Goal: Information Seeking & Learning: Learn about a topic

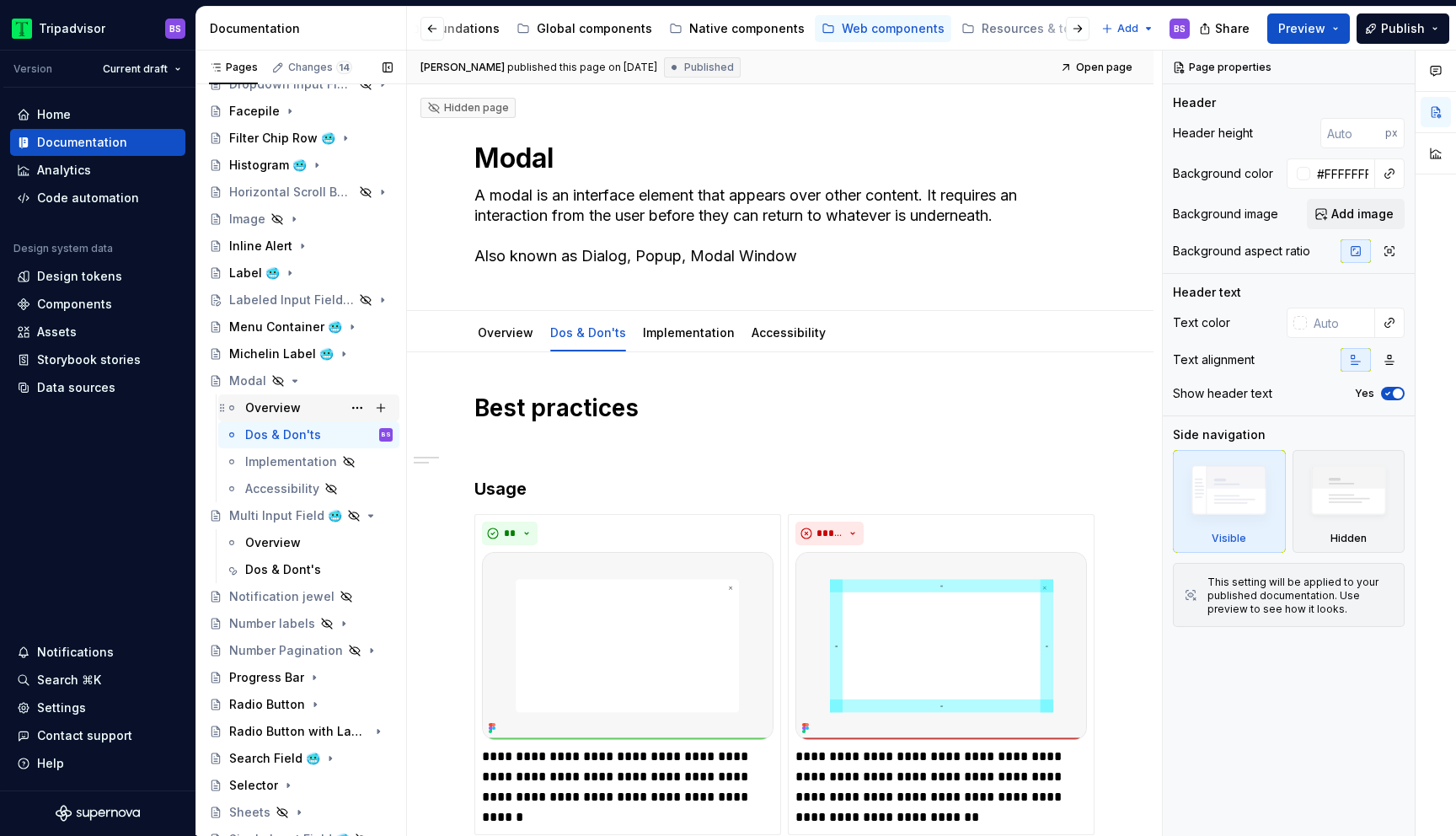
scroll to position [488, 0]
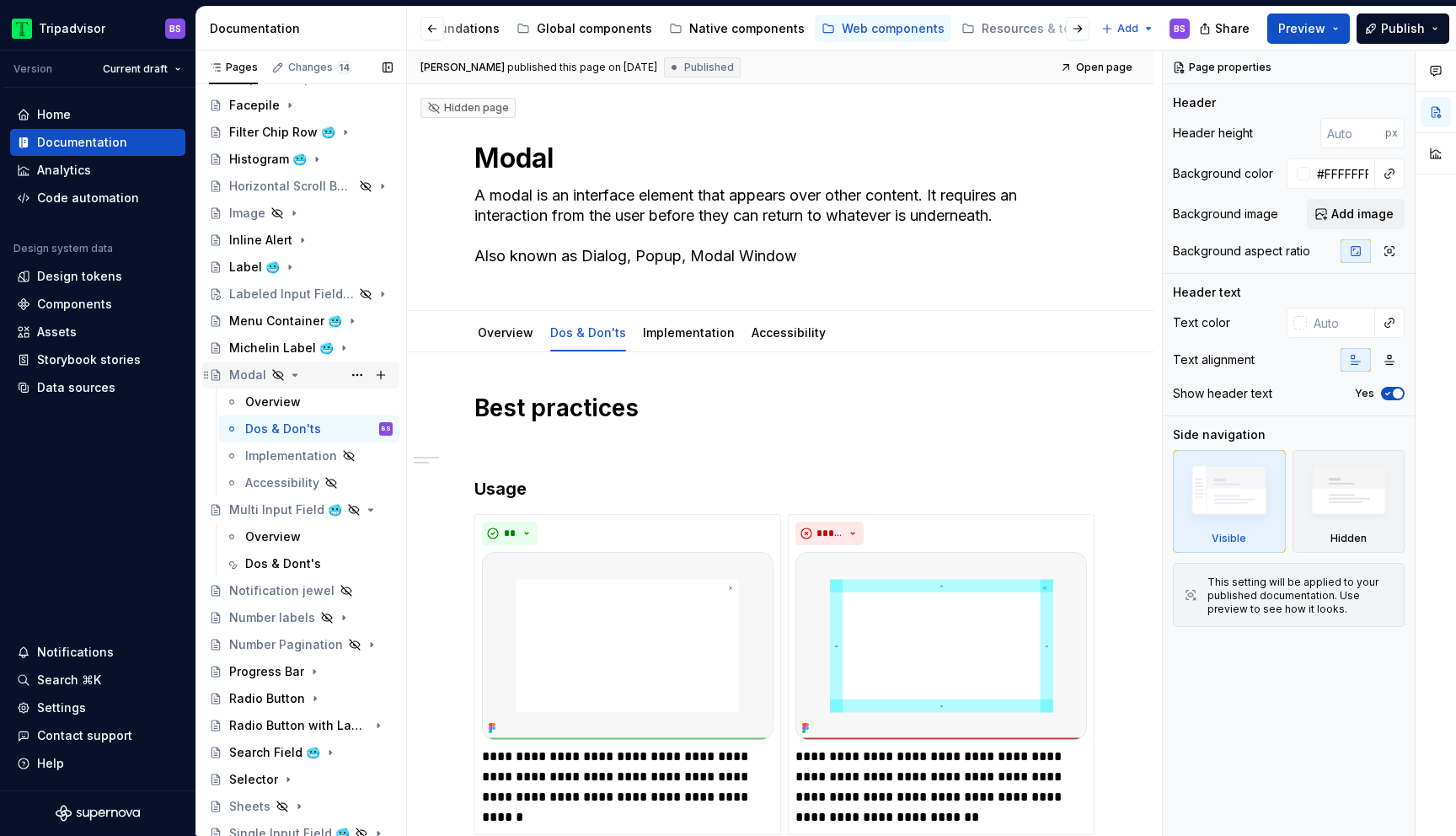
click at [293, 370] on icon "Page tree" at bounding box center [295, 375] width 14 height 14
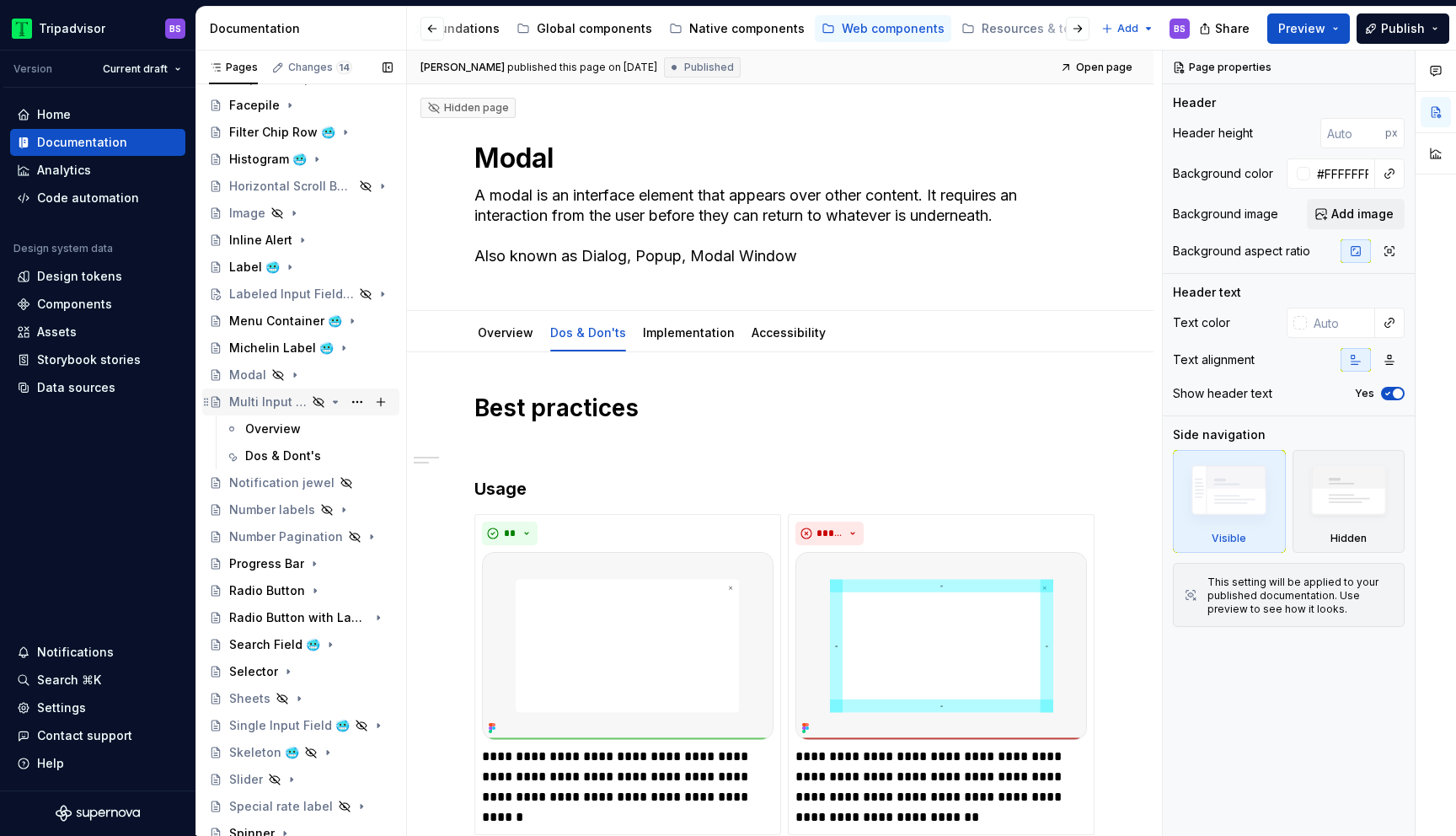
click at [335, 400] on icon "Page tree" at bounding box center [335, 402] width 14 height 14
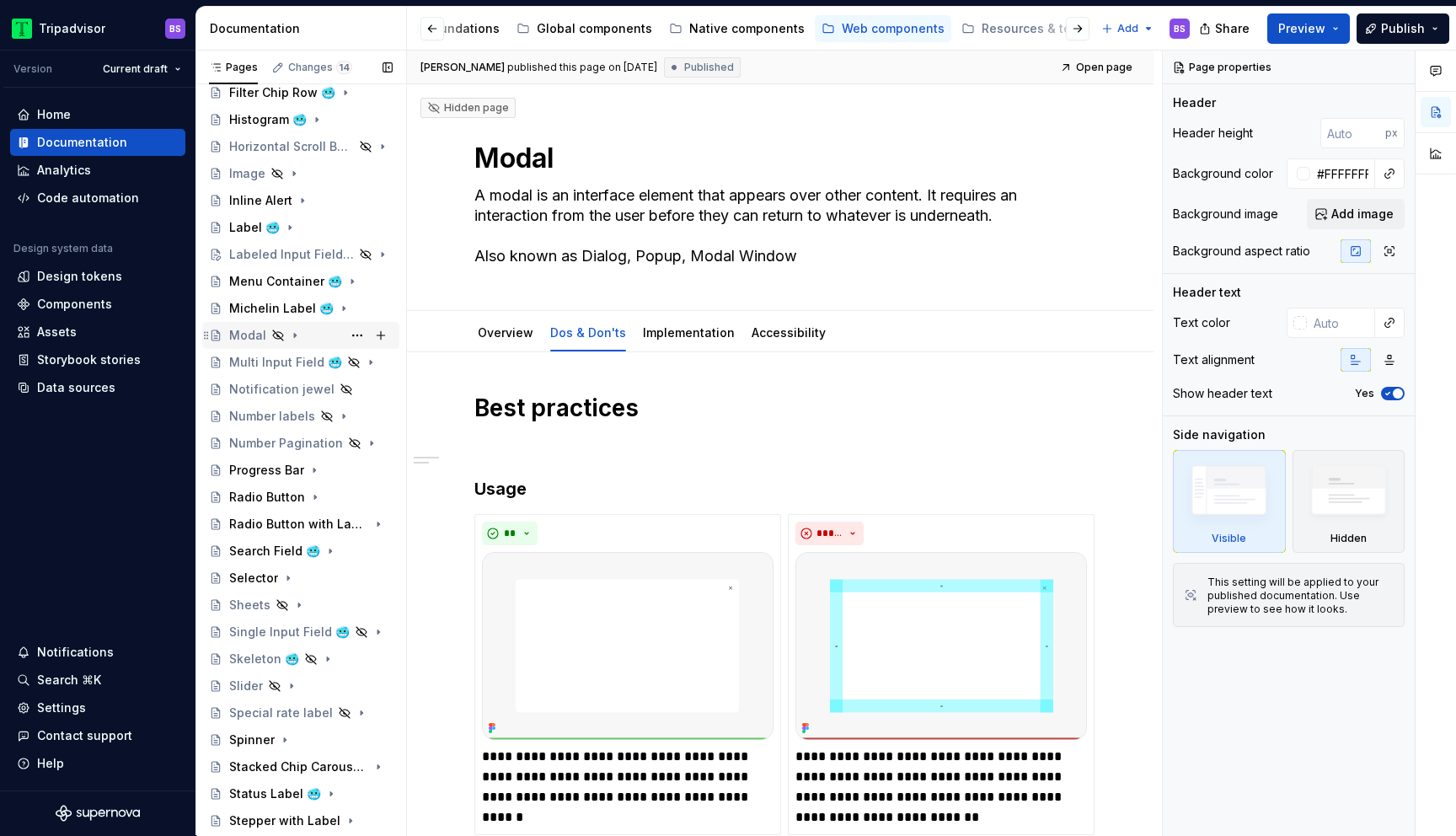
scroll to position [530, 0]
click at [299, 170] on icon "Page tree" at bounding box center [295, 172] width 14 height 14
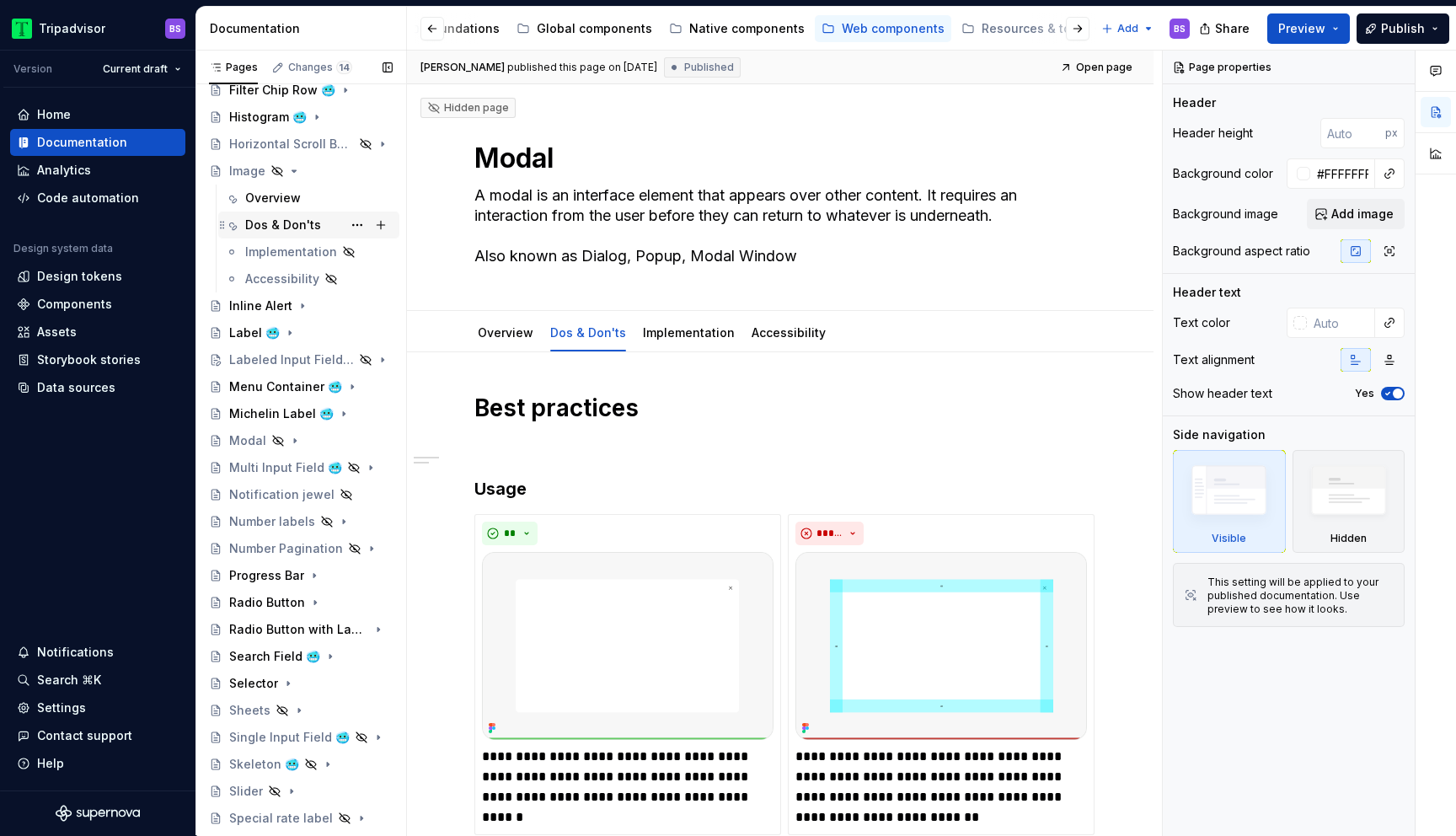
click at [311, 220] on div "Dos & Don'ts" at bounding box center [283, 224] width 75 height 17
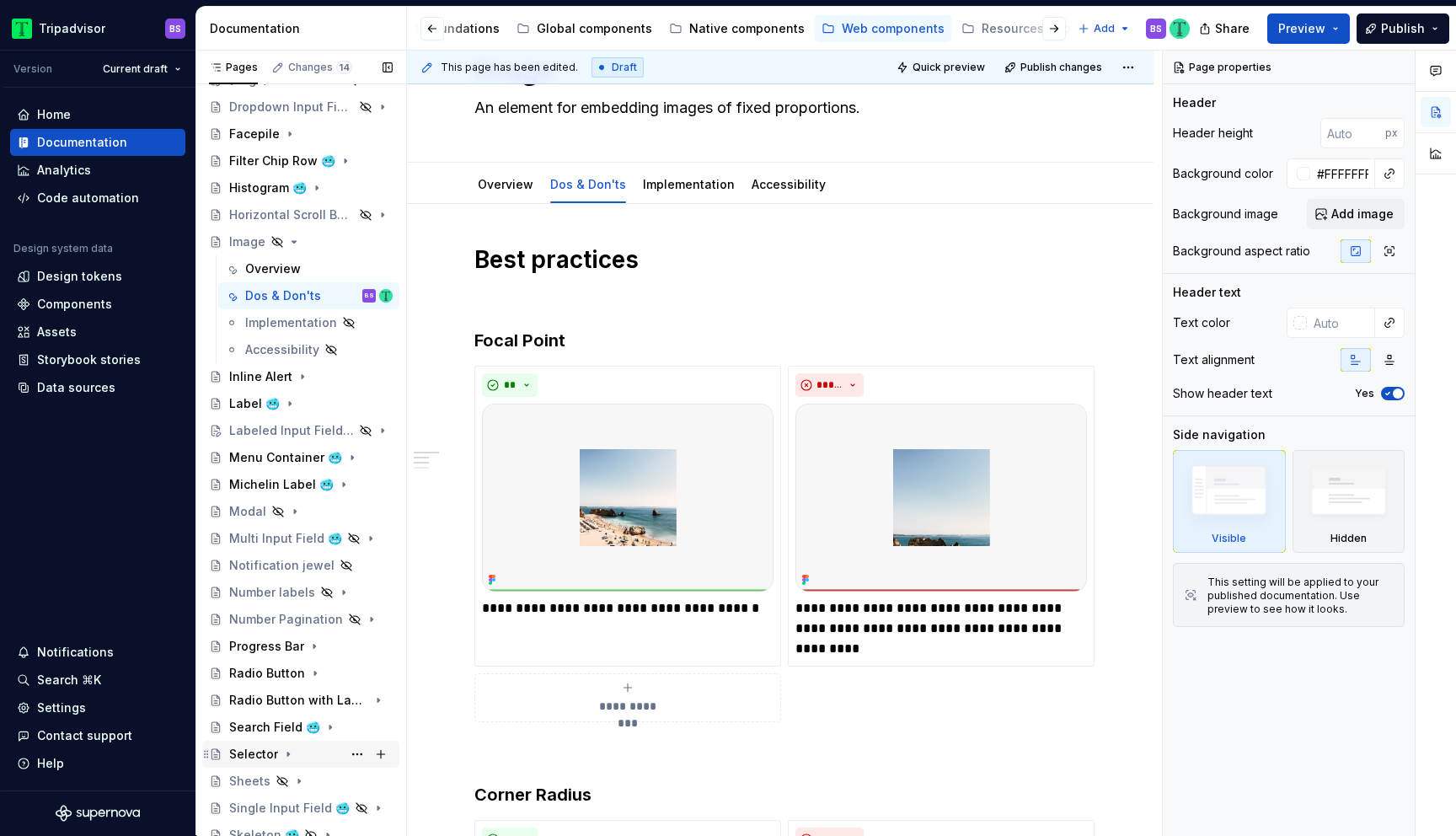
scroll to position [171, 0]
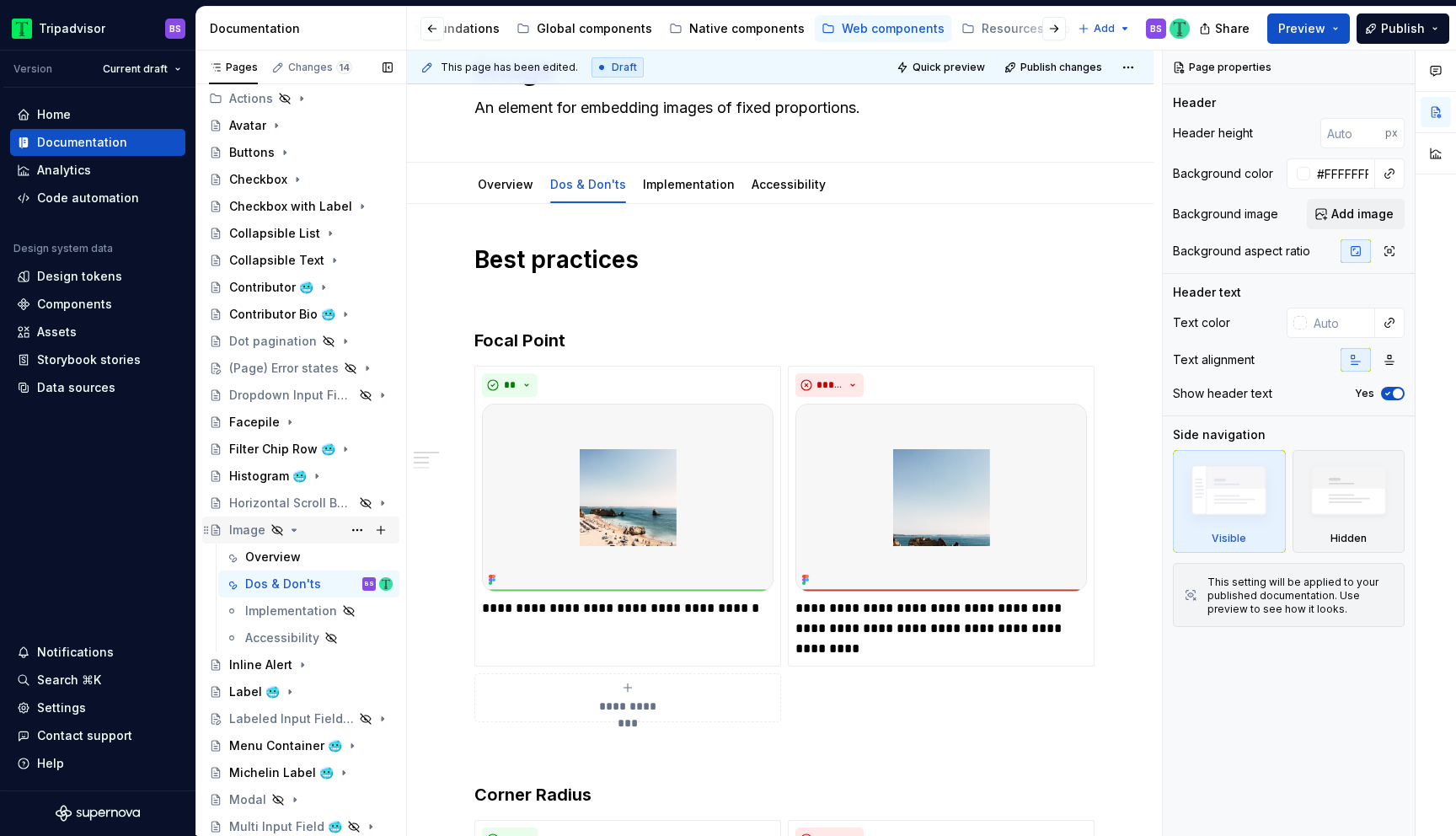
click at [293, 529] on icon "Page tree" at bounding box center [295, 530] width 4 height 2
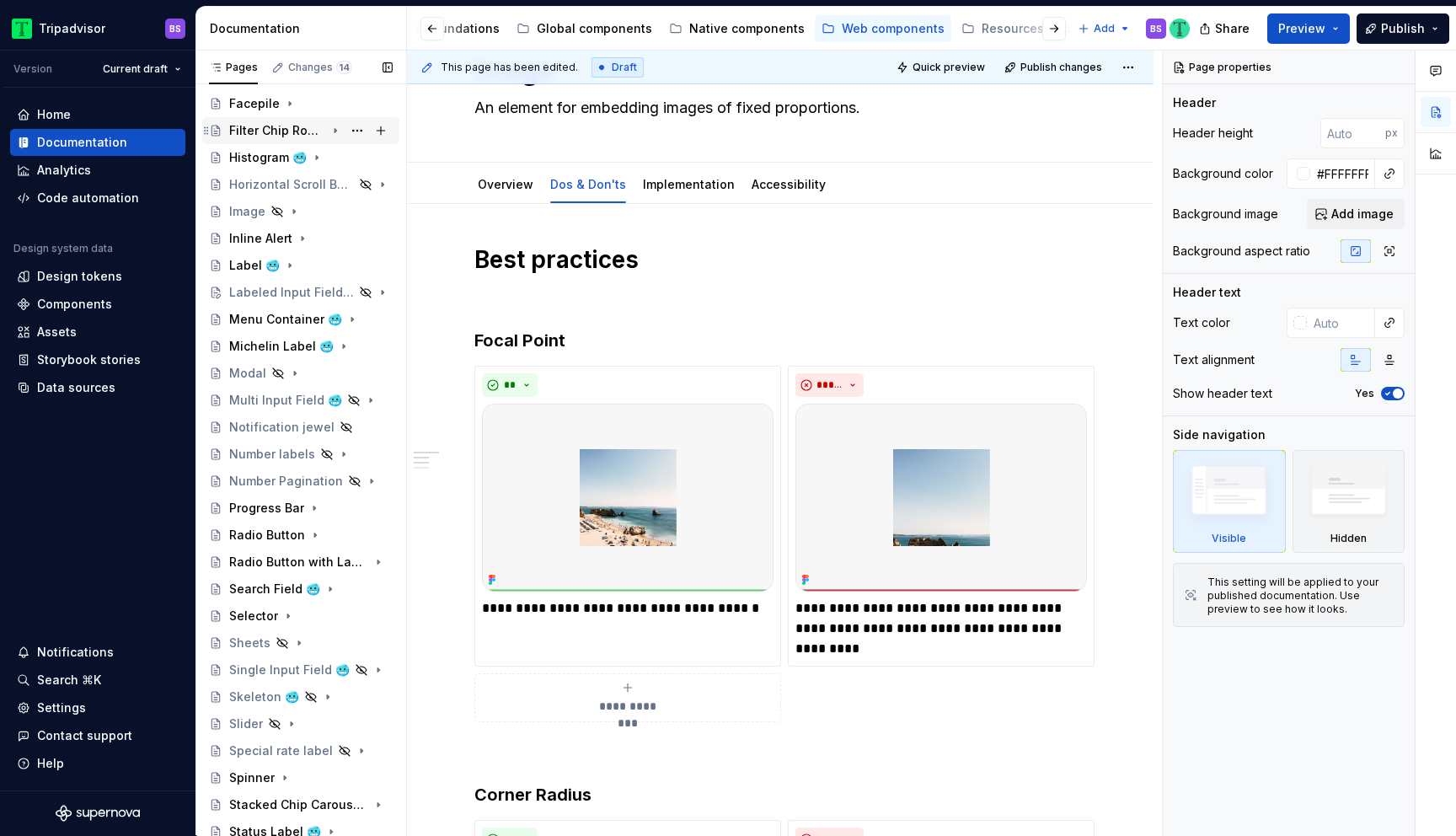
scroll to position [0, 0]
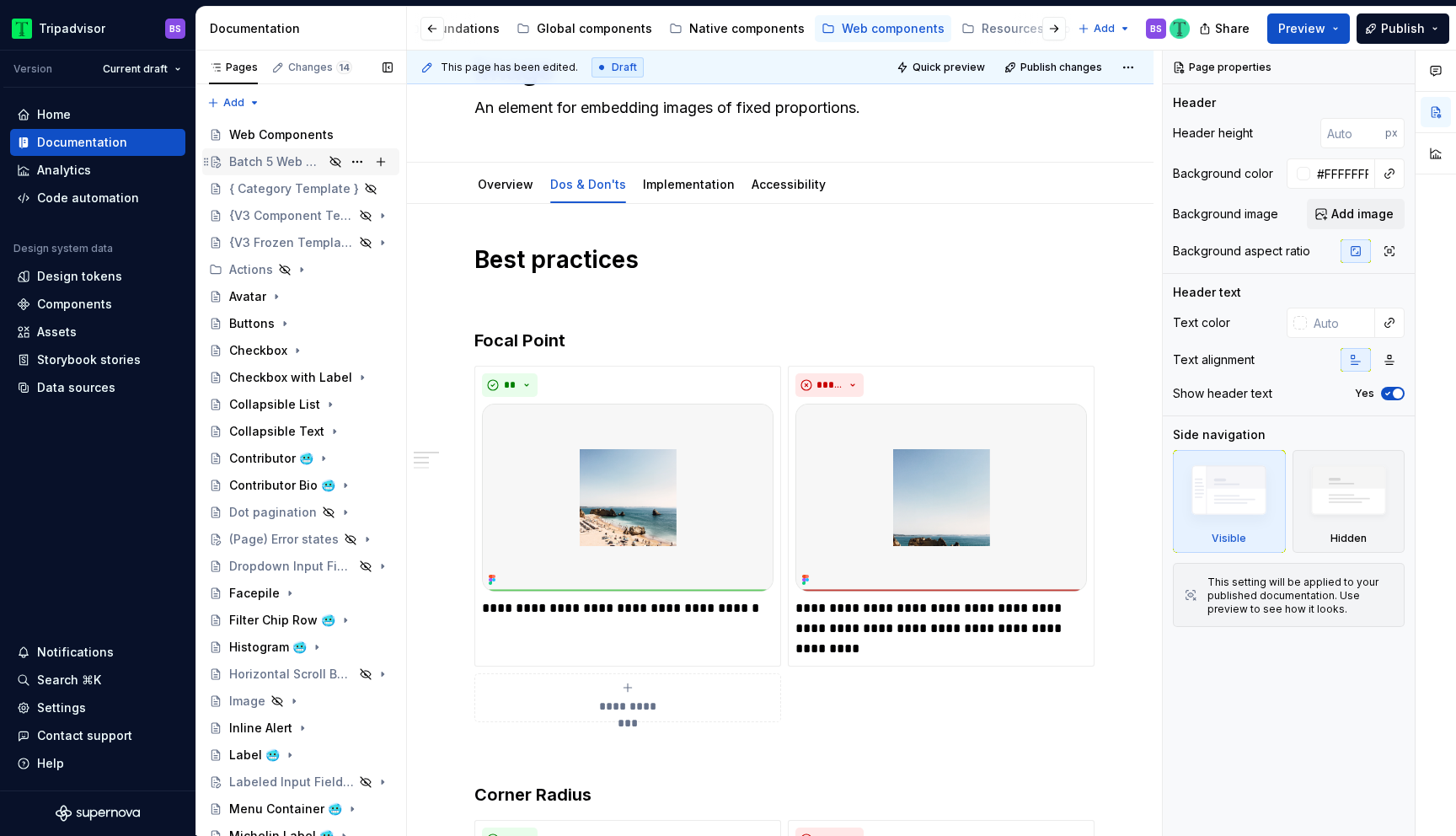
click at [271, 157] on div "Batch 5 Web Components" at bounding box center [276, 162] width 94 height 17
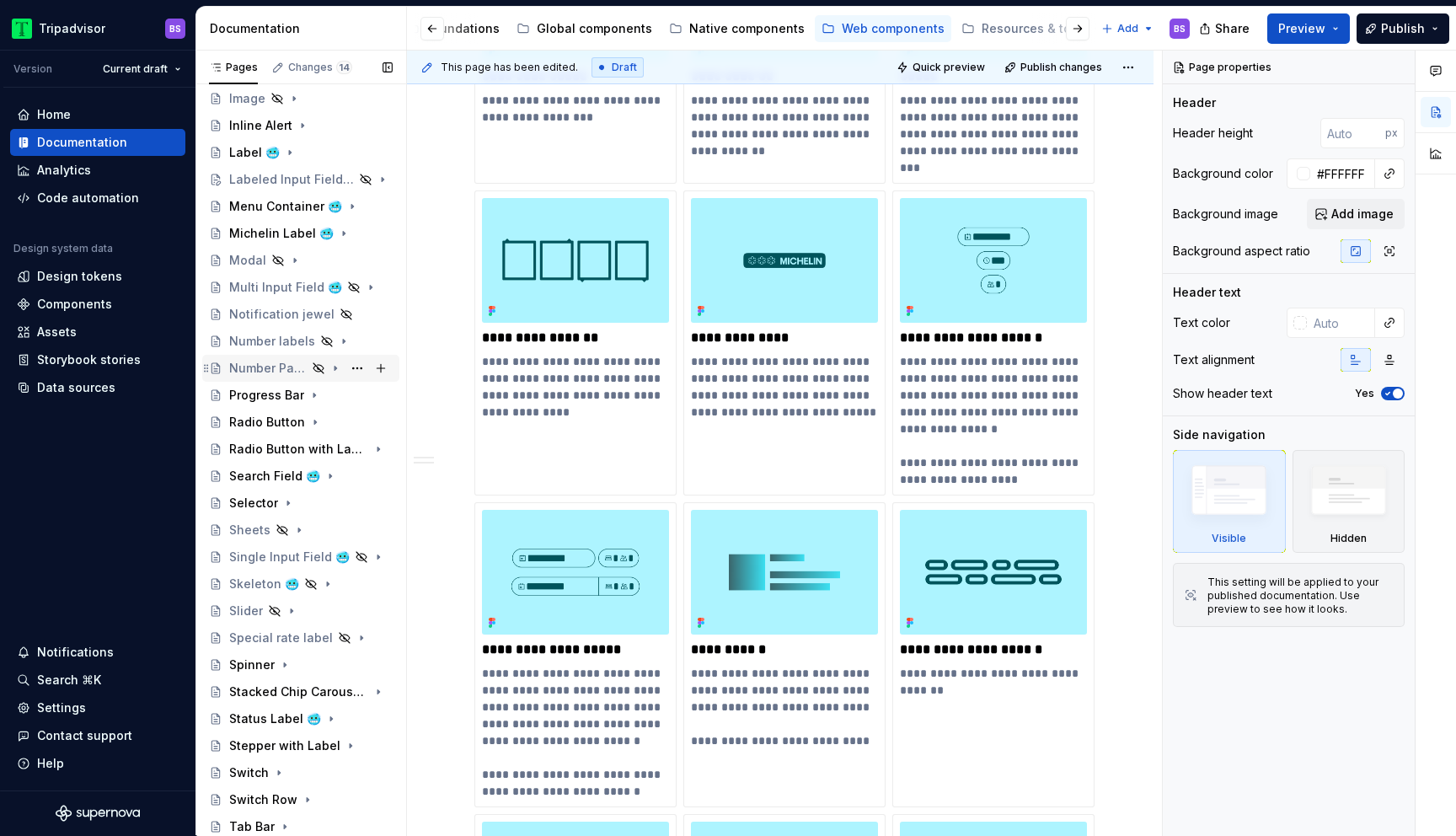
scroll to position [474, 0]
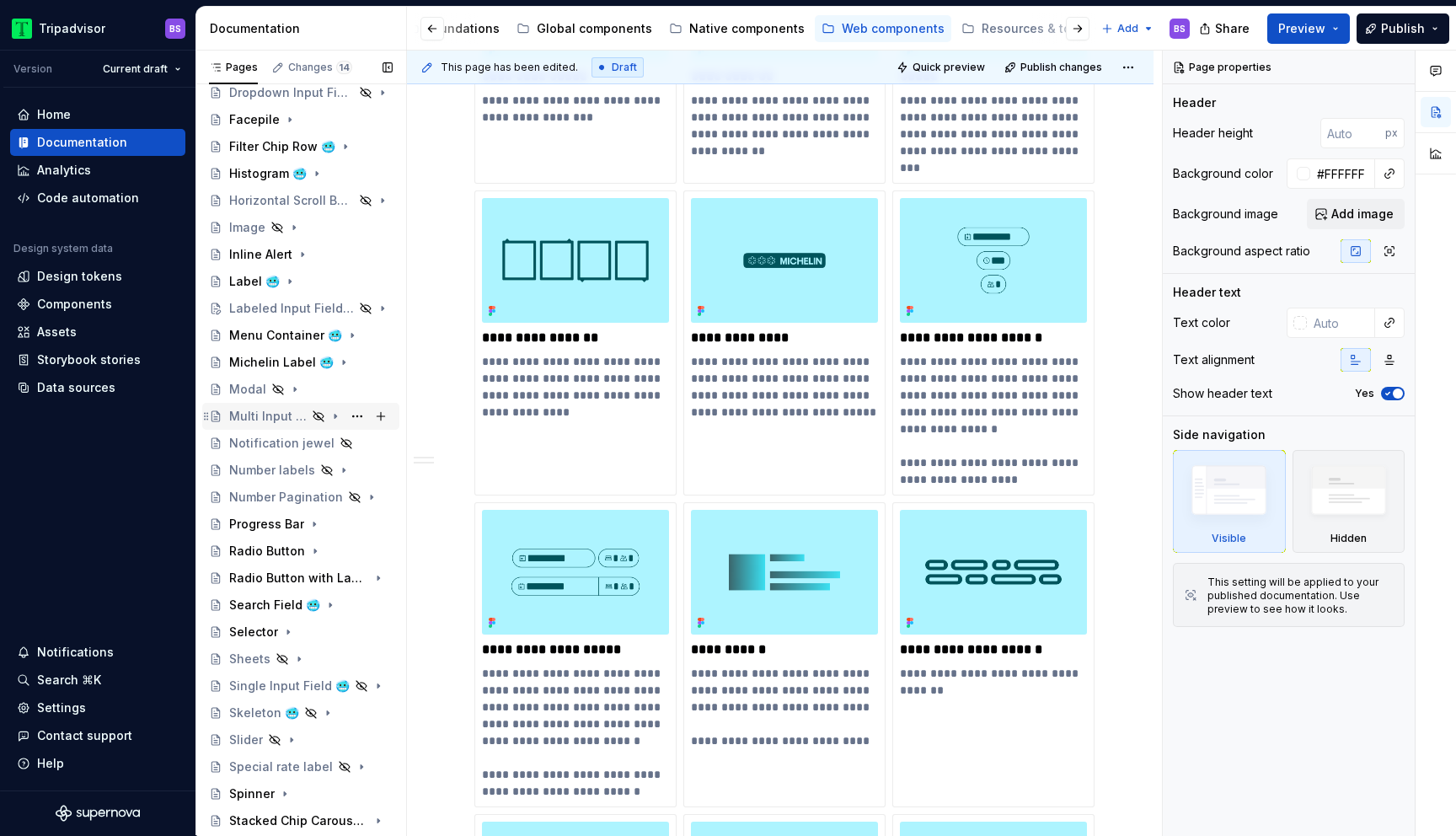
click at [288, 405] on div "Multi Input Field 🥶" at bounding box center [311, 417] width 164 height 24
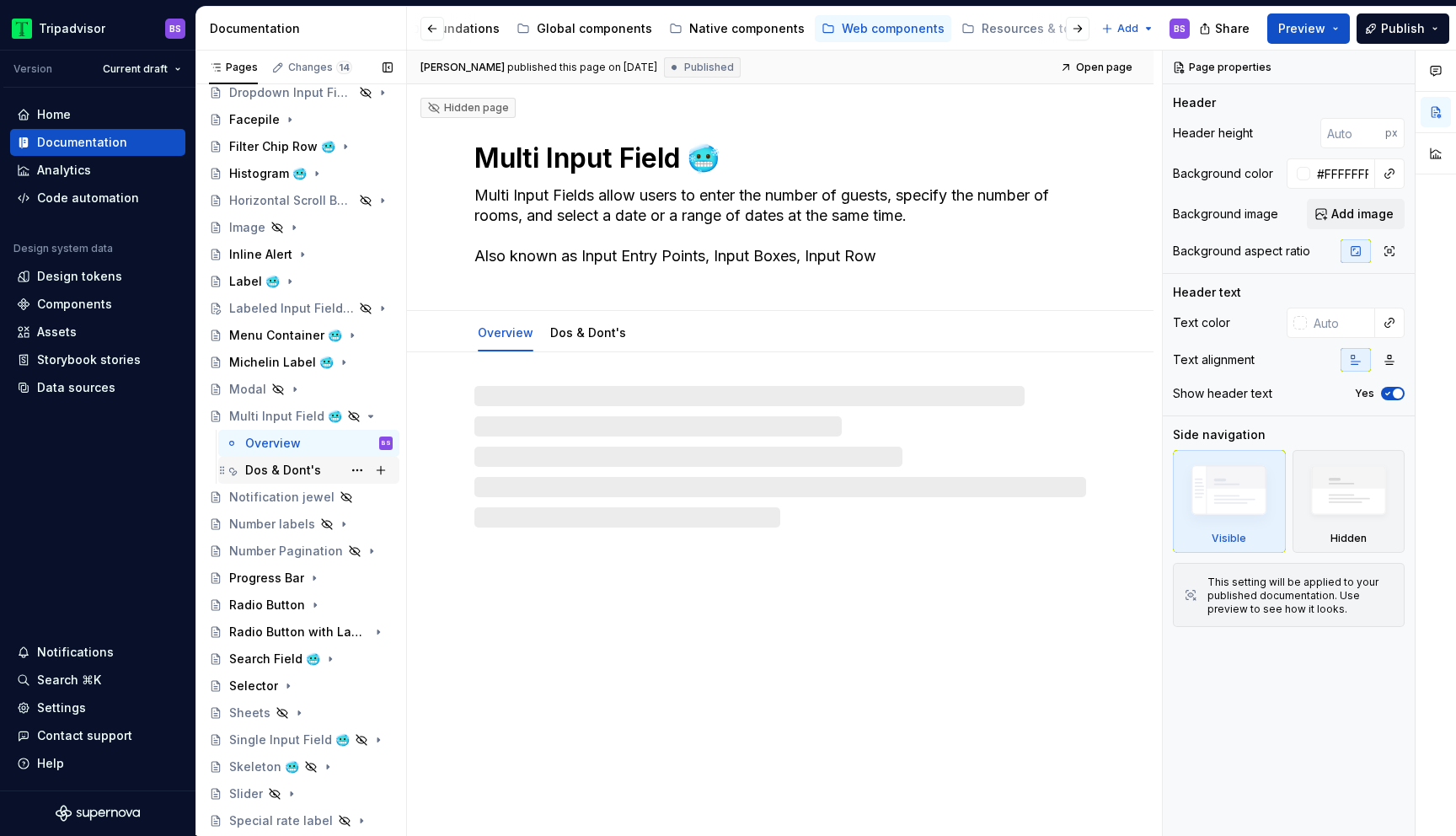
click at [291, 469] on div "Dos & Dont's" at bounding box center [283, 470] width 75 height 17
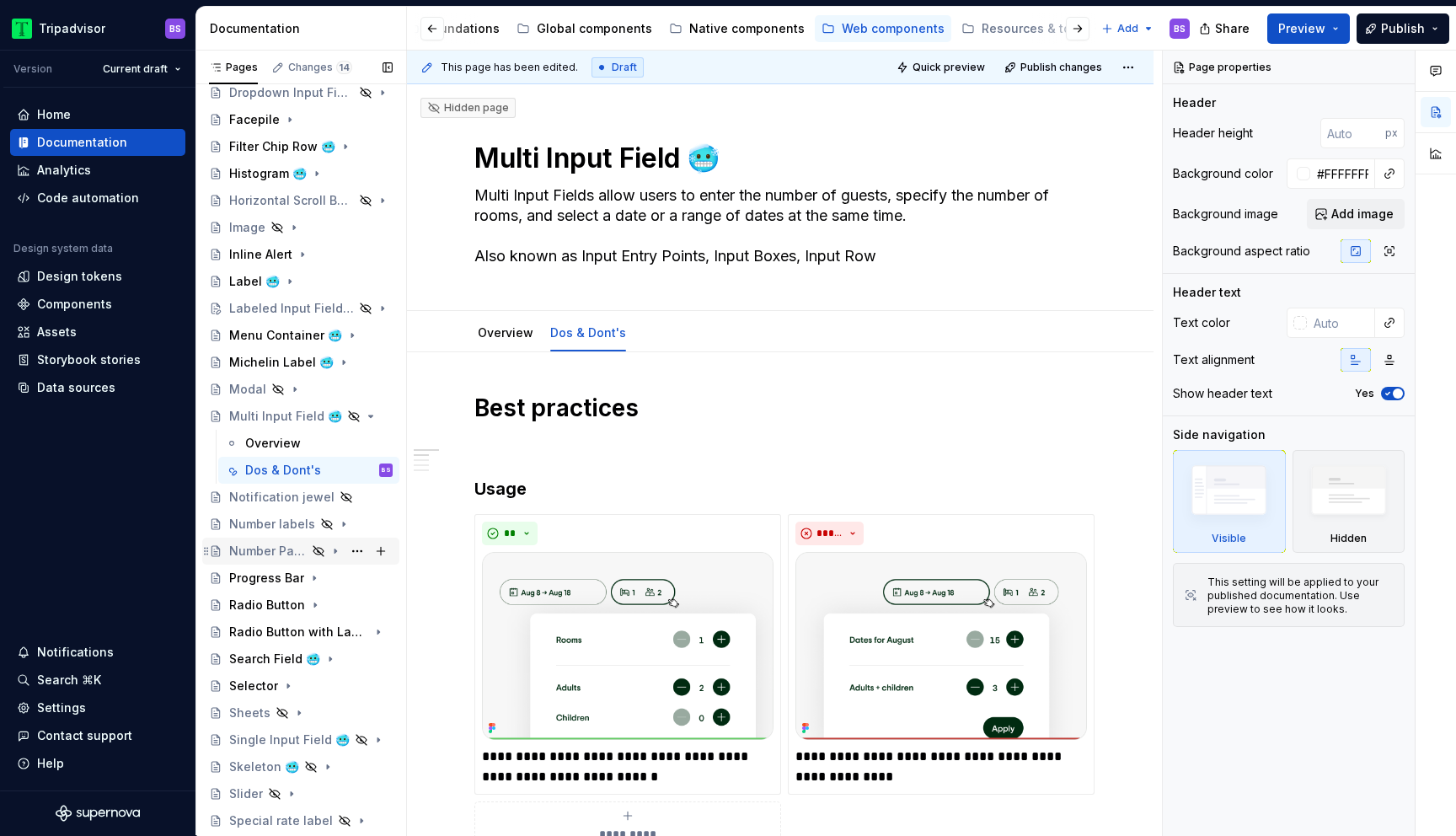
scroll to position [488, 0]
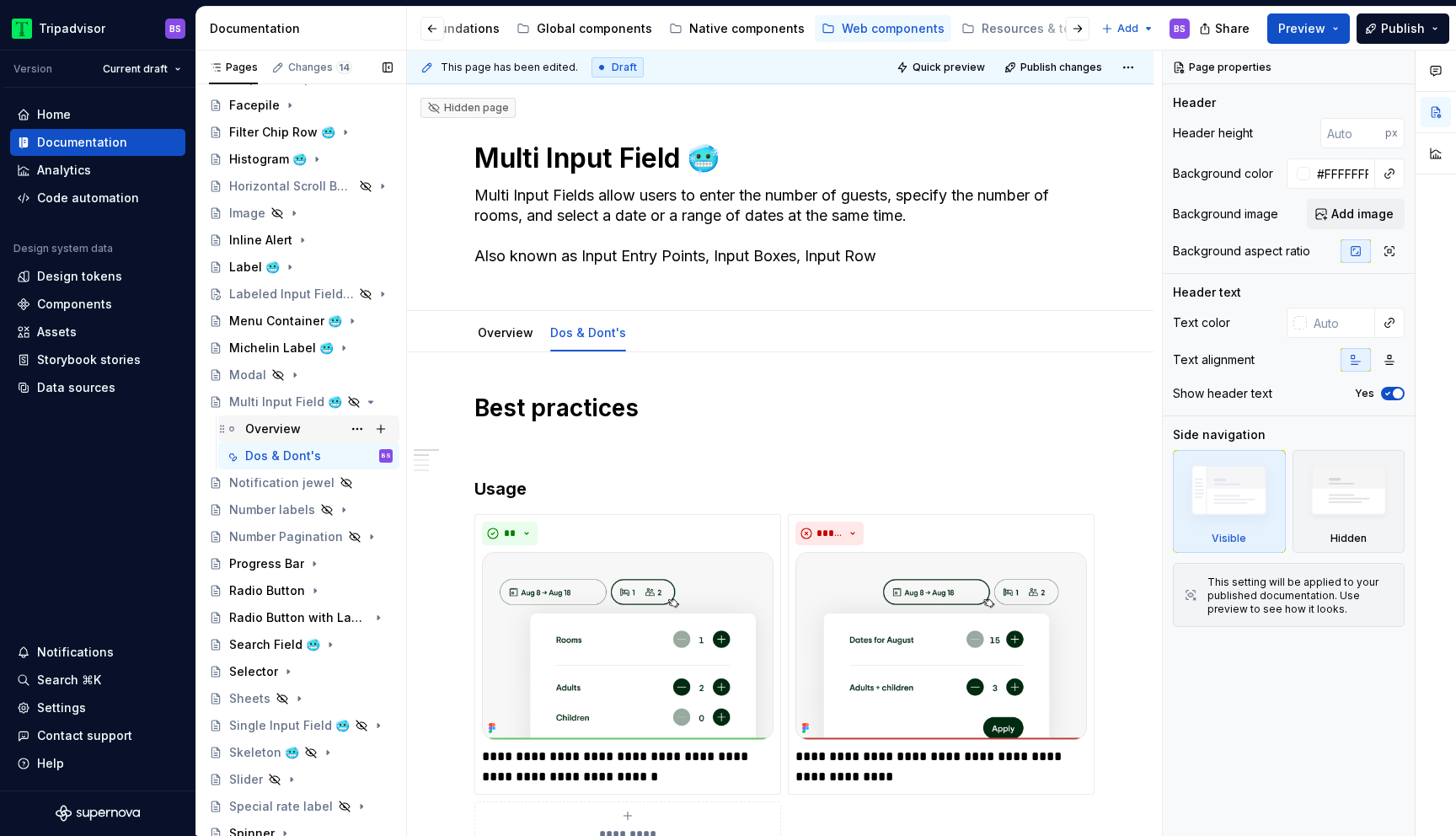
click at [289, 422] on div "Overview" at bounding box center [273, 429] width 56 height 17
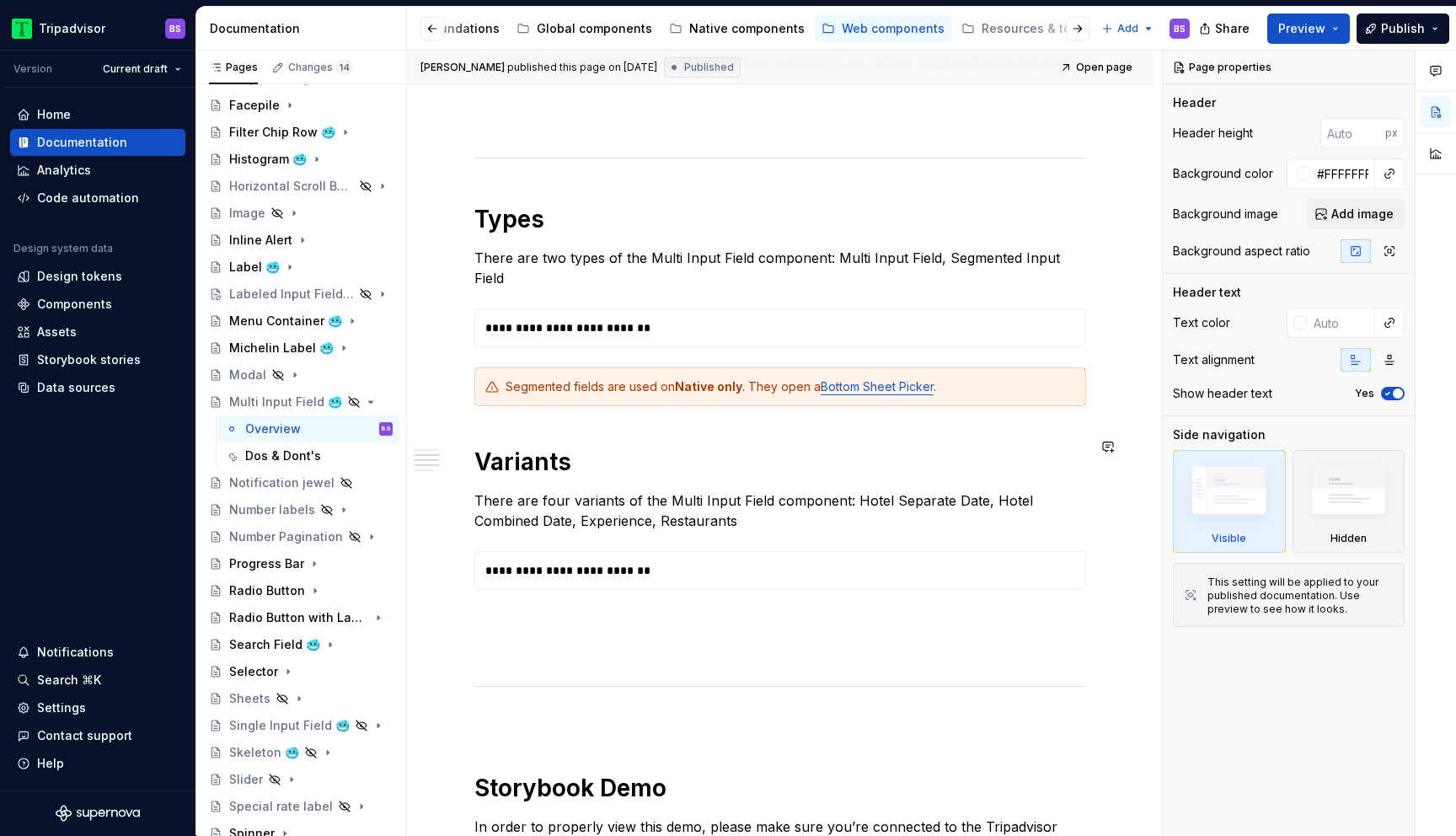
scroll to position [913, 0]
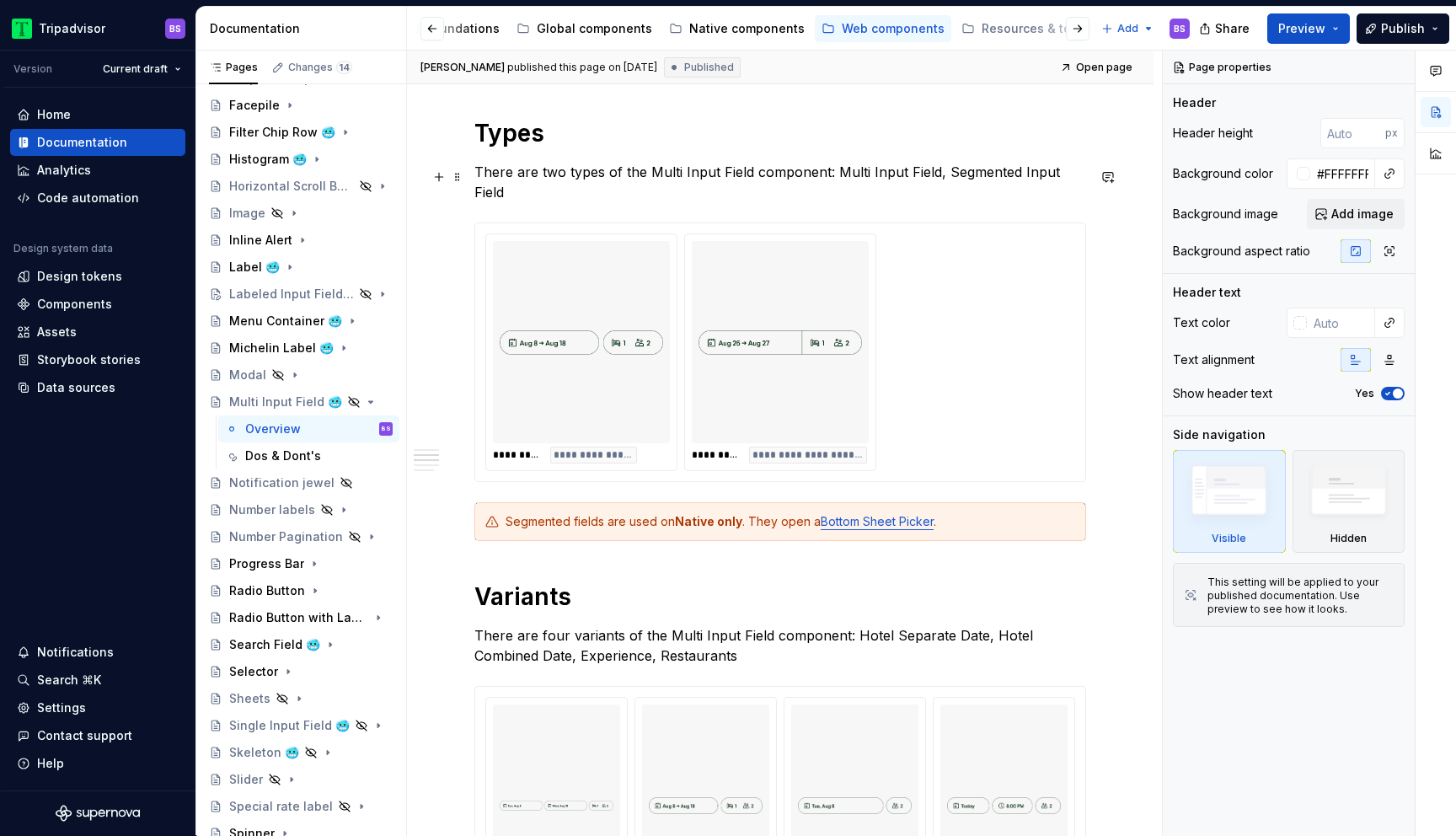
type textarea "*"
click at [939, 176] on p "There are two types of the Multi Input Field component: Multi Input Field, Segm…" at bounding box center [780, 182] width 611 height 41
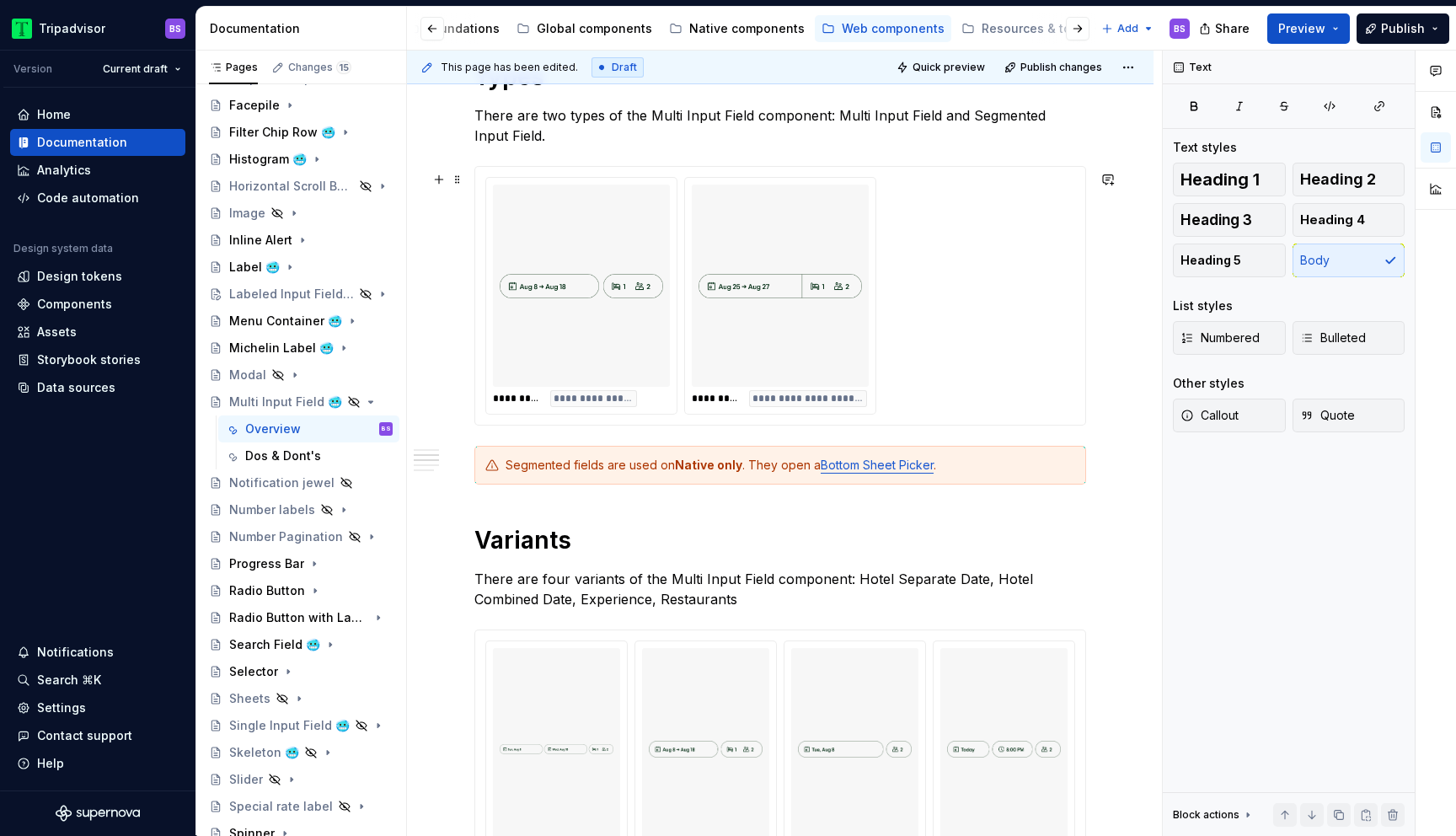
scroll to position [945, 0]
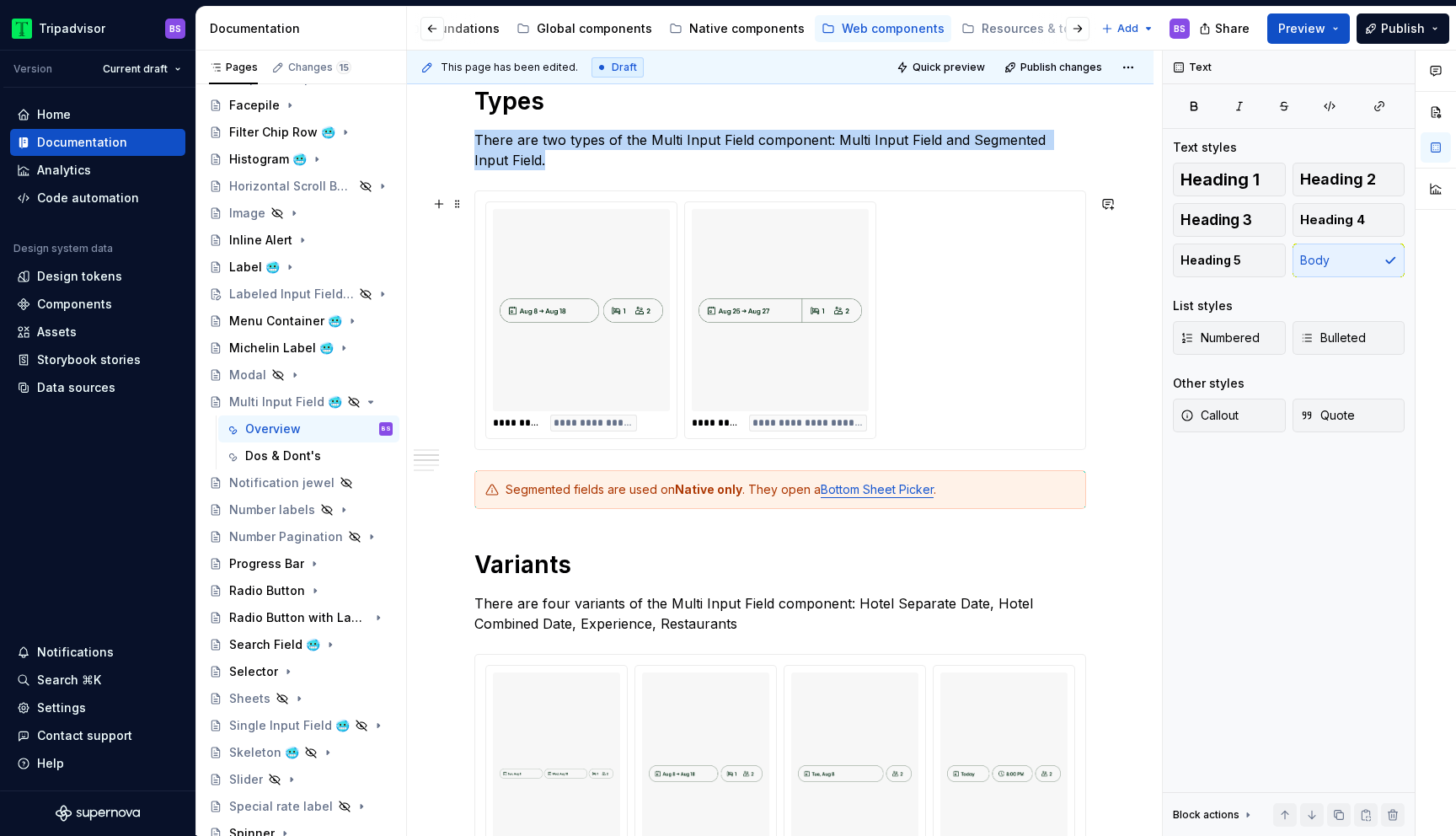
click at [1025, 278] on div "**********" at bounding box center [780, 320] width 590 height 237
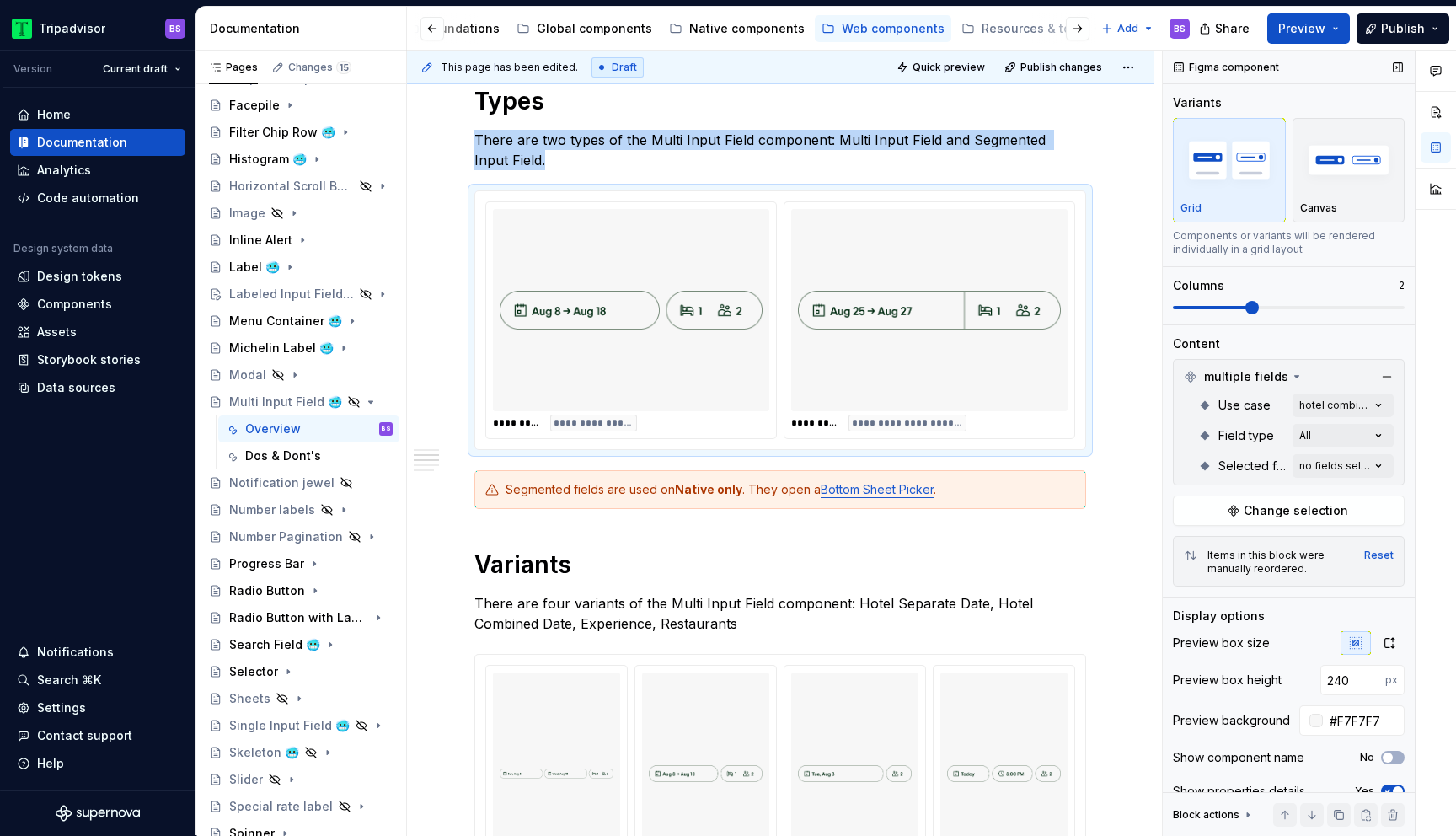
click at [1254, 314] on span at bounding box center [1253, 308] width 14 height 14
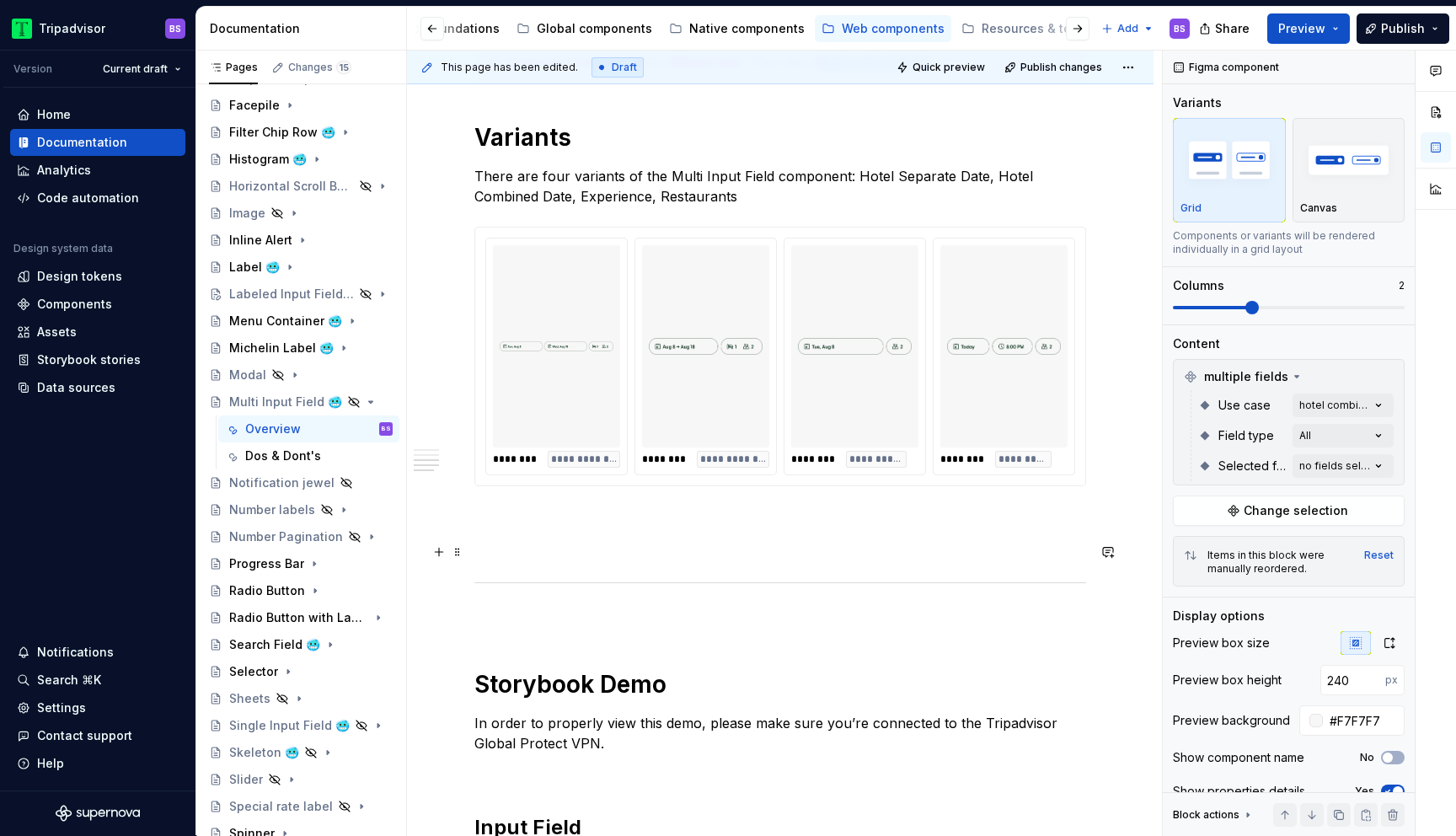
scroll to position [1368, 0]
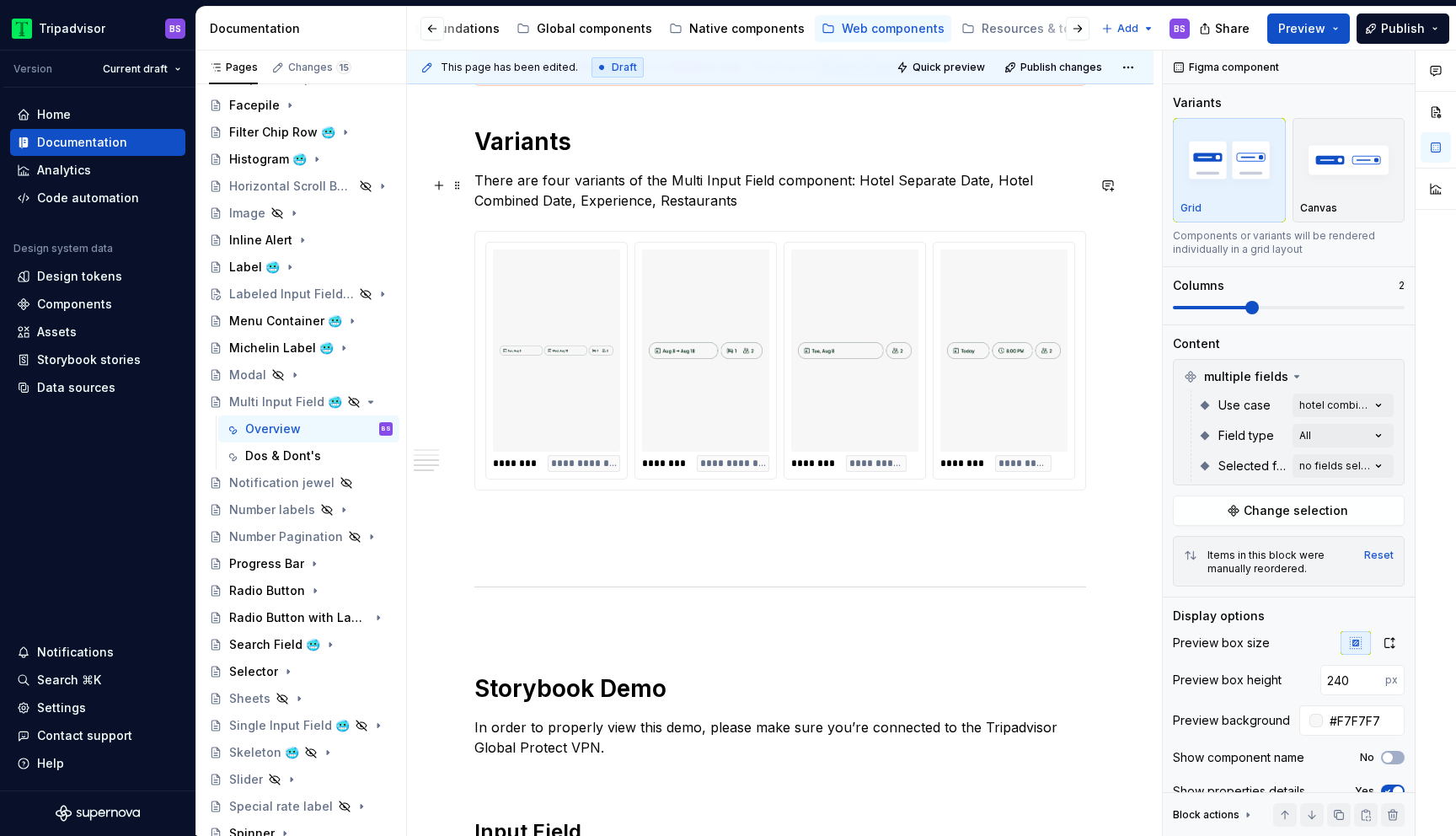
click at [587, 202] on p "There are four variants of the Multi Input Field component: Hotel Separate Date…" at bounding box center [780, 191] width 611 height 41
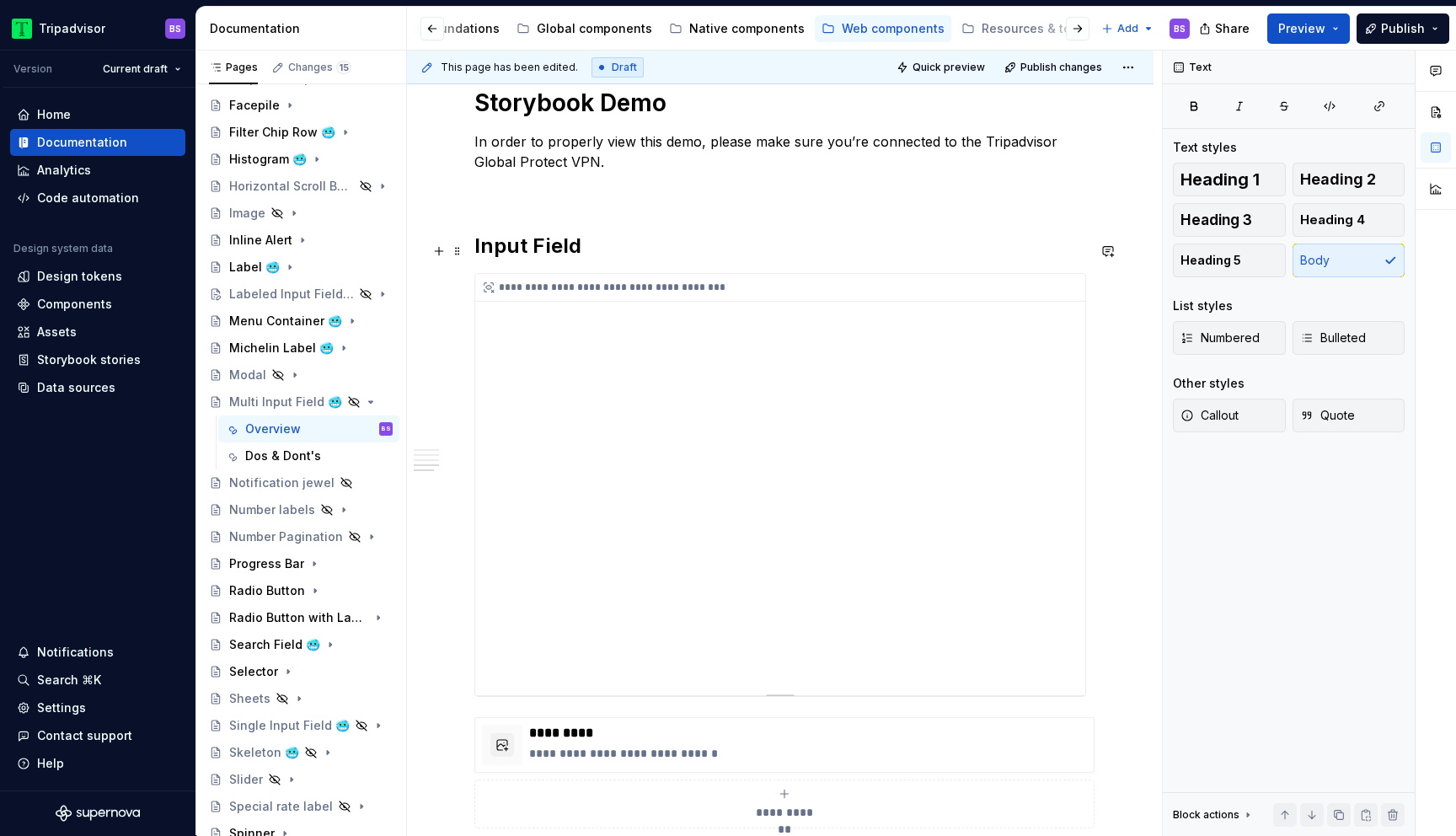
scroll to position [1936, 0]
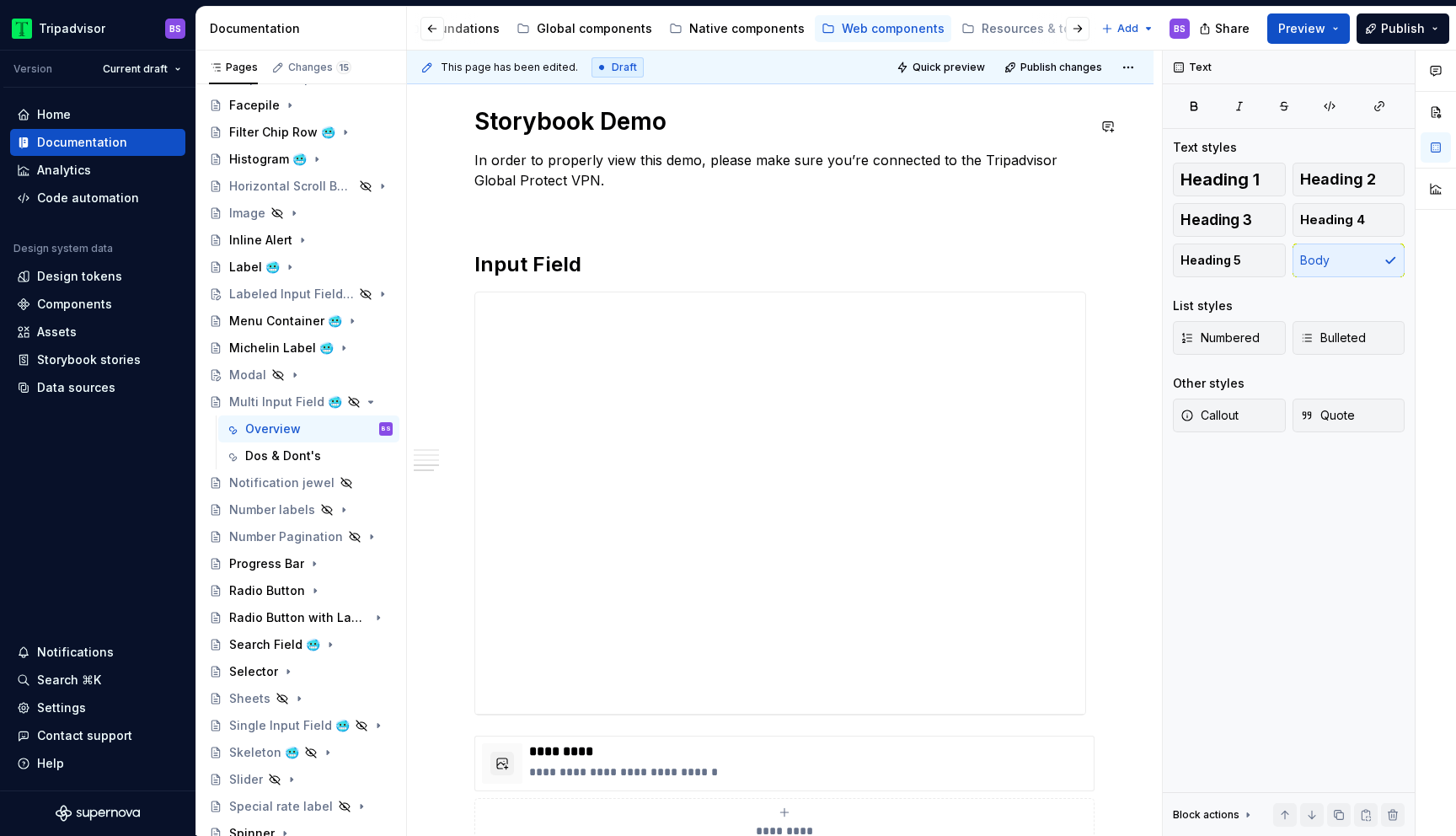
type textarea "*"
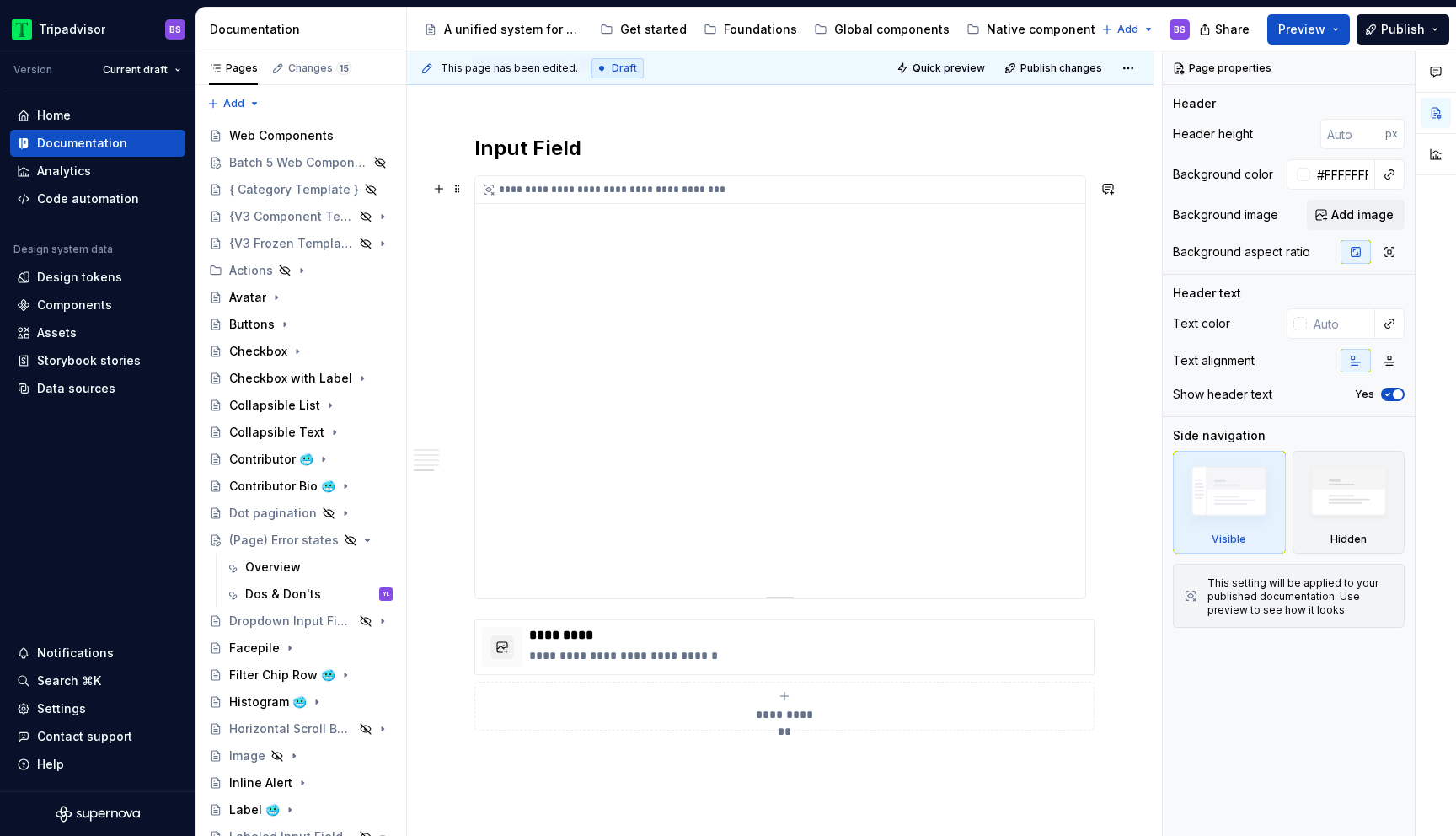
scroll to position [2124, 0]
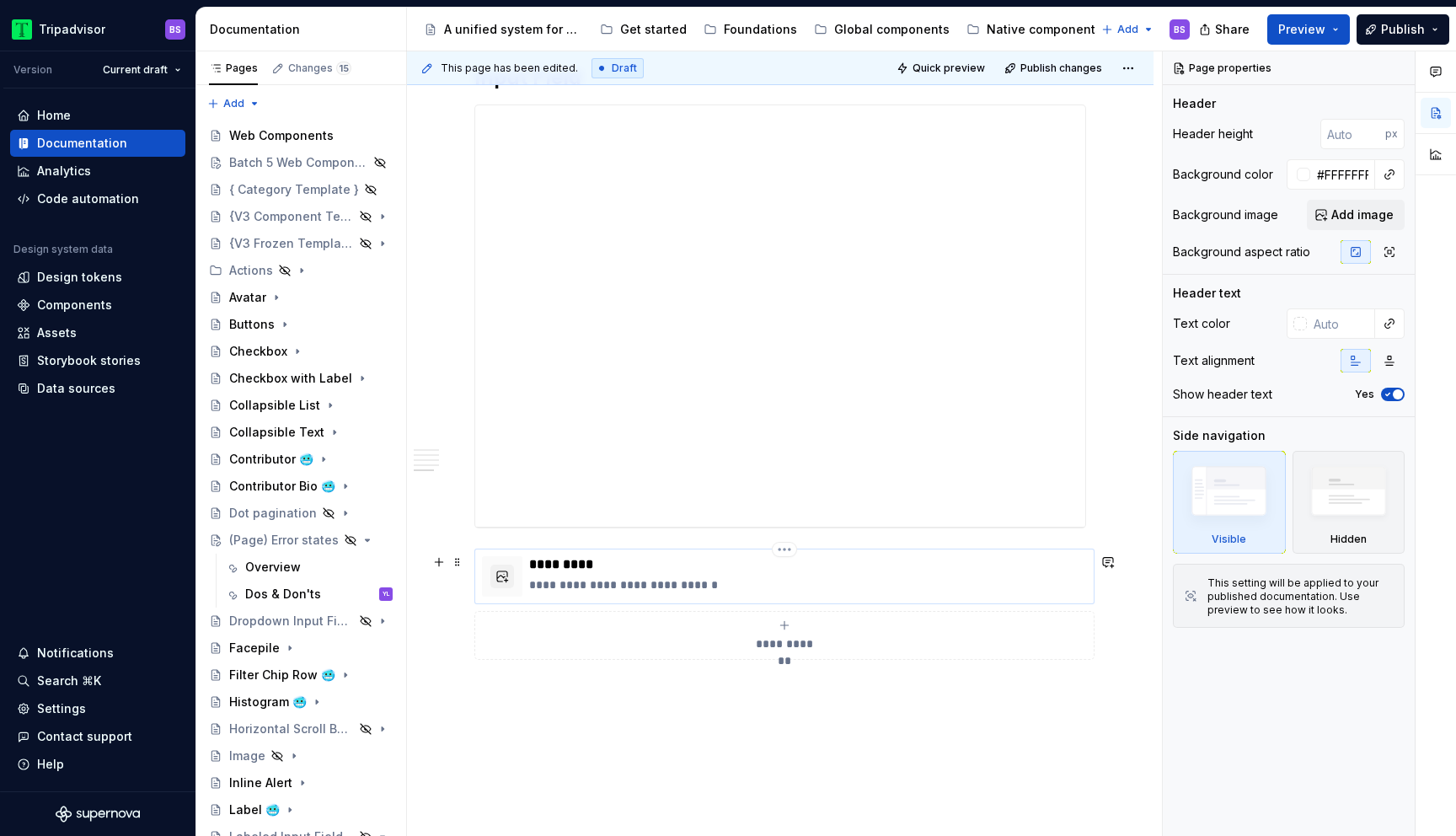
click at [639, 590] on p "**********" at bounding box center [808, 585] width 558 height 17
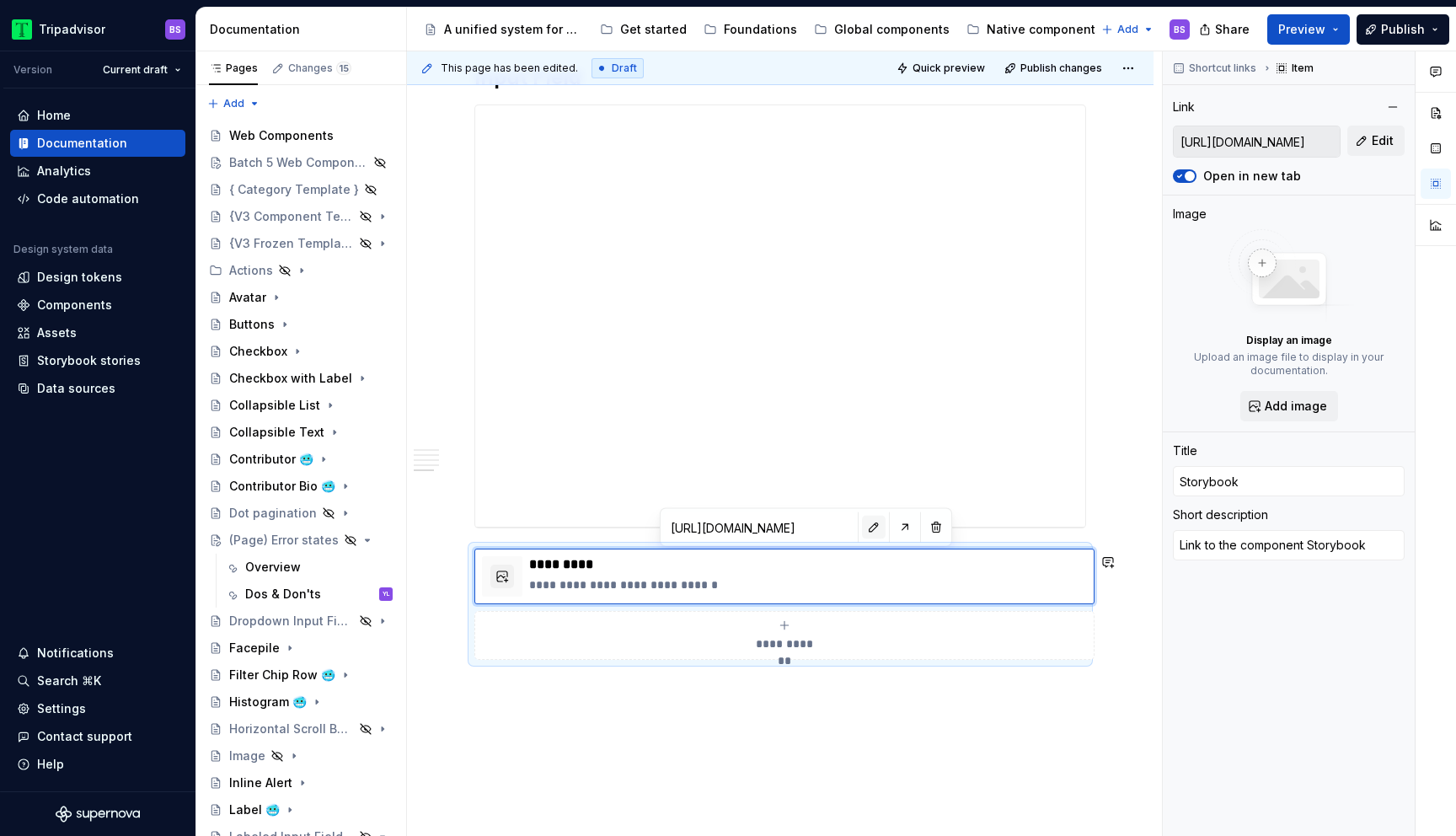
click at [862, 521] on button "button" at bounding box center [874, 528] width 24 height 24
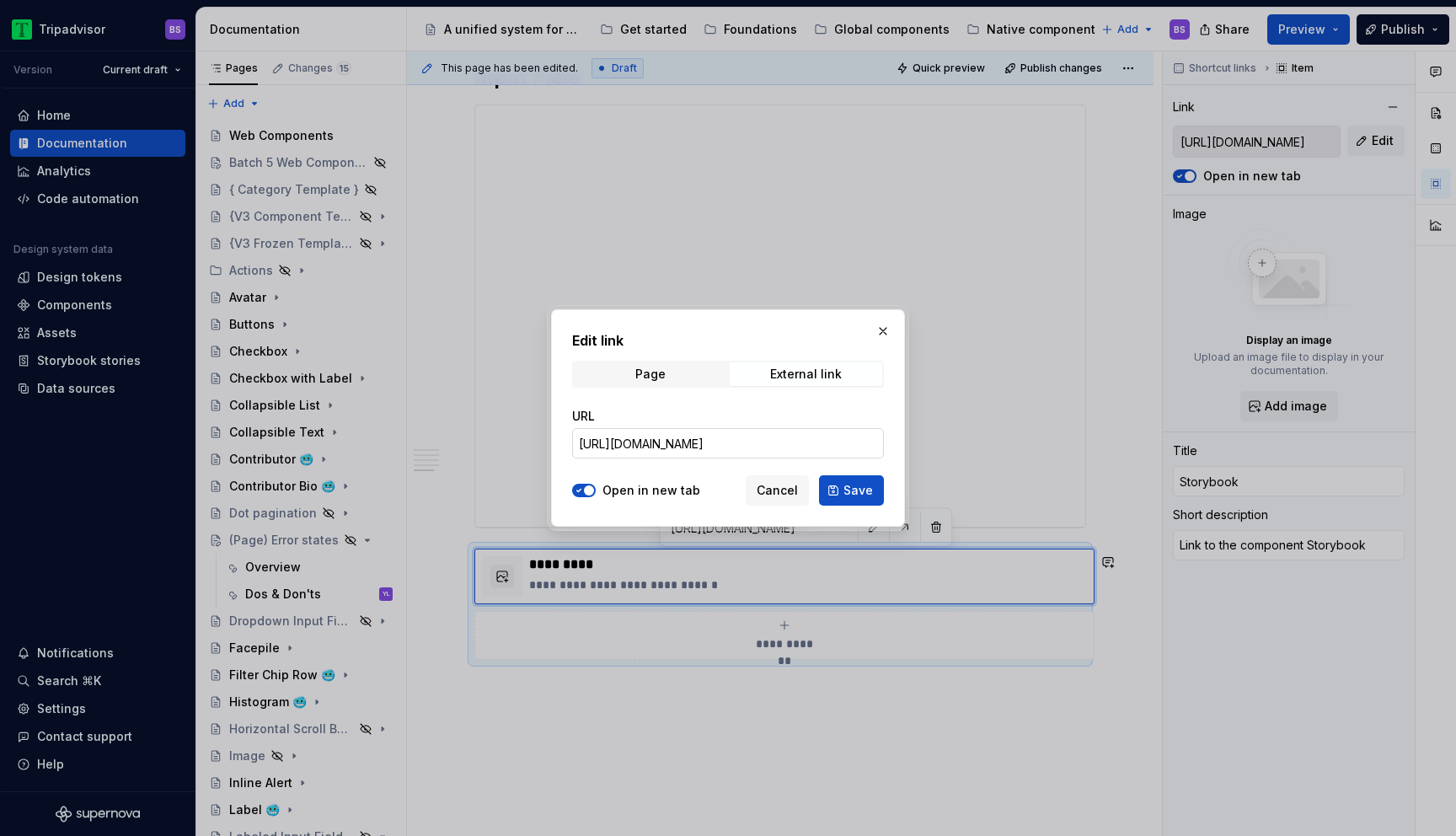
click at [803, 437] on input "https://webml.dev.tripadvisor.com/Storybook#@ta-design-system-frozen.input-fiel…" at bounding box center [728, 443] width 312 height 31
click at [784, 489] on span "Cancel" at bounding box center [778, 490] width 42 height 17
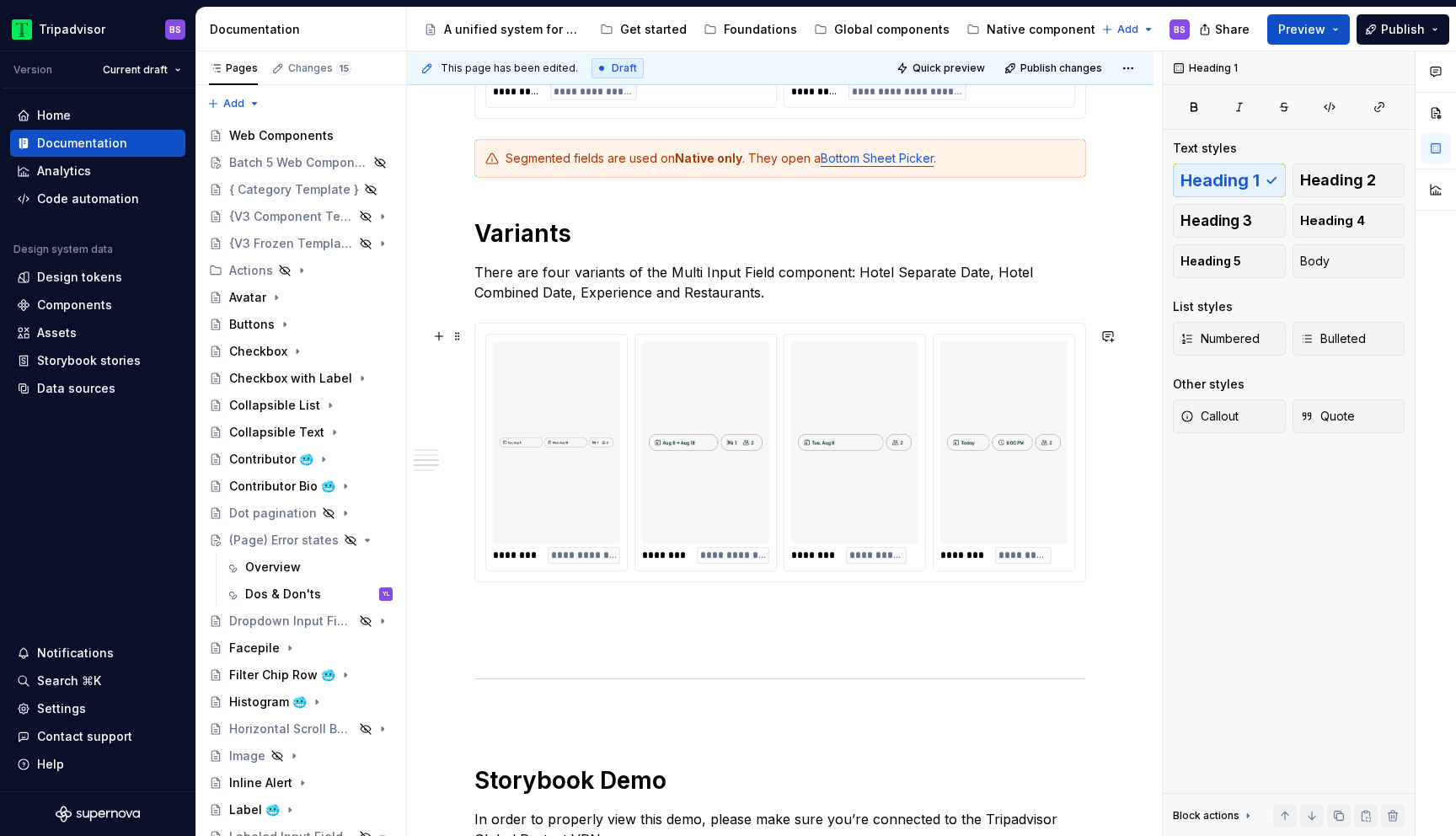
scroll to position [1090, 0]
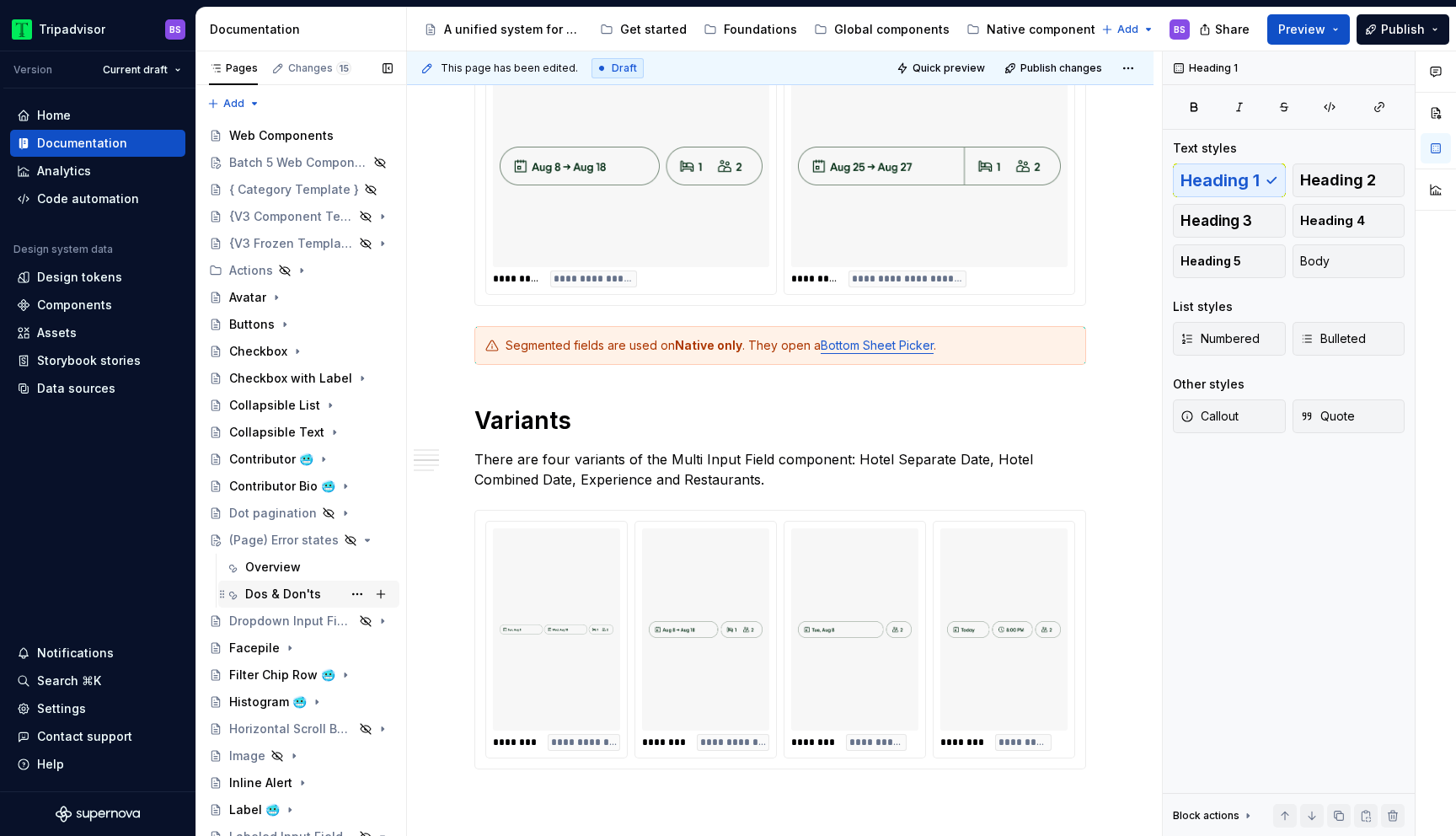
click at [306, 595] on div "Dos & Don'ts" at bounding box center [283, 594] width 75 height 17
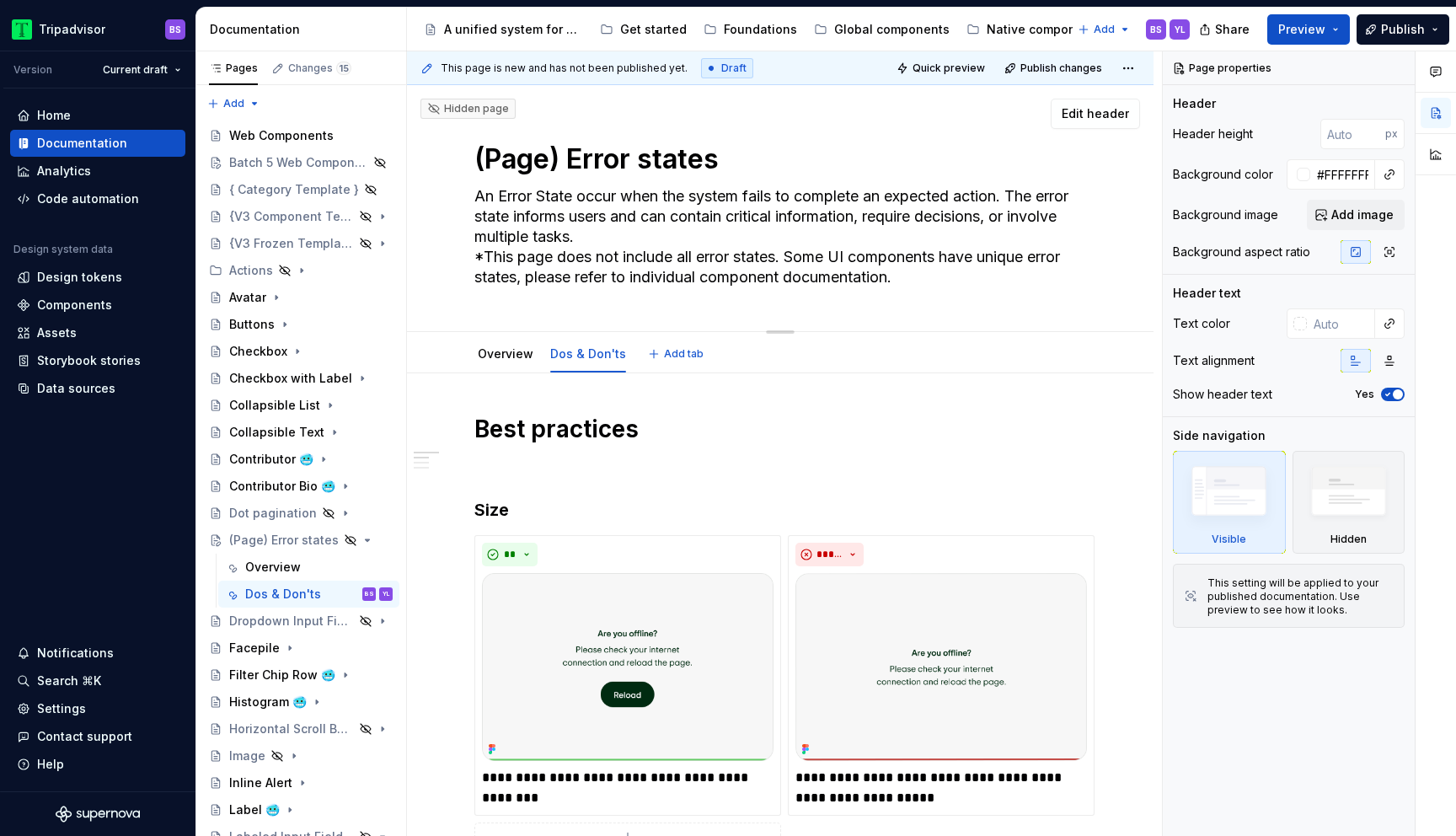
drag, startPoint x: 908, startPoint y: 281, endPoint x: 713, endPoint y: 288, distance: 195.1
click at [713, 288] on textarea "An Error State occur when the system fails to complete an expected action. The …" at bounding box center [777, 236] width 611 height 108
click at [830, 279] on textarea "An Error State occur when the system fails to complete an expected action. The …" at bounding box center [777, 236] width 611 height 108
click at [918, 275] on textarea "An Error State occur when the system fails to complete an expected action. The …" at bounding box center [777, 236] width 611 height 108
type textarea "*"
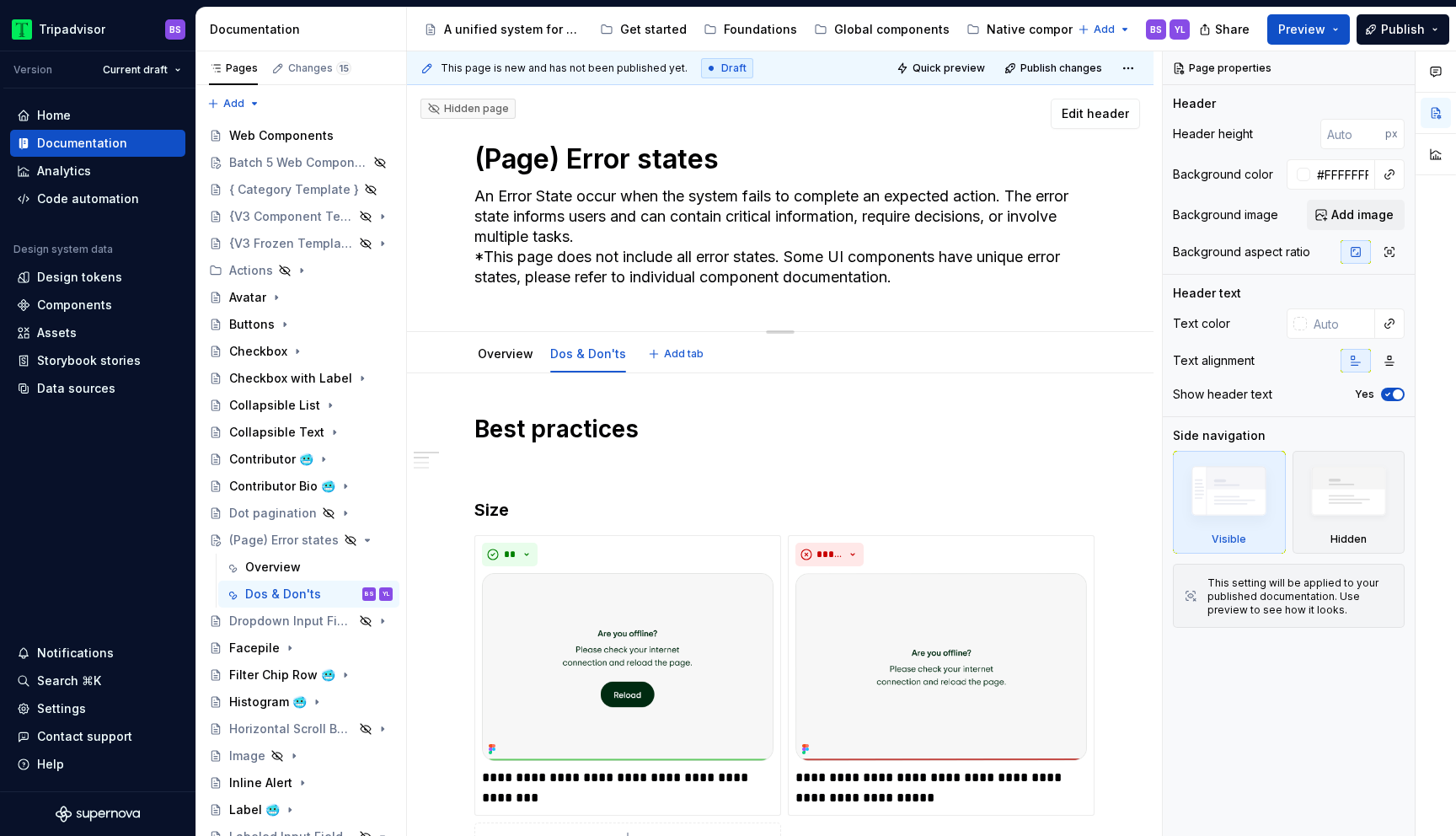
type textarea "An Error State occur when the system fails to complete an expected action. The …"
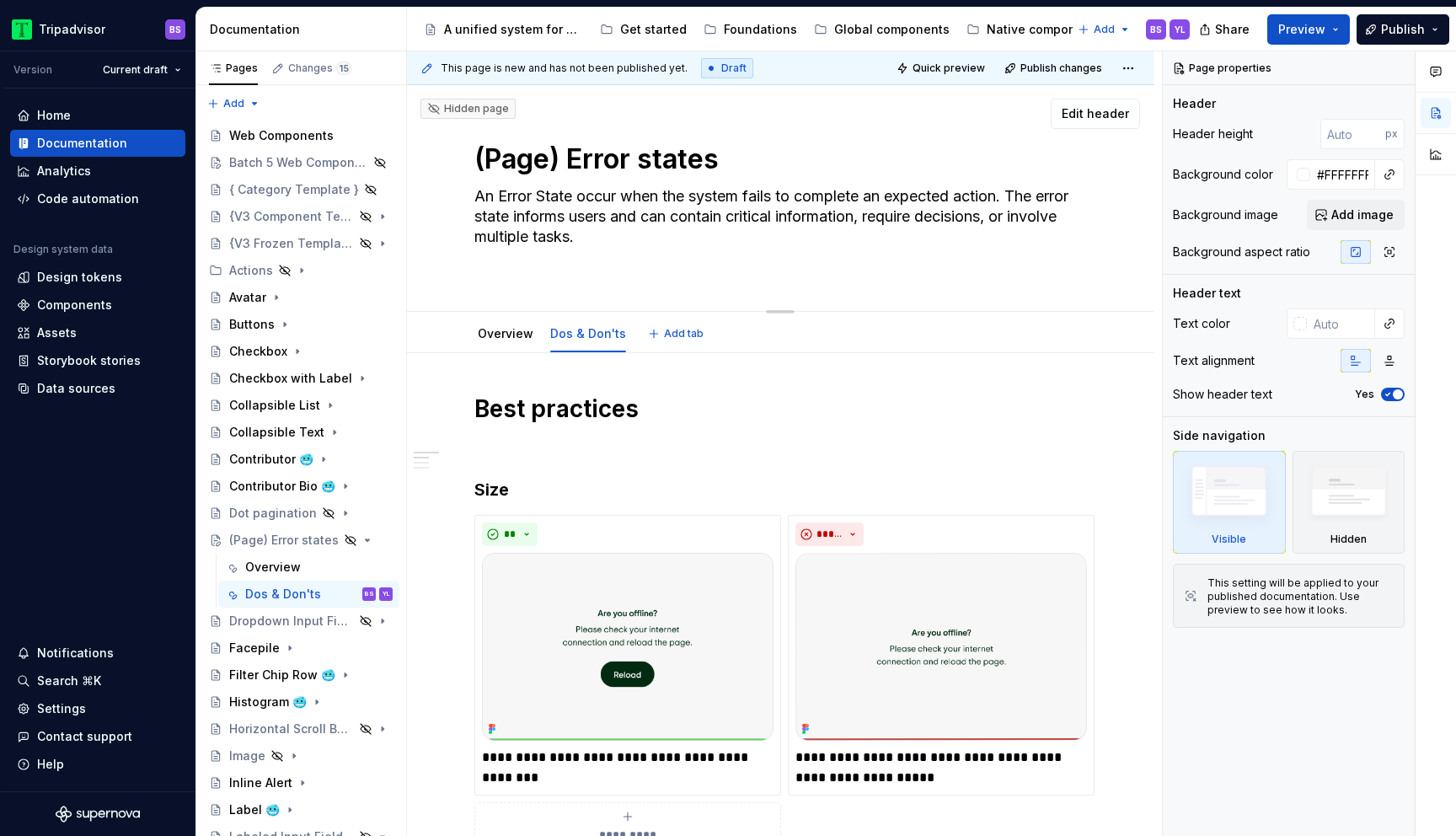
type textarea "*"
type textarea "An Error State occur when the system fails to complete an expected action. The …"
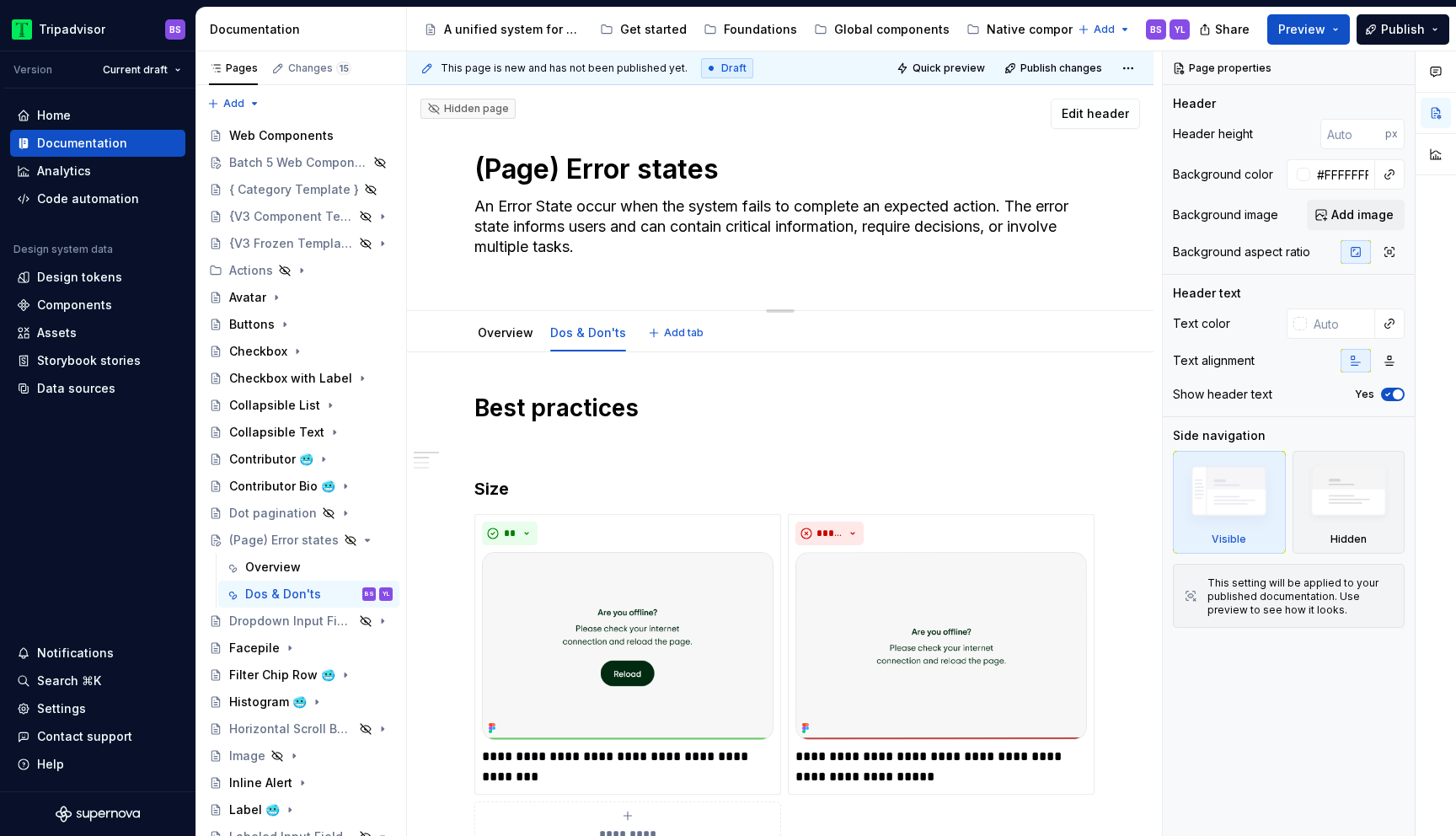
type textarea "*"
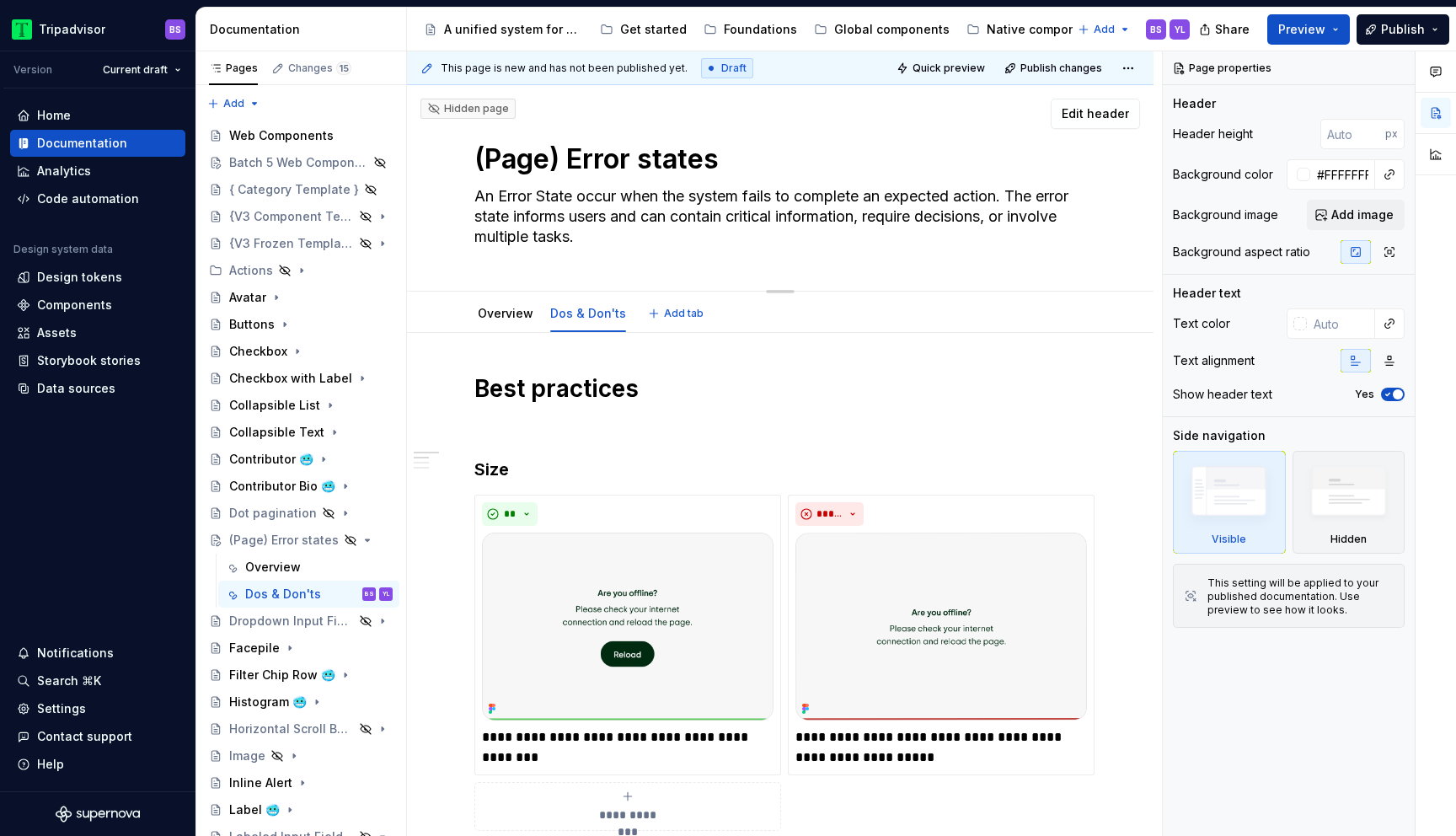
type textarea "An Error State occur when the system fails to complete an expected action. The …"
type textarea "*"
type textarea "Page) Error states"
type textarea "*"
type textarea "Page Error states"
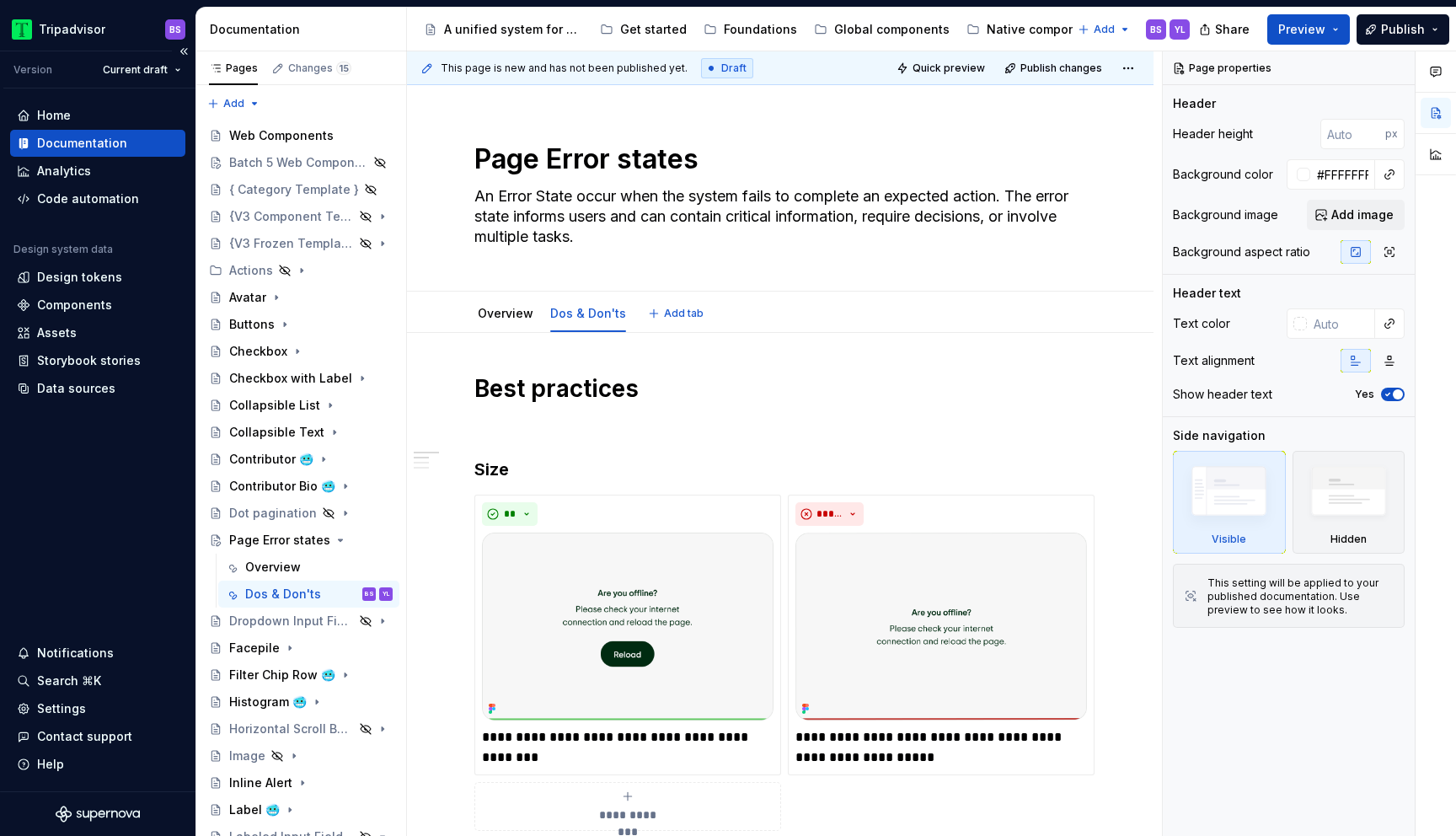
type textarea "*"
type textarea "Page Error states"
click at [336, 537] on icon "Page tree" at bounding box center [335, 541] width 14 height 14
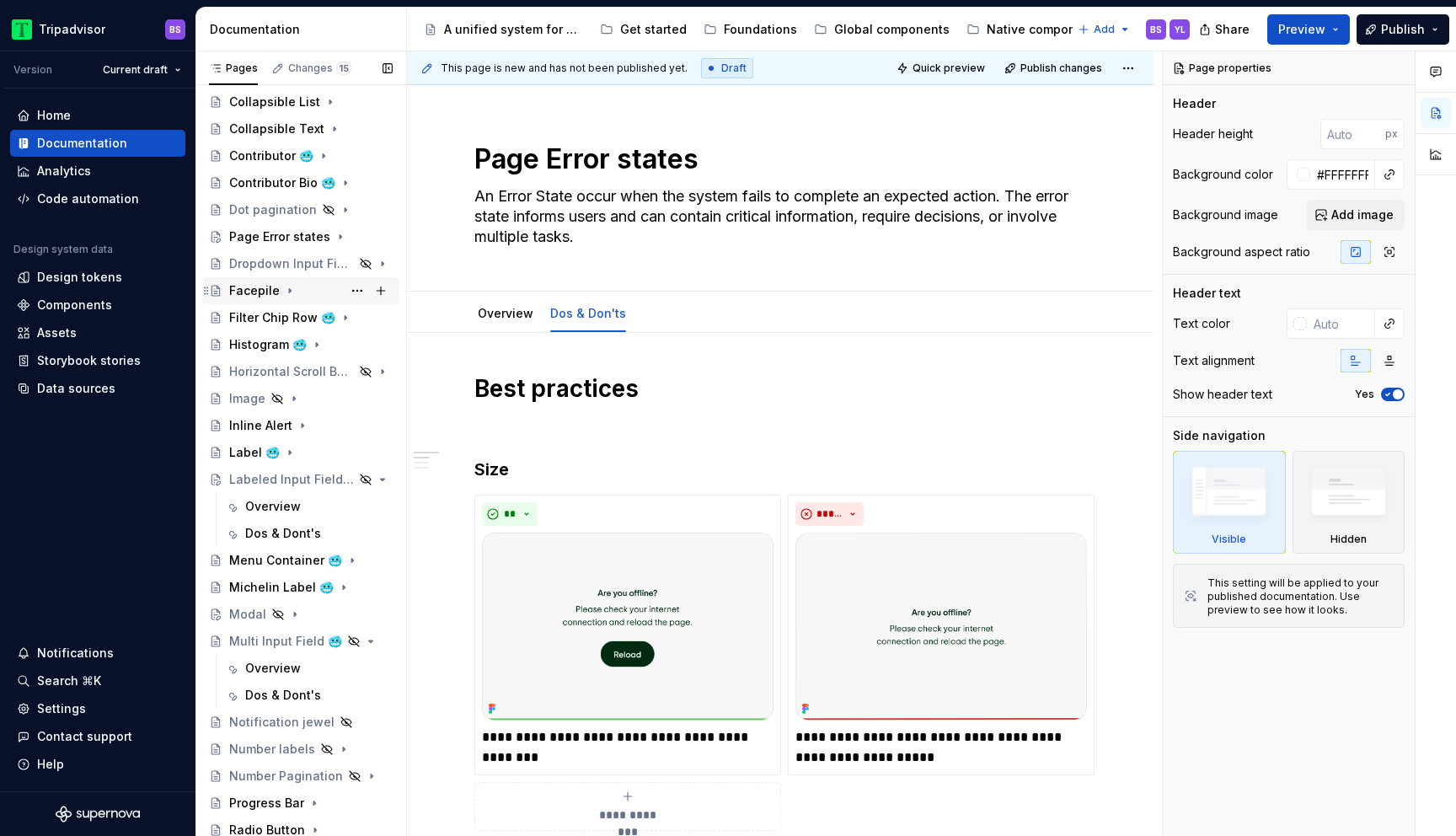
scroll to position [305, 0]
click at [336, 474] on icon "Page tree" at bounding box center [335, 479] width 14 height 14
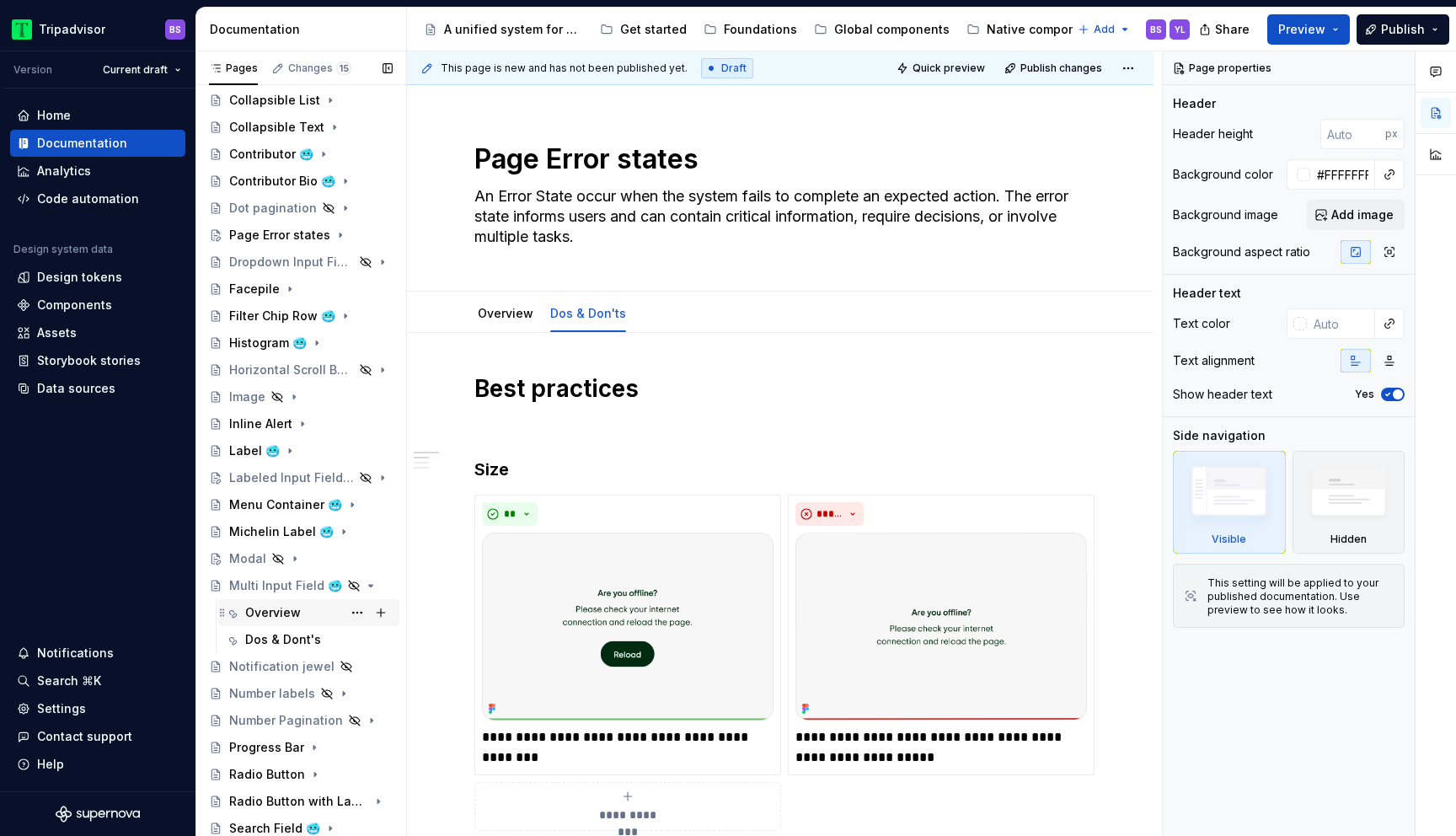
click at [281, 608] on div "Overview" at bounding box center [273, 613] width 56 height 17
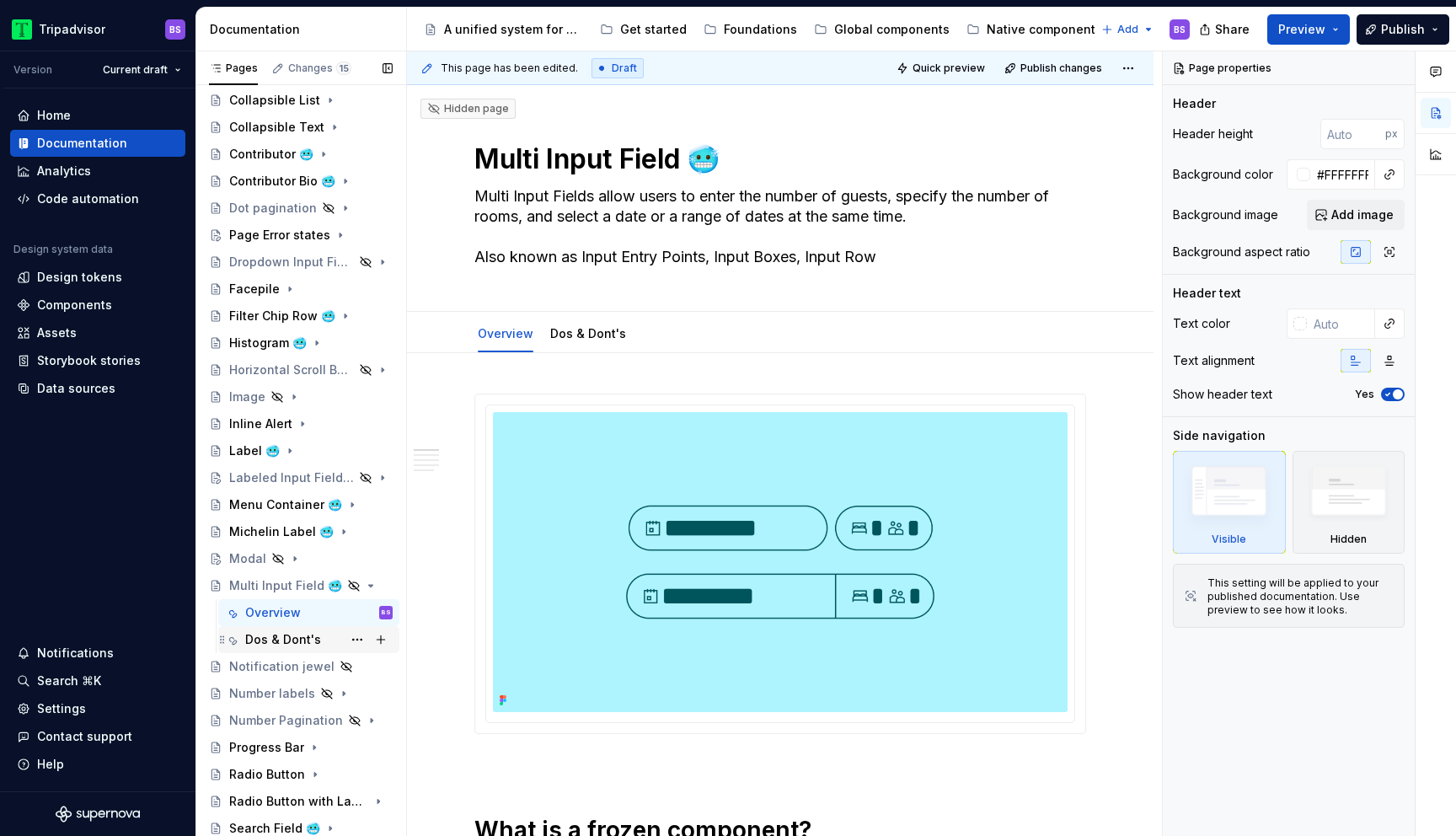
click at [284, 633] on div "Dos & Dont's" at bounding box center [283, 639] width 75 height 17
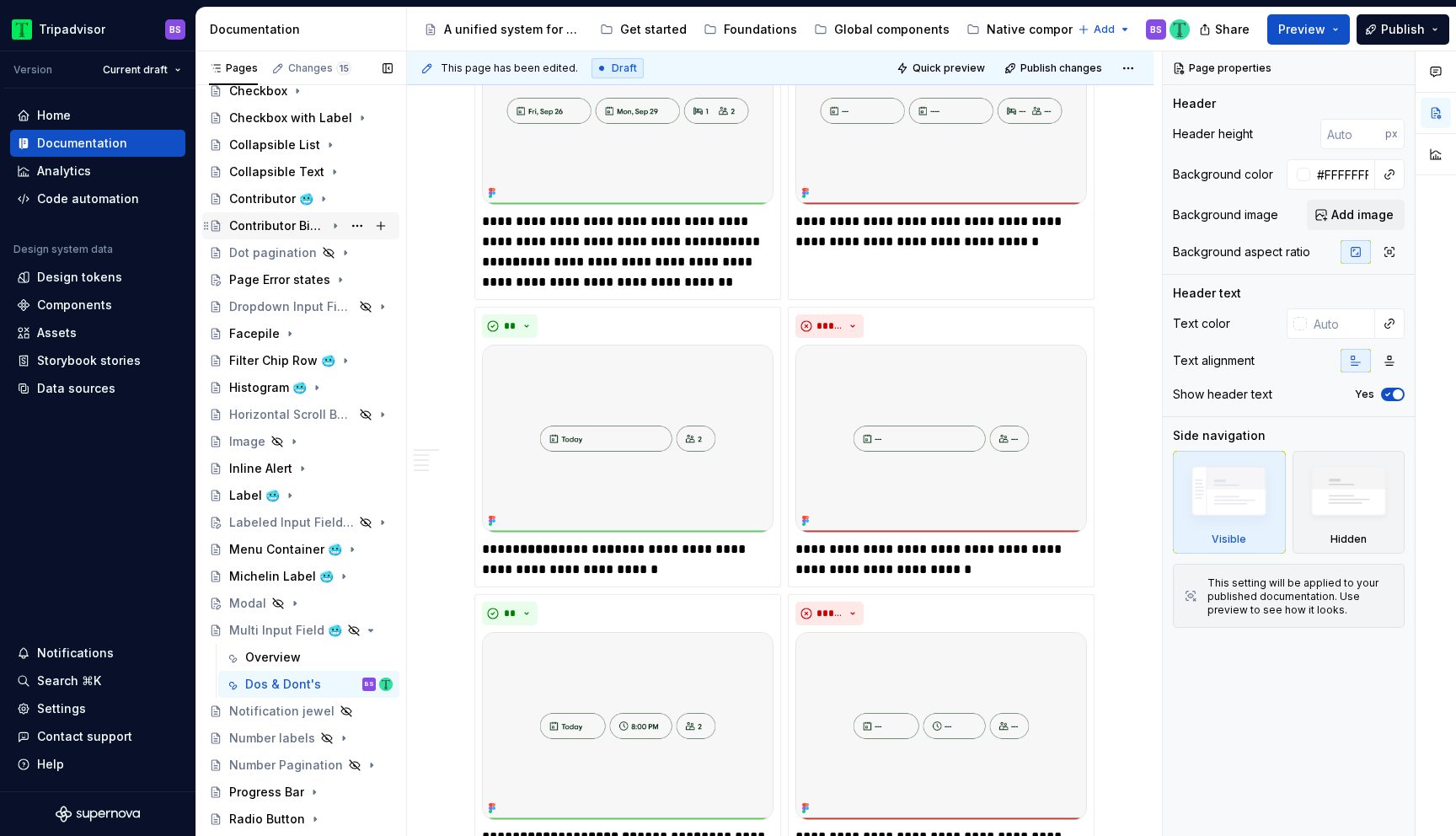
scroll to position [413, 0]
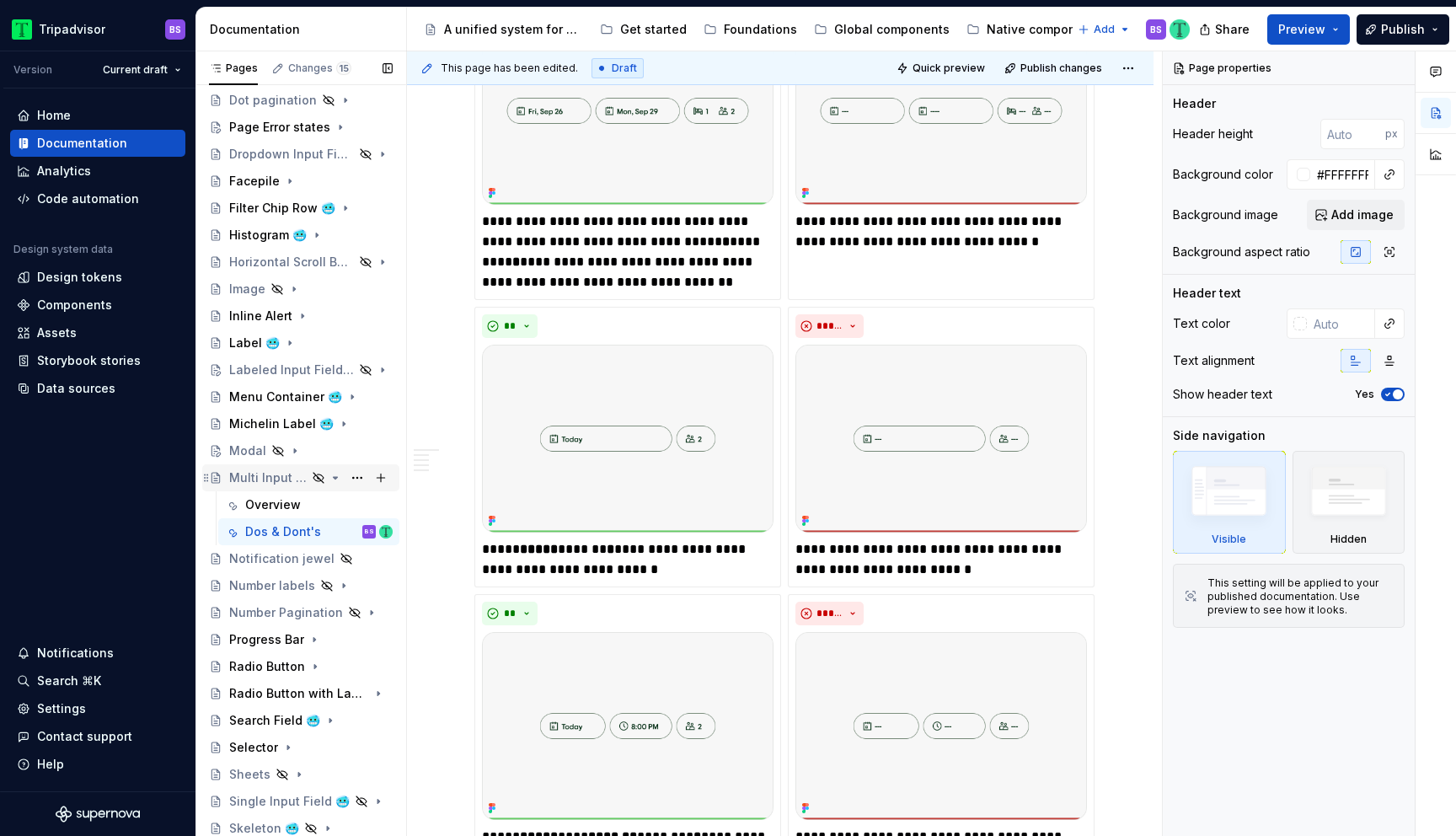
click at [335, 478] on icon "Page tree" at bounding box center [335, 479] width 4 height 2
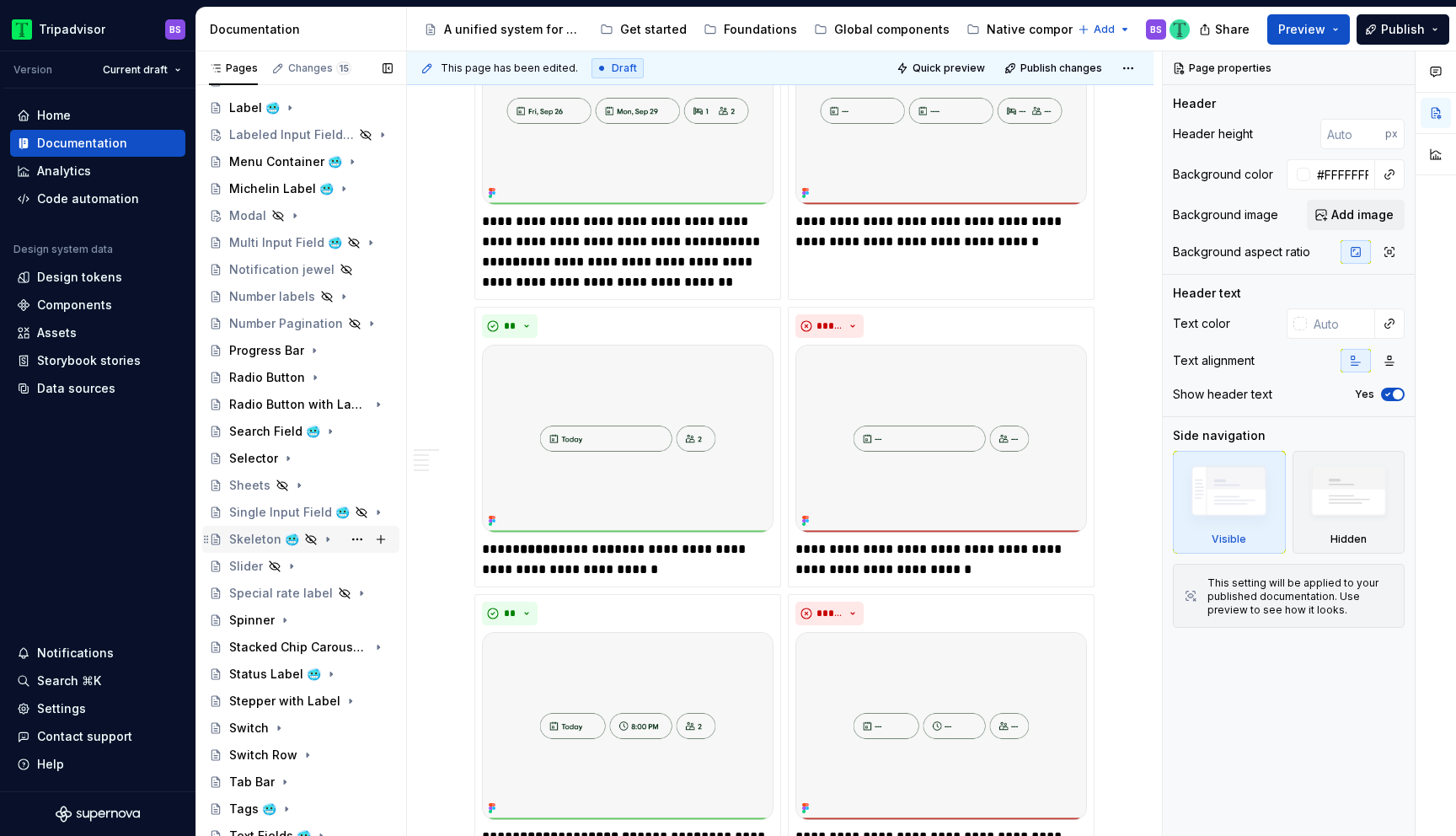
scroll to position [662, 0]
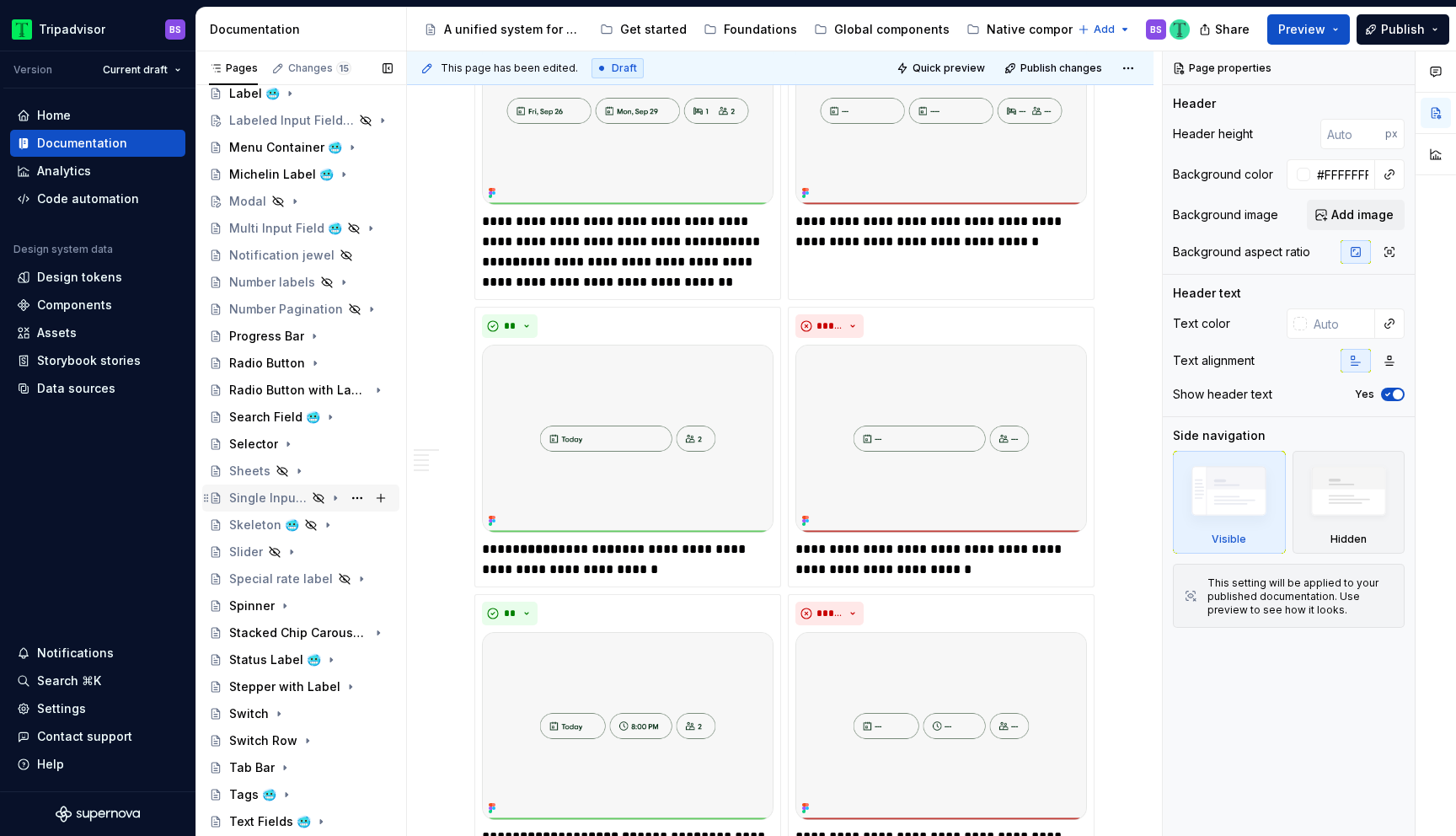
click at [338, 500] on icon "Page tree" at bounding box center [335, 498] width 14 height 14
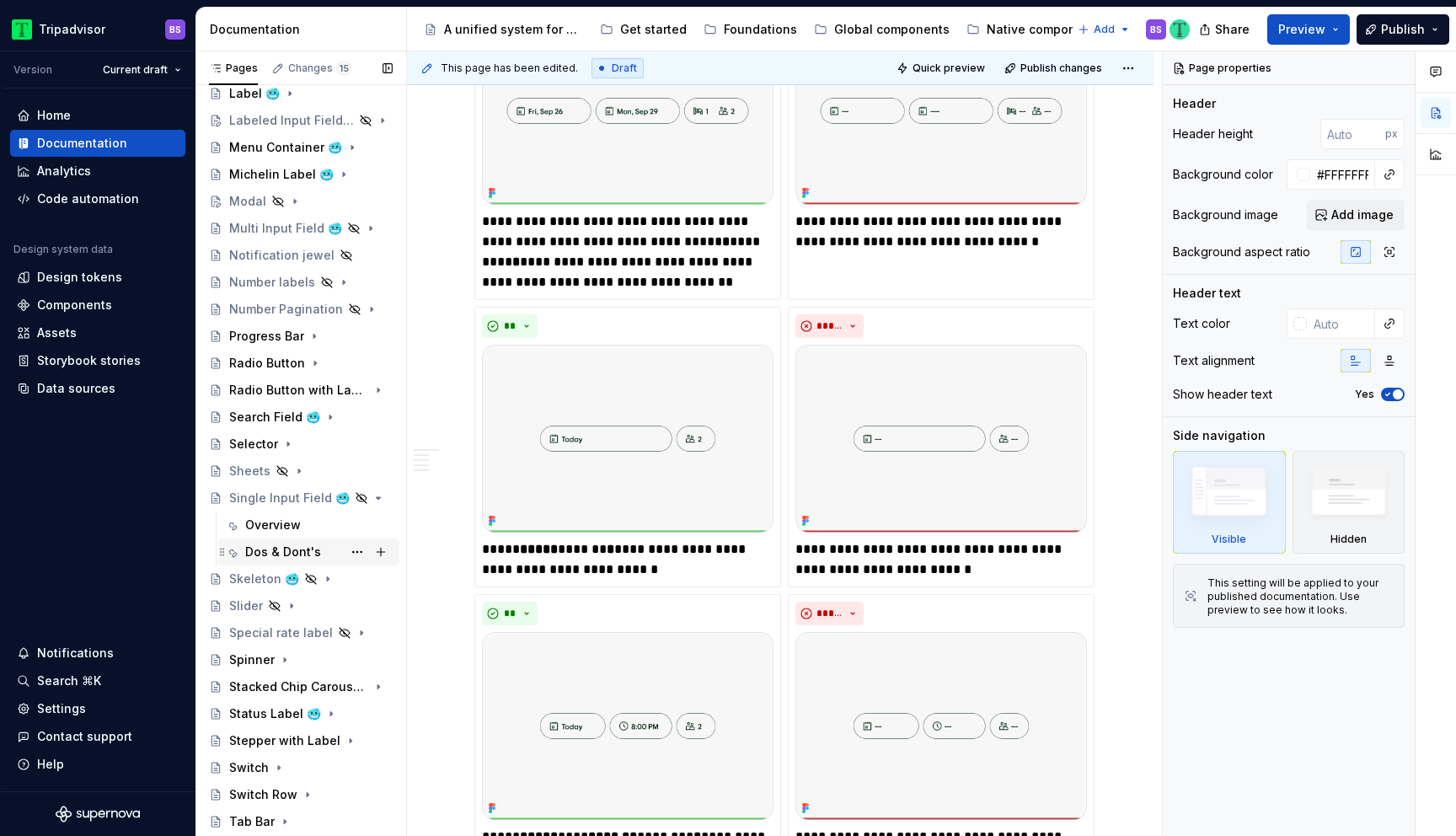
click at [330, 547] on div "Dos & Dont's" at bounding box center [319, 552] width 148 height 24
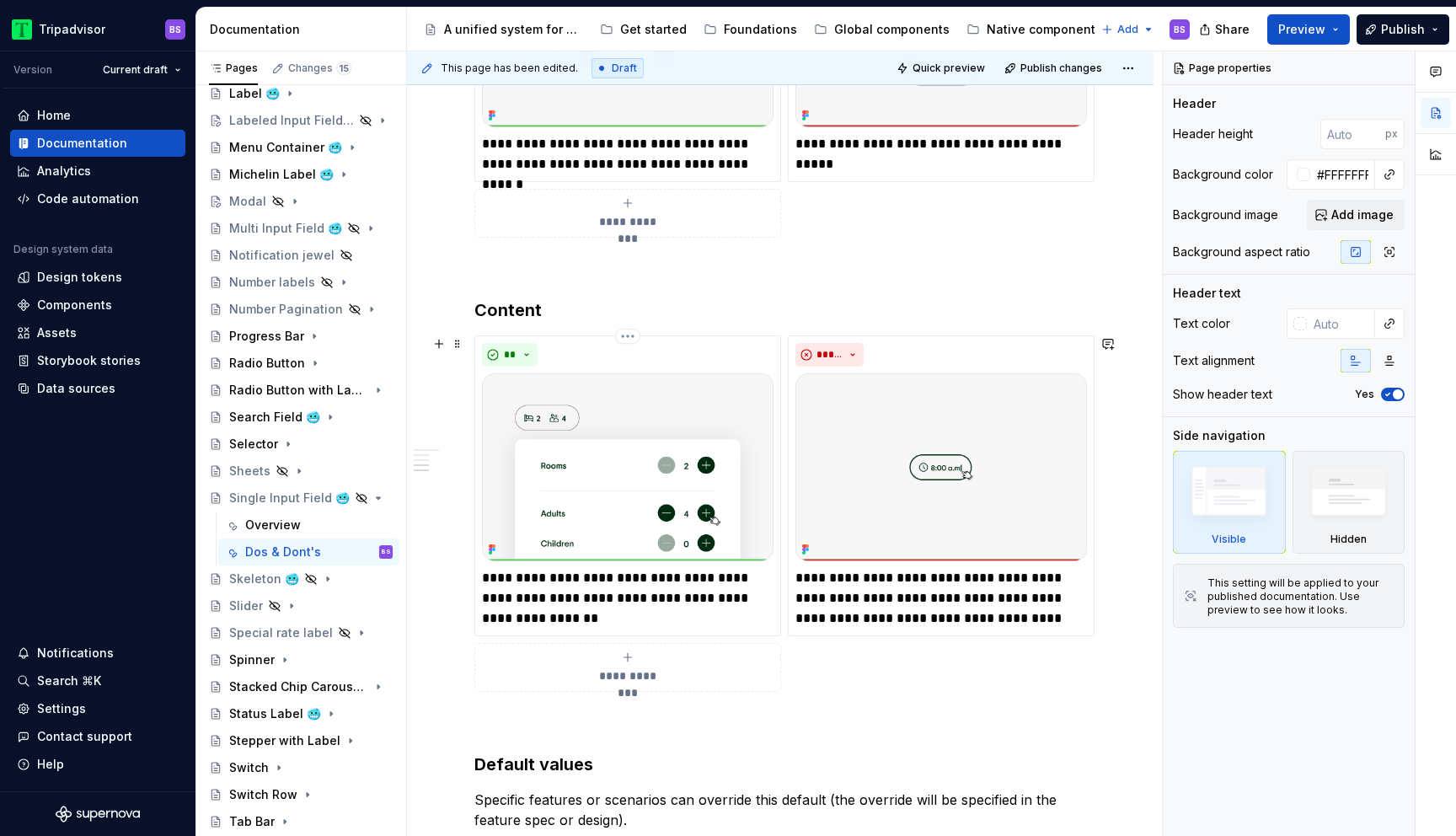
scroll to position [1073, 0]
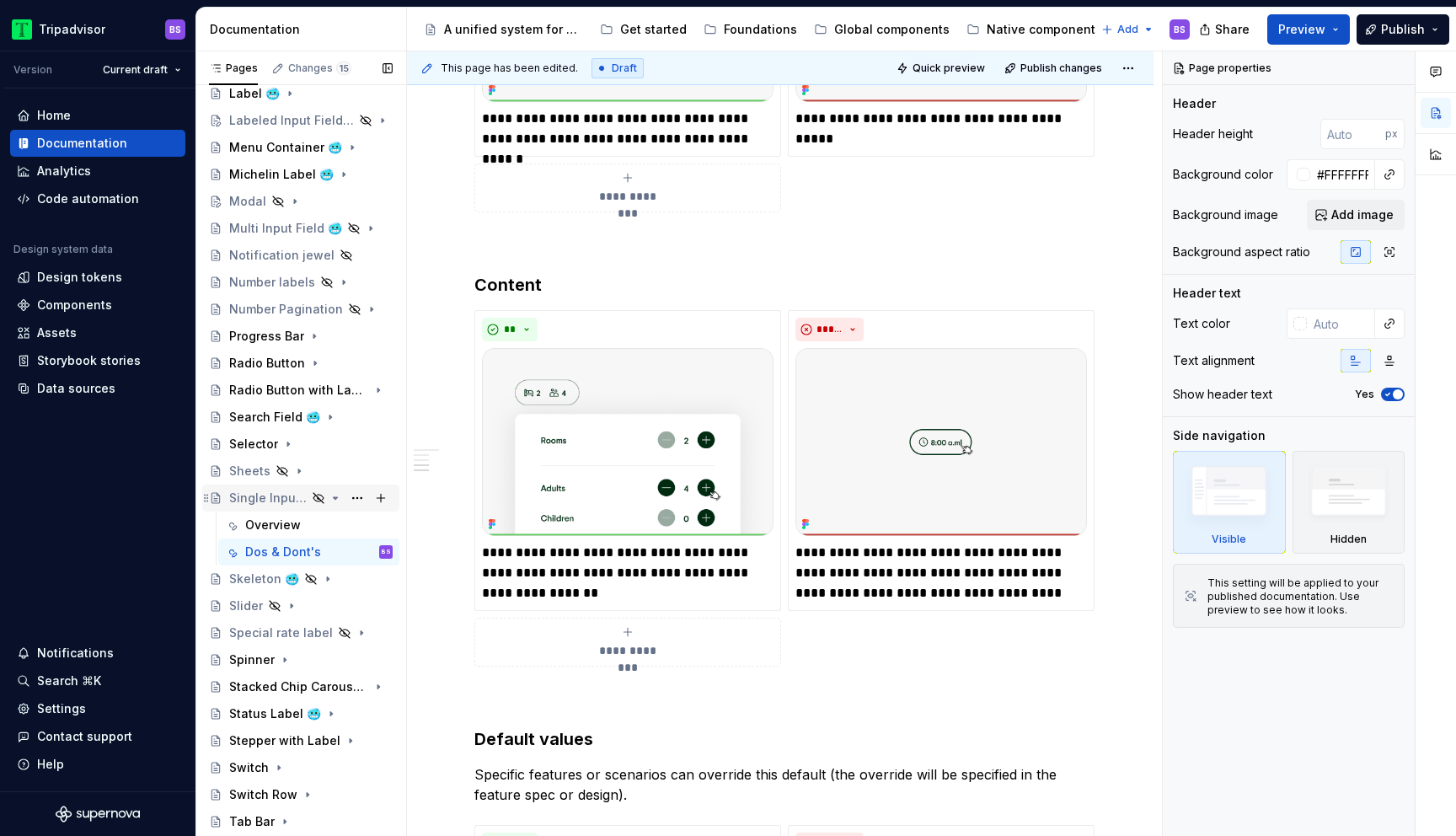
click at [332, 500] on icon "Page tree" at bounding box center [335, 498] width 14 height 14
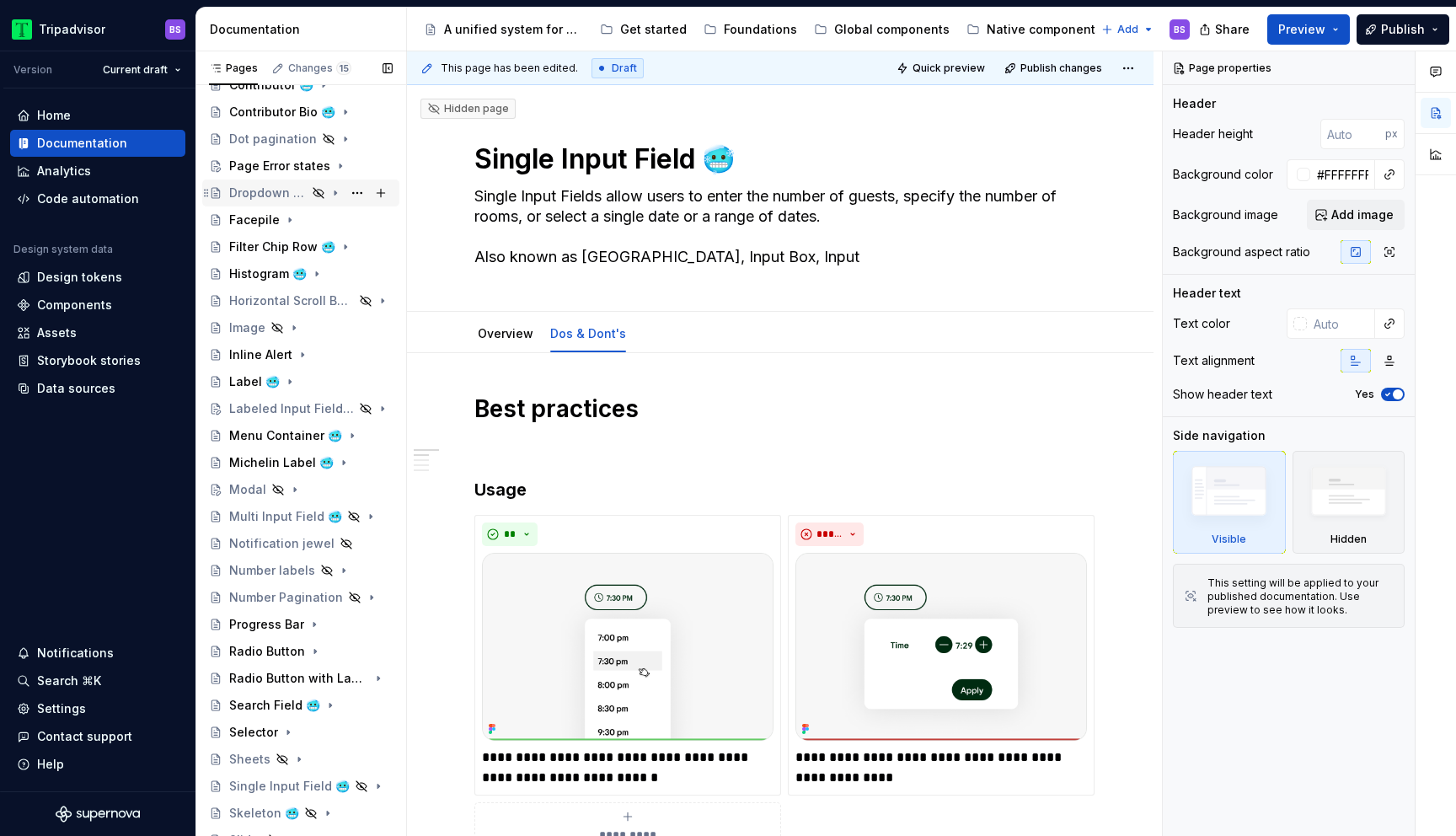
scroll to position [533, 0]
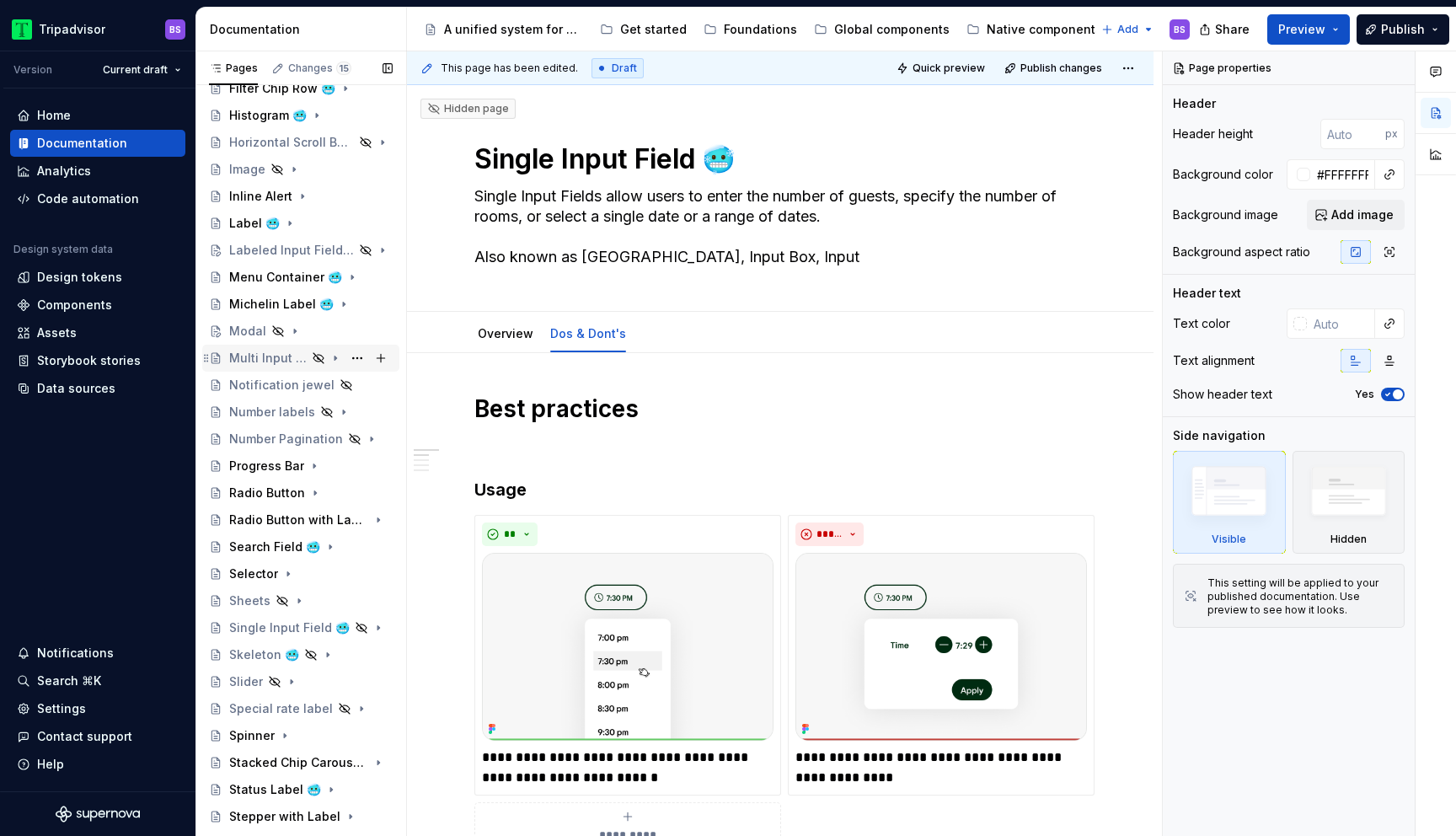
click at [335, 360] on icon "Page tree" at bounding box center [335, 358] width 2 height 4
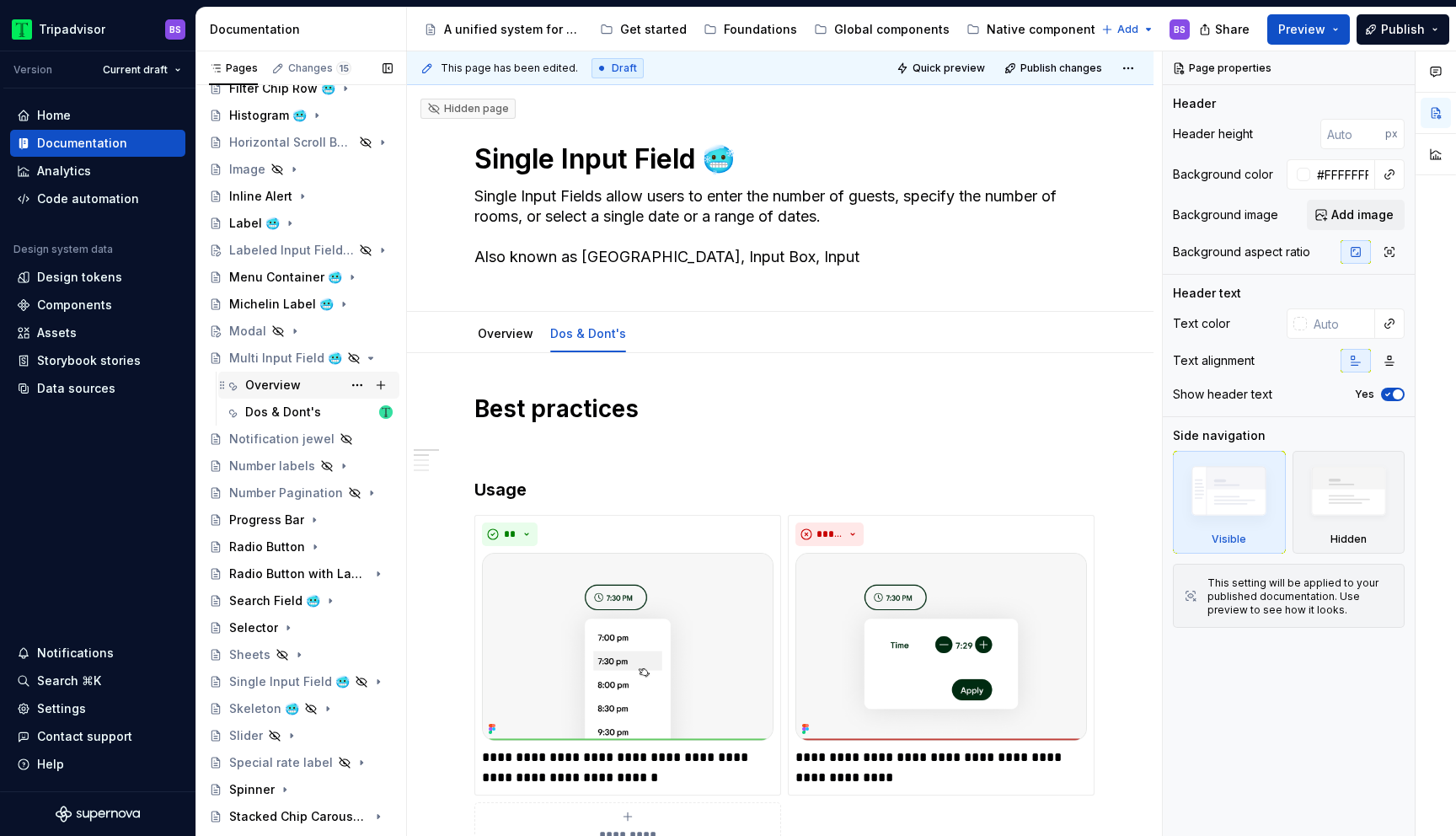
click at [320, 377] on div "Overview" at bounding box center [319, 385] width 148 height 24
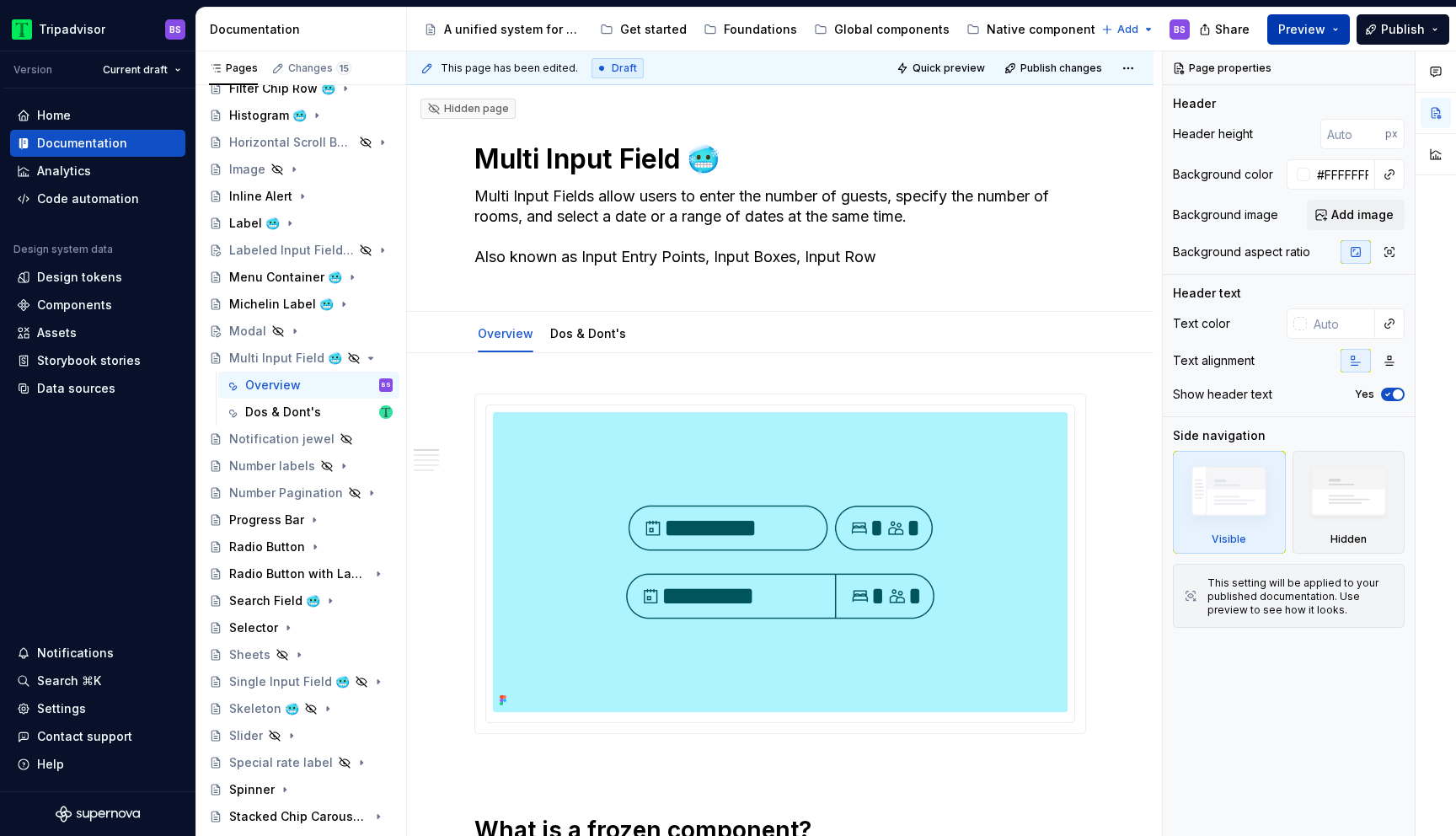
click at [1321, 27] on span "Preview" at bounding box center [1302, 29] width 48 height 17
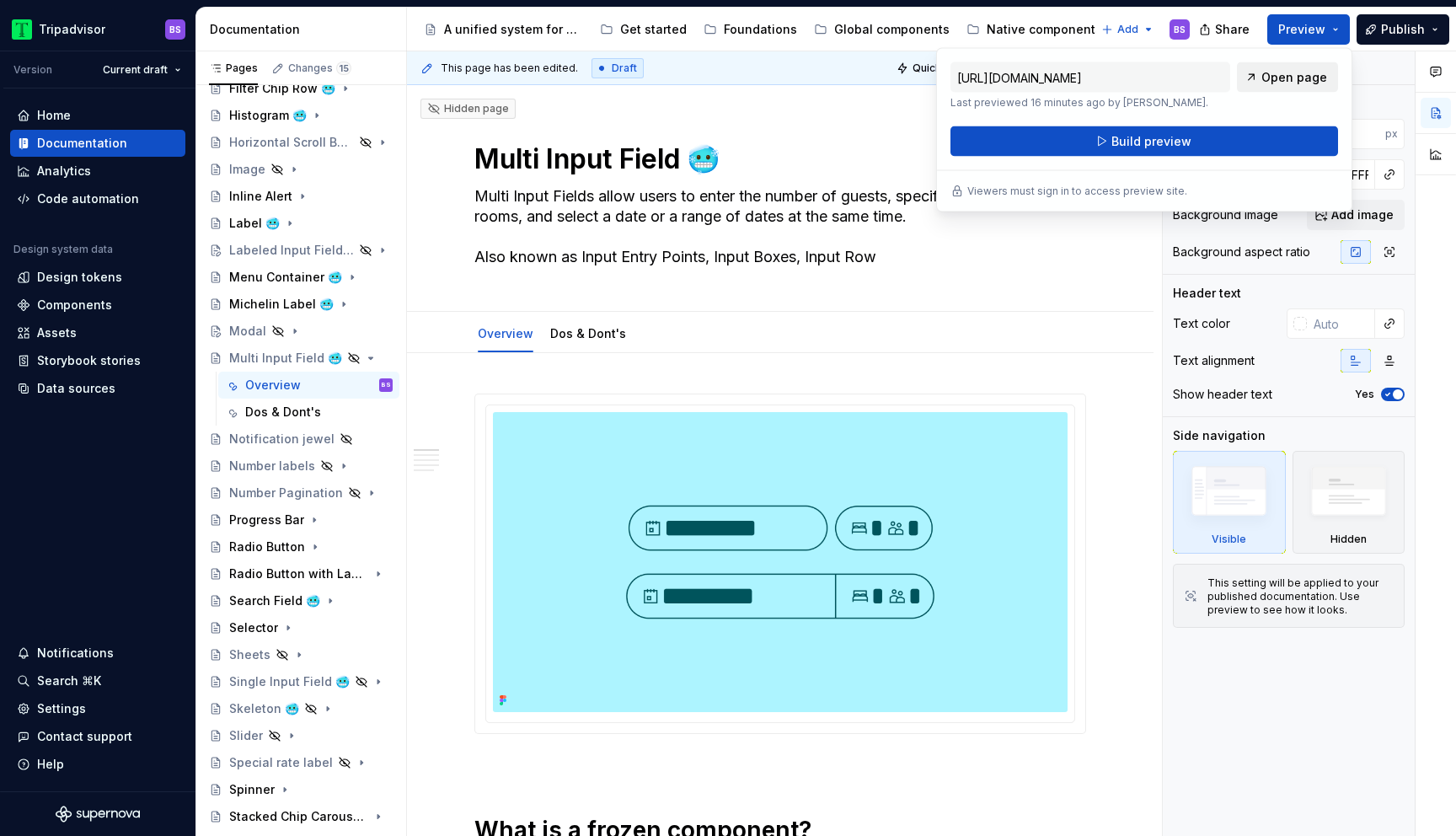
click at [1285, 74] on span "Open page" at bounding box center [1294, 77] width 66 height 17
click at [298, 329] on icon "Page tree" at bounding box center [295, 332] width 14 height 14
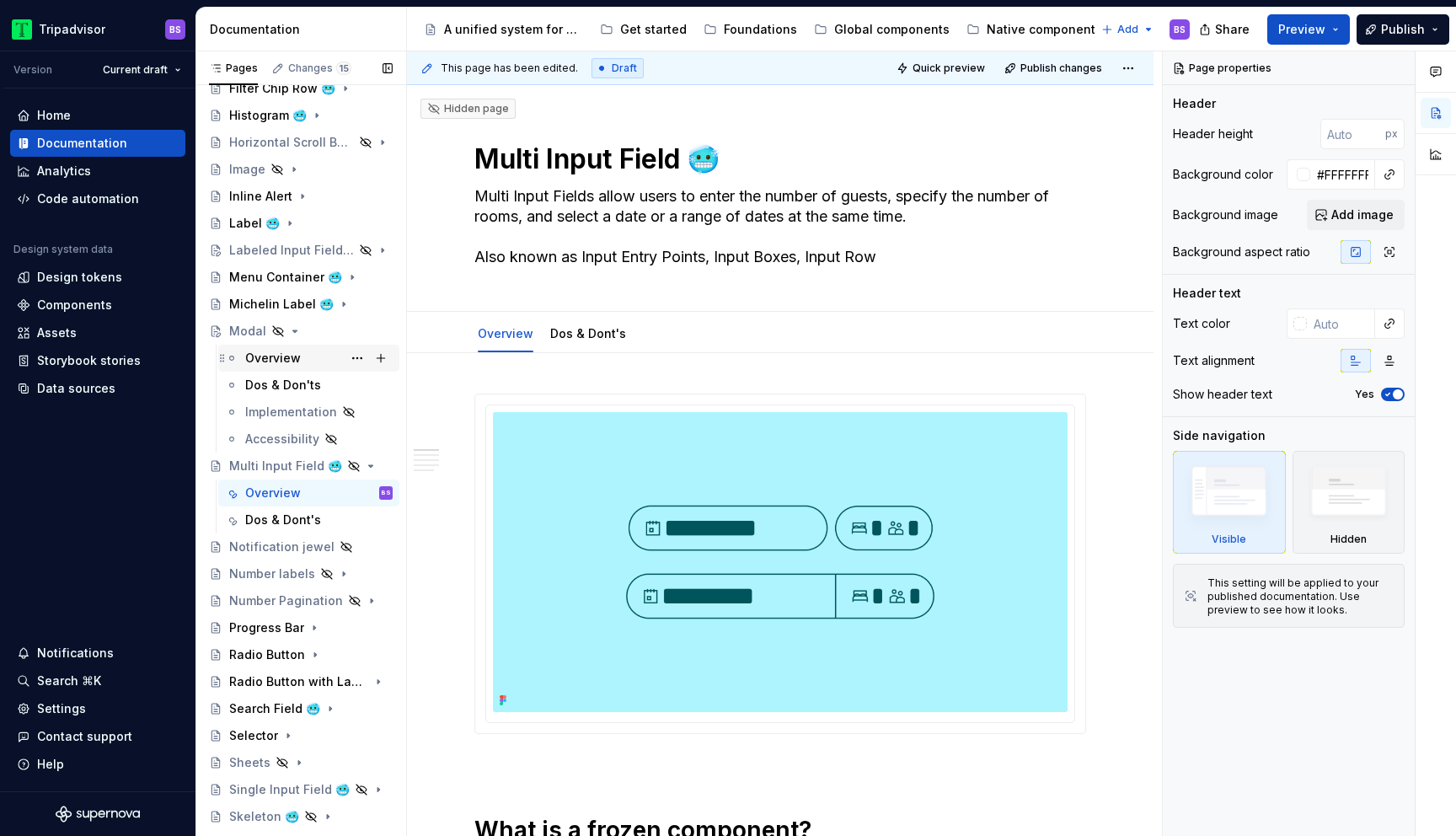
click at [310, 360] on div "Overview" at bounding box center [319, 358] width 148 height 24
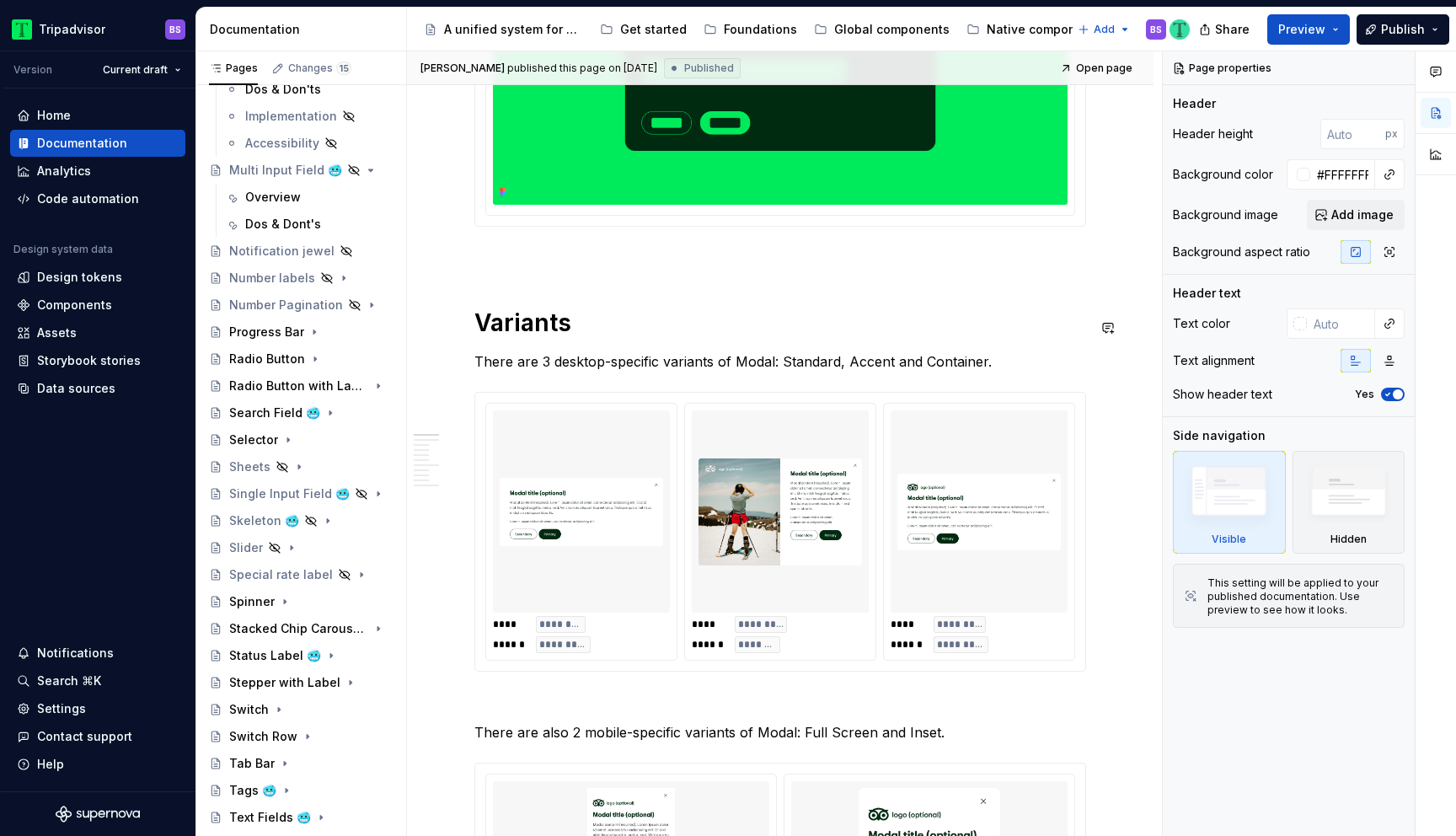
scroll to position [489, 0]
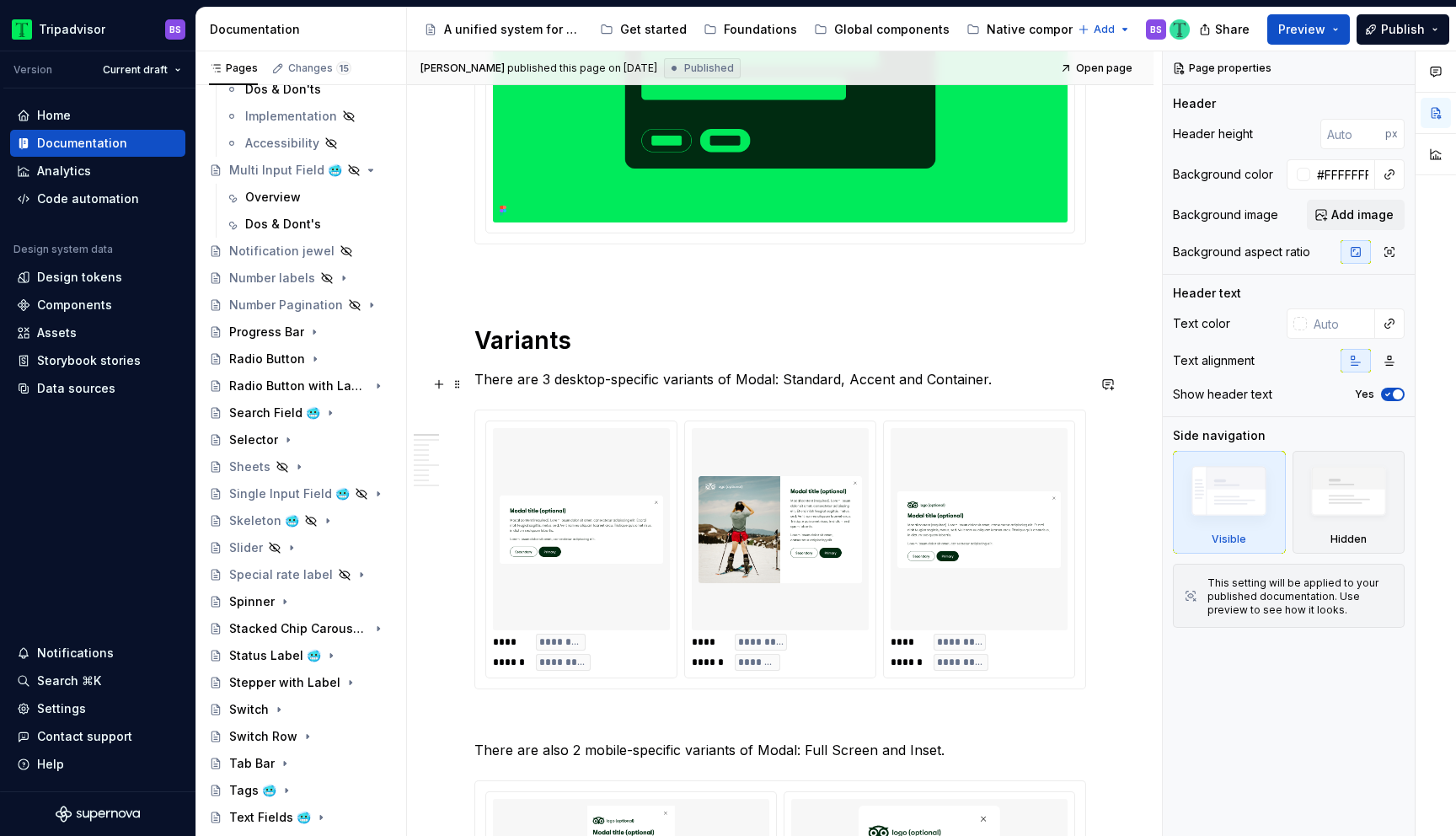
type textarea "*"
click at [546, 383] on p "There are 3 desktop-specific variants of Modal: Standard, Accent and Container." at bounding box center [780, 379] width 611 height 20
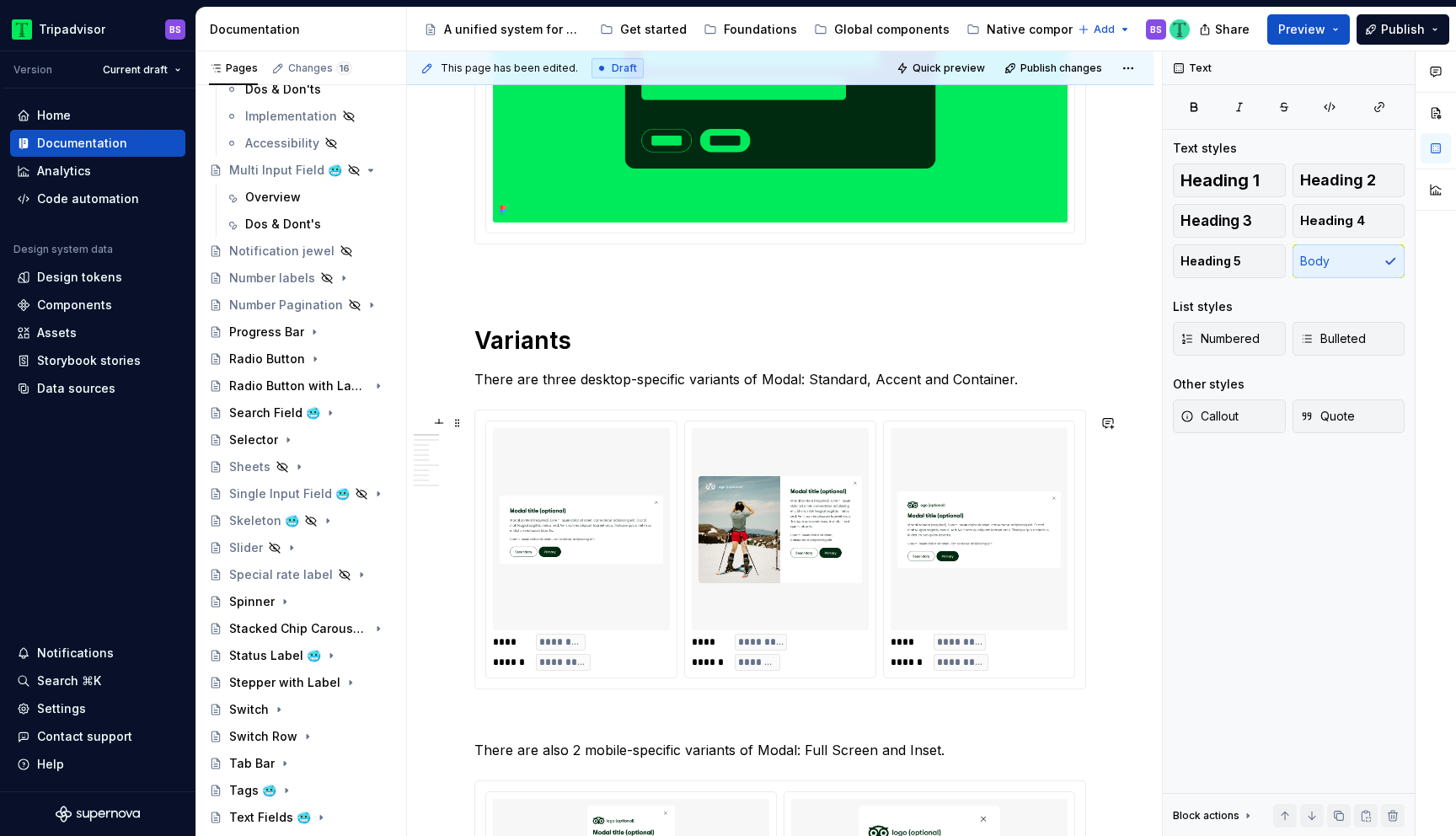
scroll to position [675, 0]
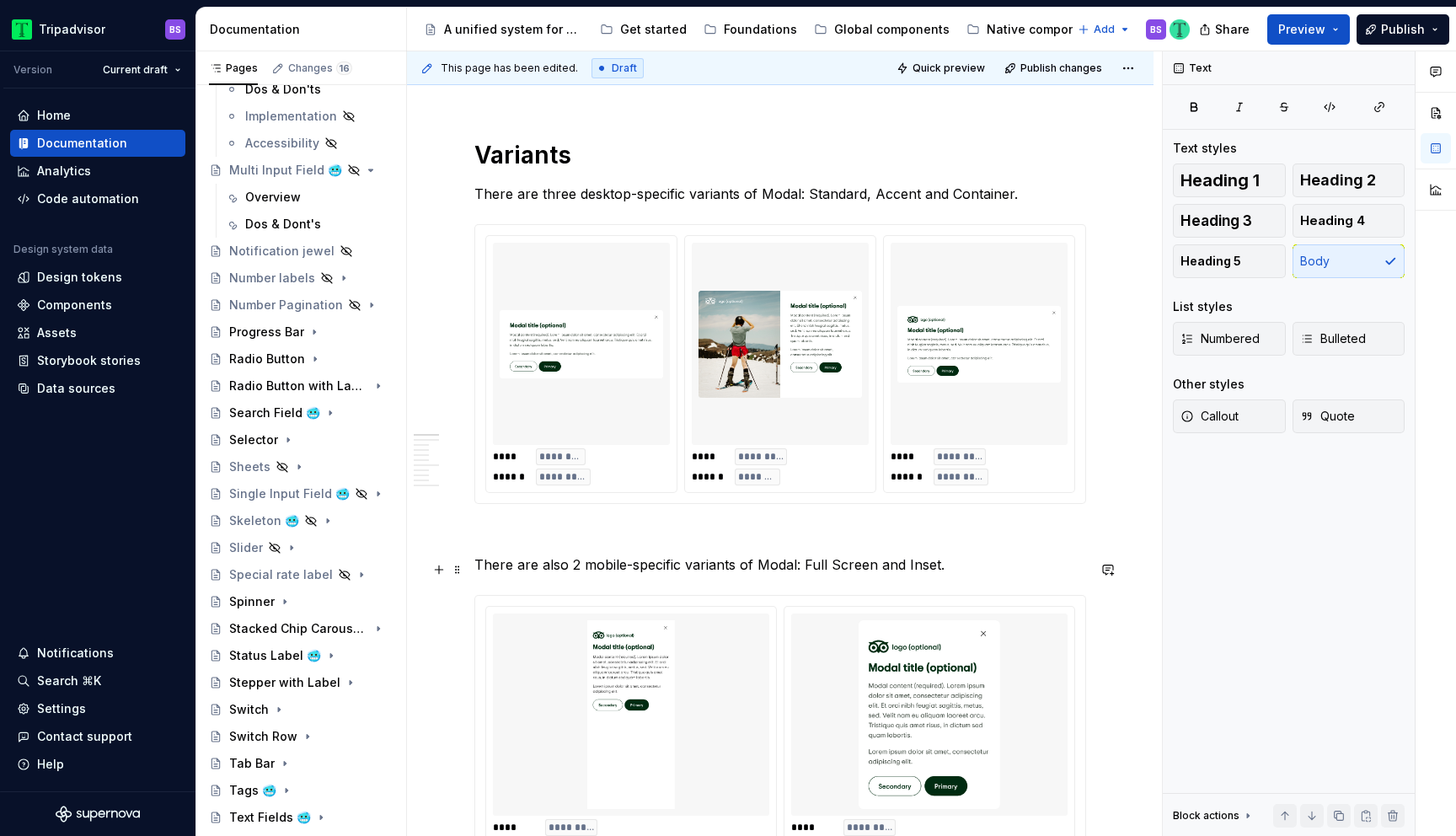
click at [578, 568] on p "There are also 2 mobile-specific variants of Modal: Full Screen and Inset." at bounding box center [780, 565] width 611 height 20
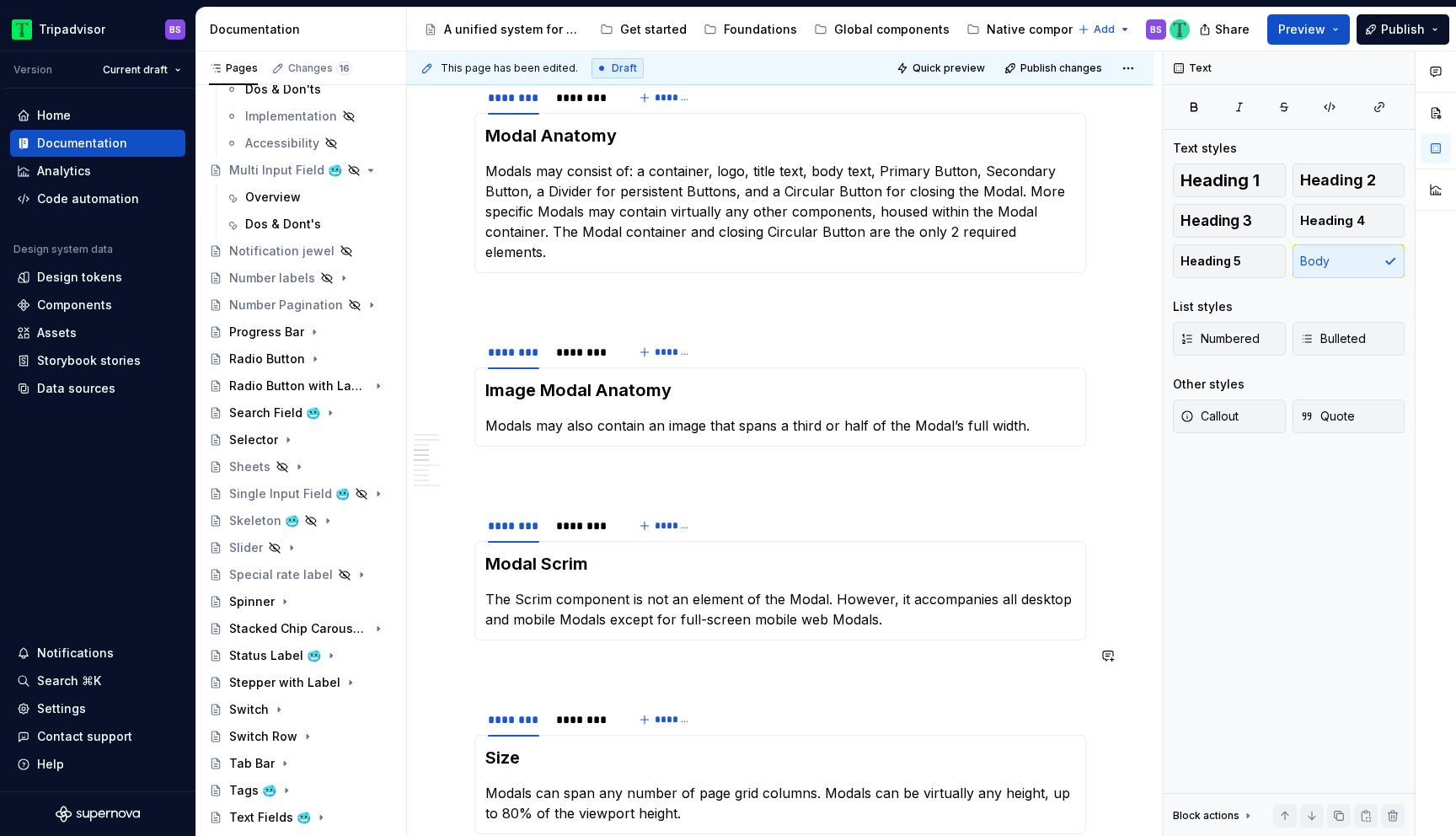
scroll to position [1679, 0]
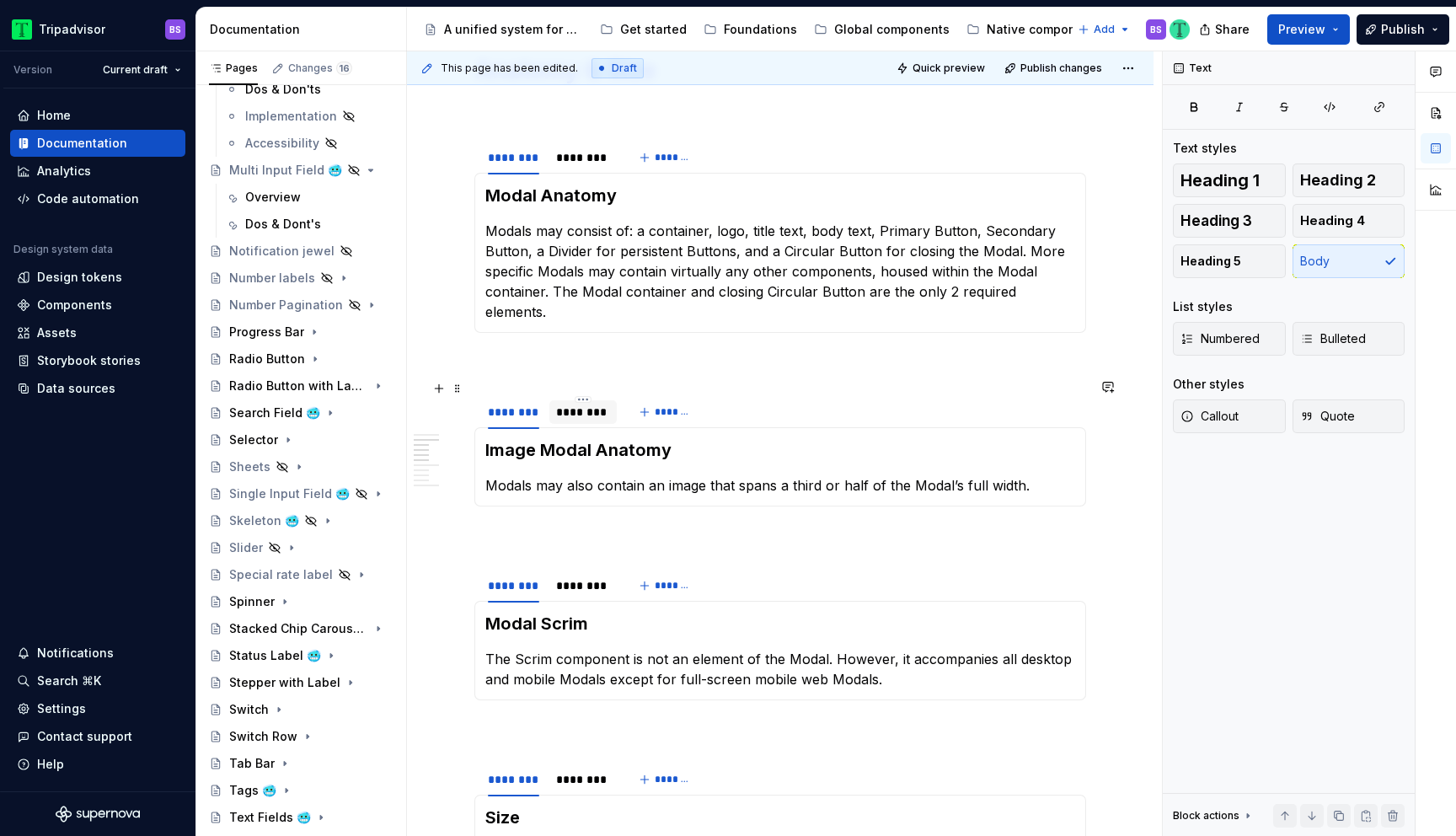
click at [585, 404] on div "********" at bounding box center [583, 412] width 54 height 17
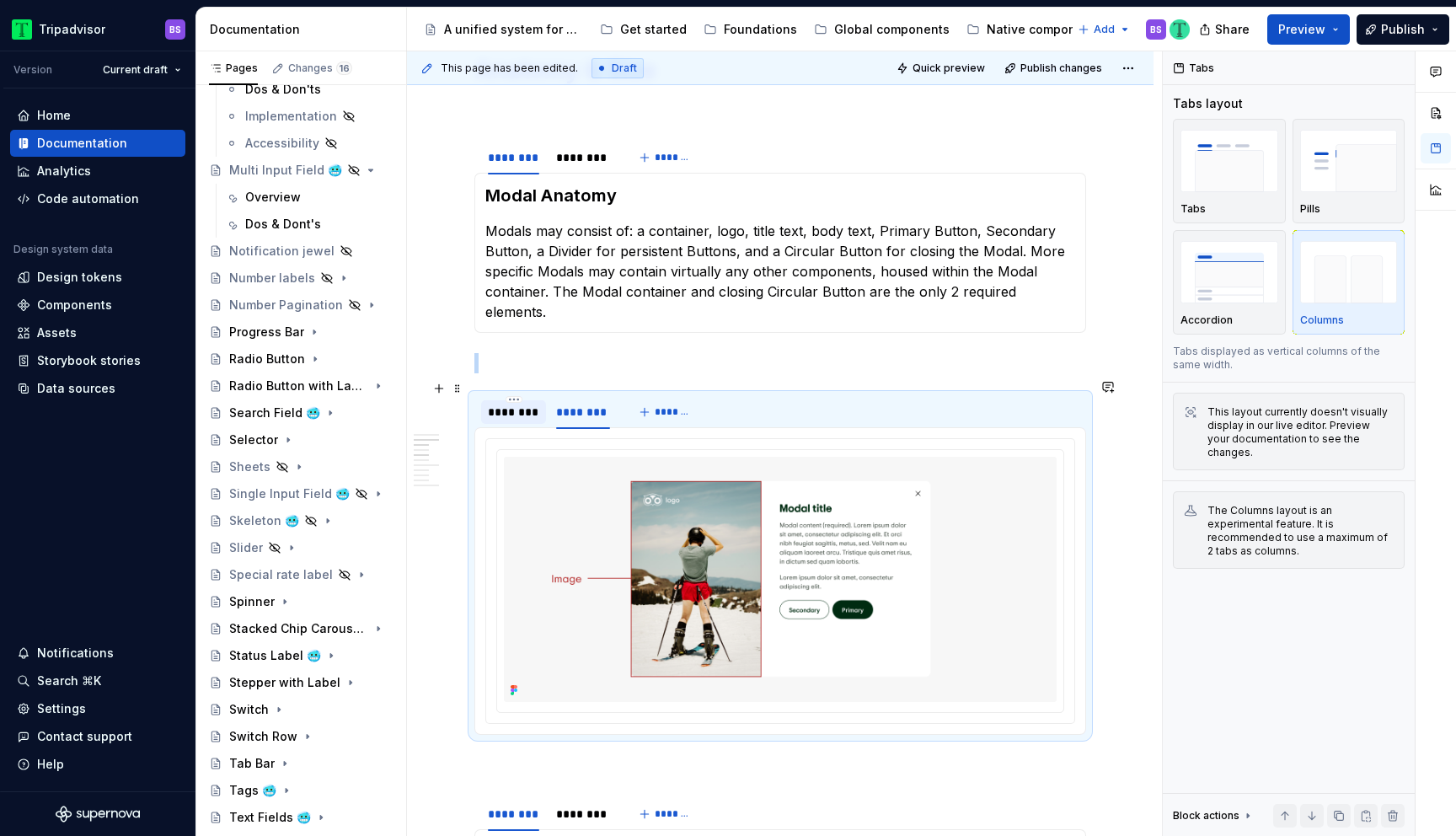
click at [517, 404] on div "********" at bounding box center [514, 412] width 52 height 17
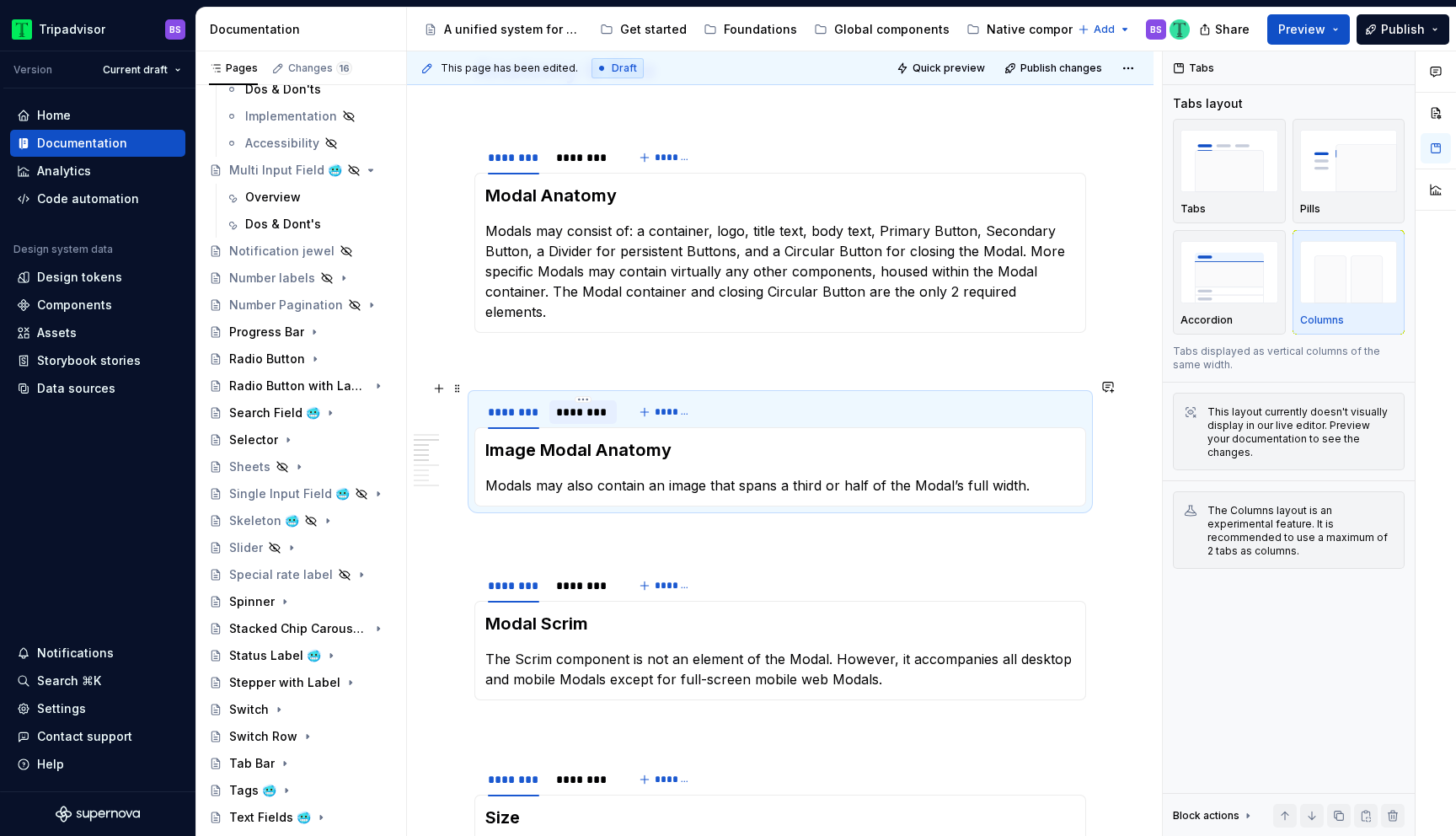
click at [583, 404] on div "********" at bounding box center [583, 412] width 54 height 17
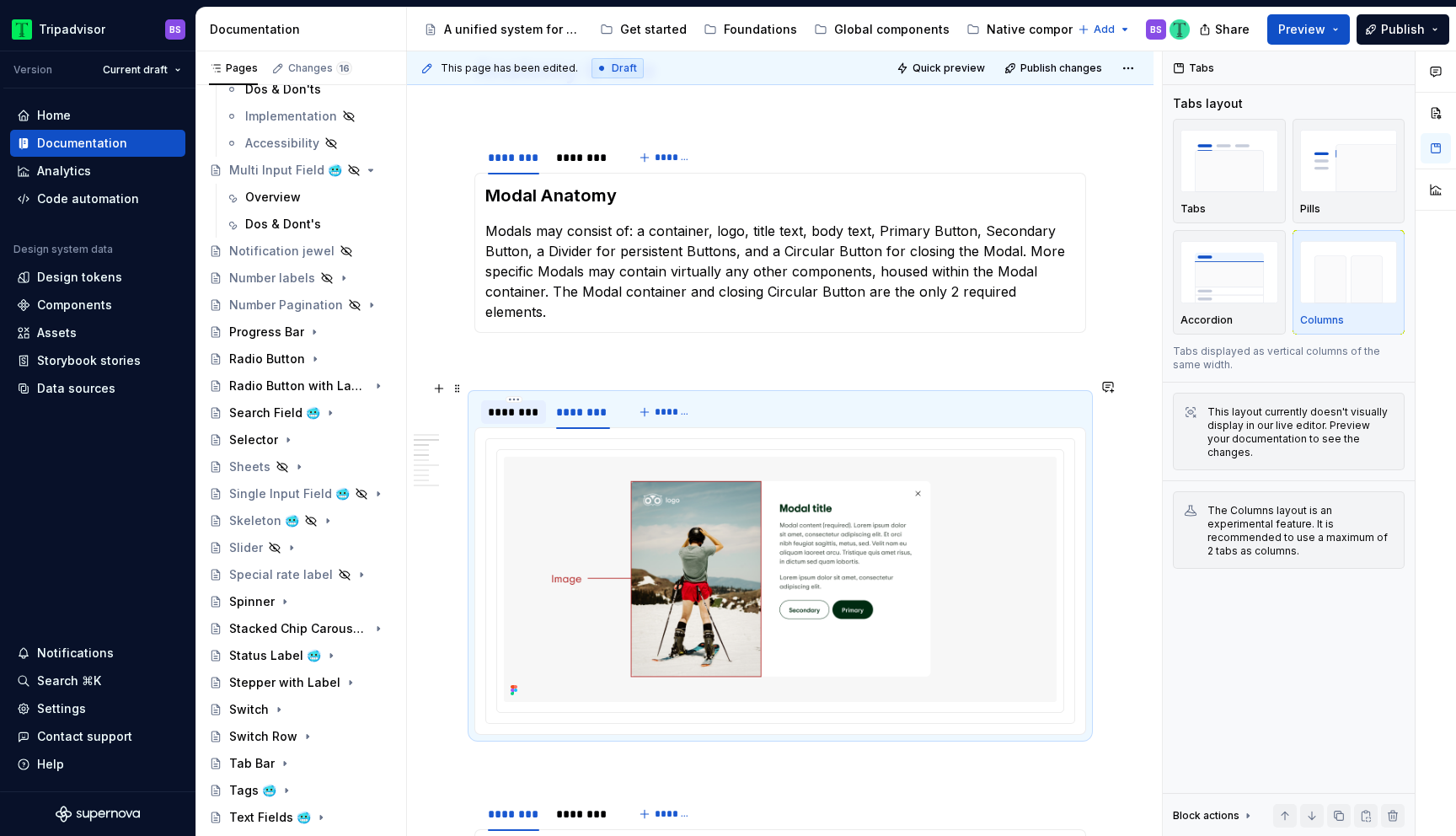
click at [516, 404] on div "********" at bounding box center [514, 412] width 52 height 17
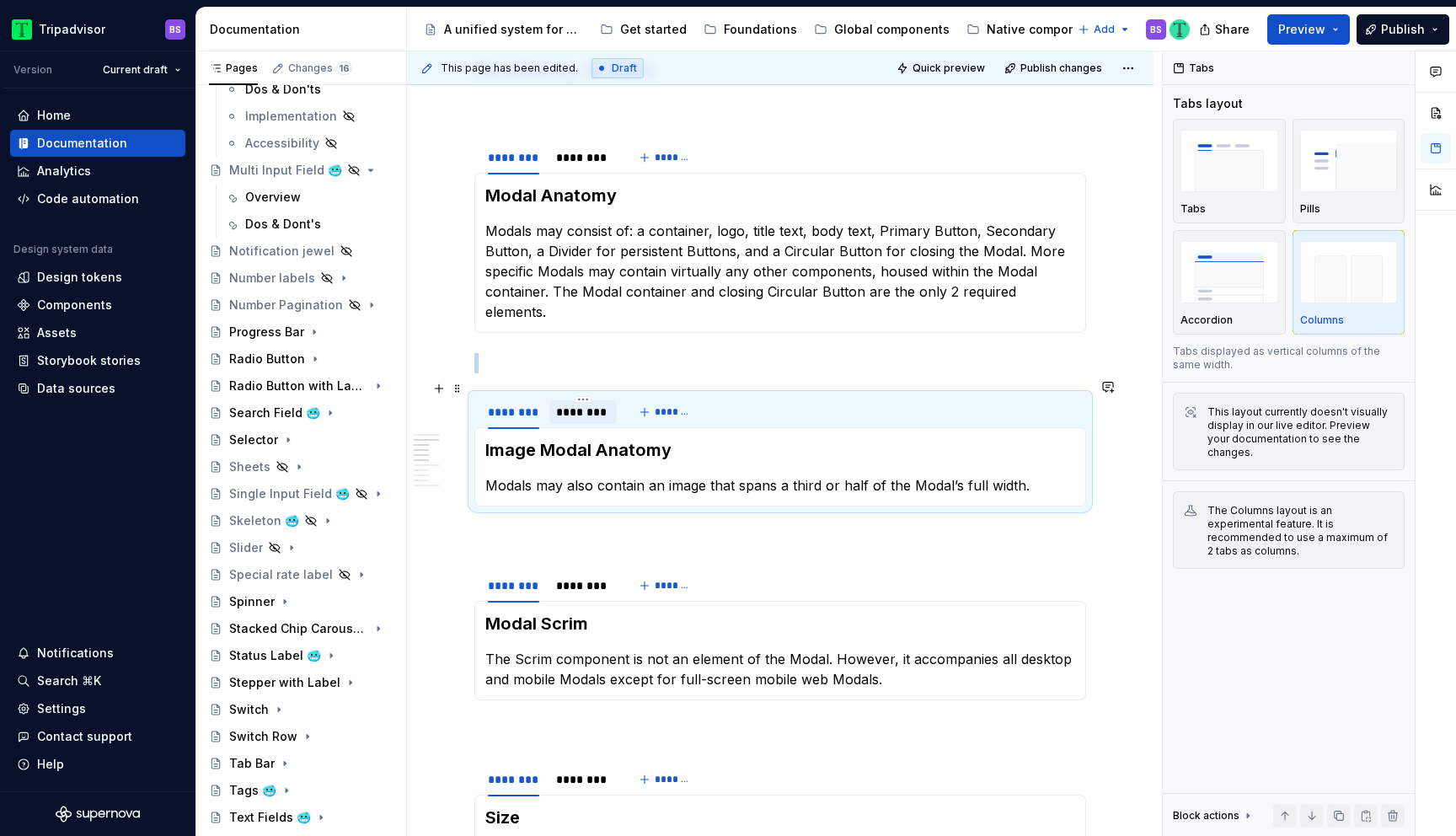
click at [578, 404] on div "********" at bounding box center [583, 412] width 54 height 17
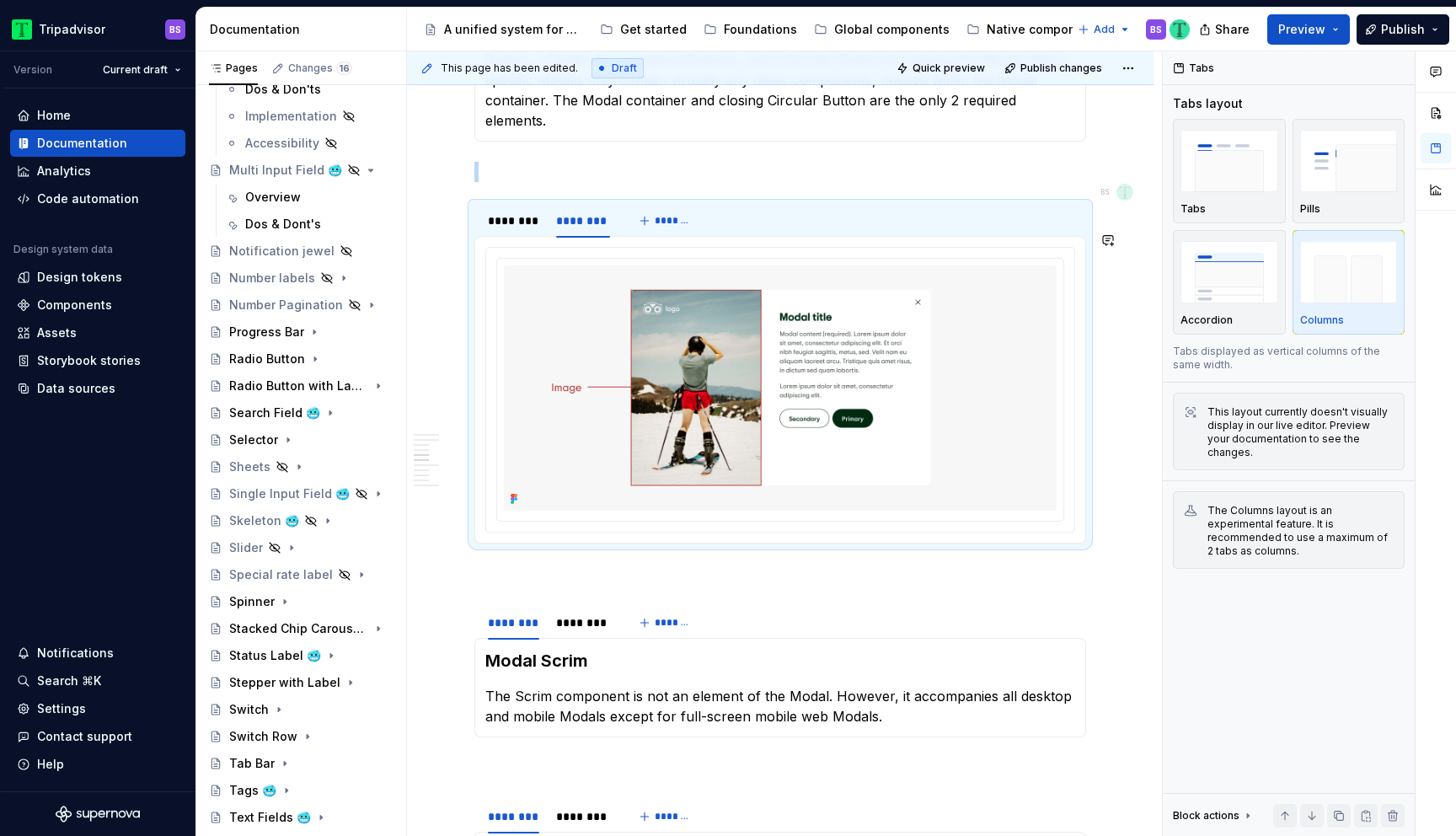
scroll to position [1826, 0]
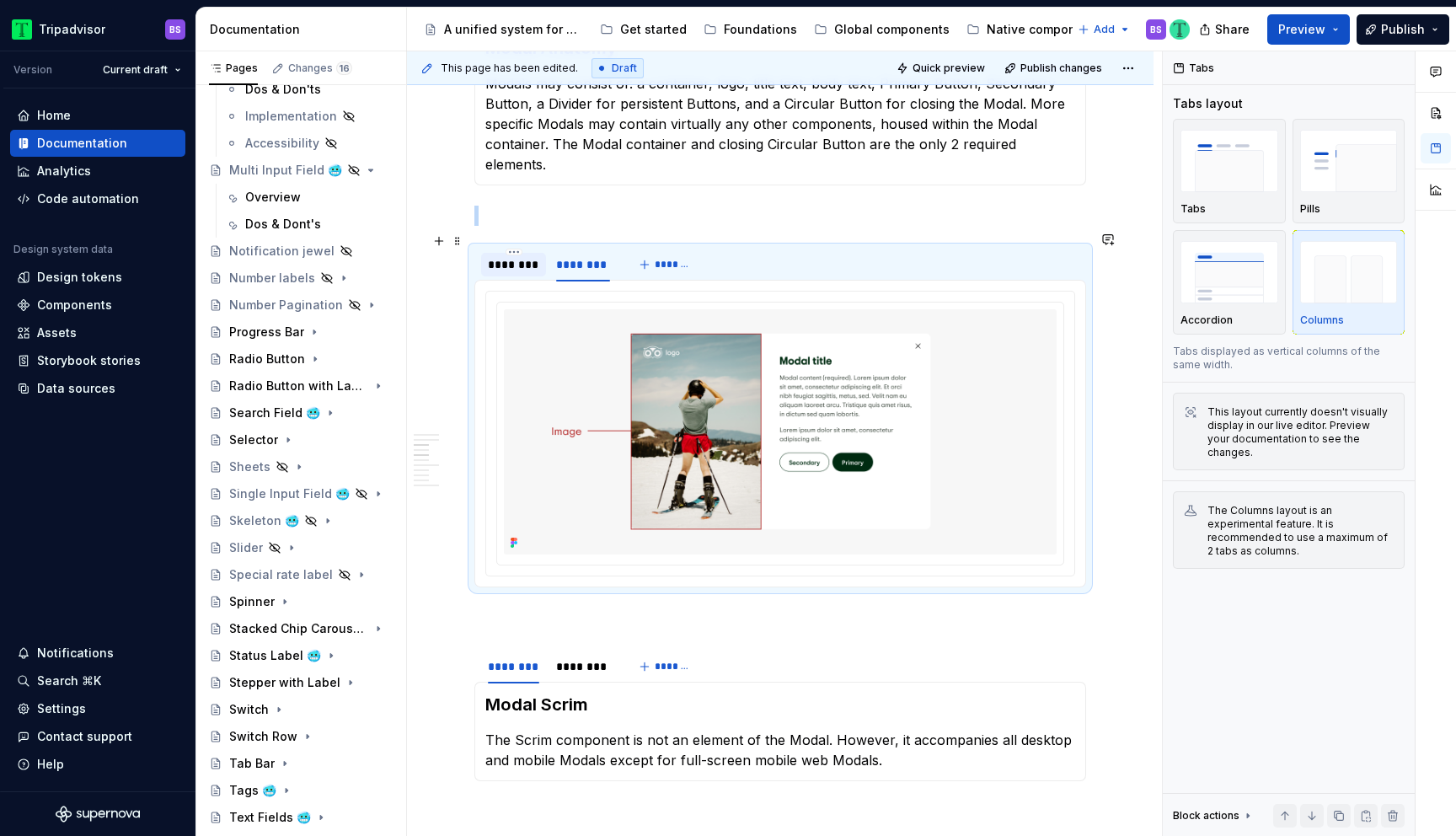
click at [505, 256] on div "********" at bounding box center [514, 264] width 52 height 17
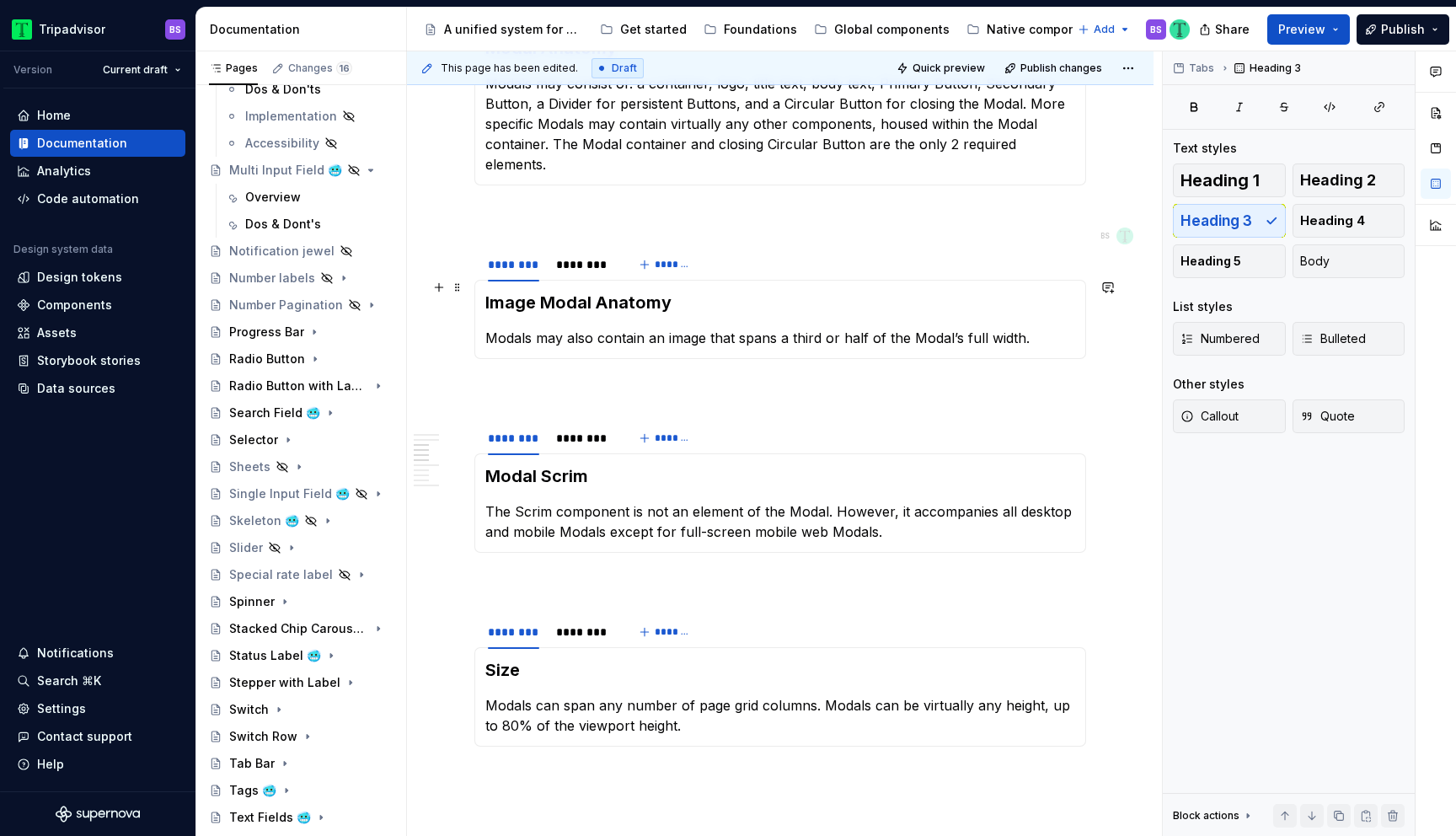
click at [531, 291] on h3 "Image Modal Anatomy" at bounding box center [780, 303] width 590 height 24
click at [560, 328] on p "Modals may also contain an image that spans a third or half of the Modal’s full…" at bounding box center [780, 338] width 590 height 20
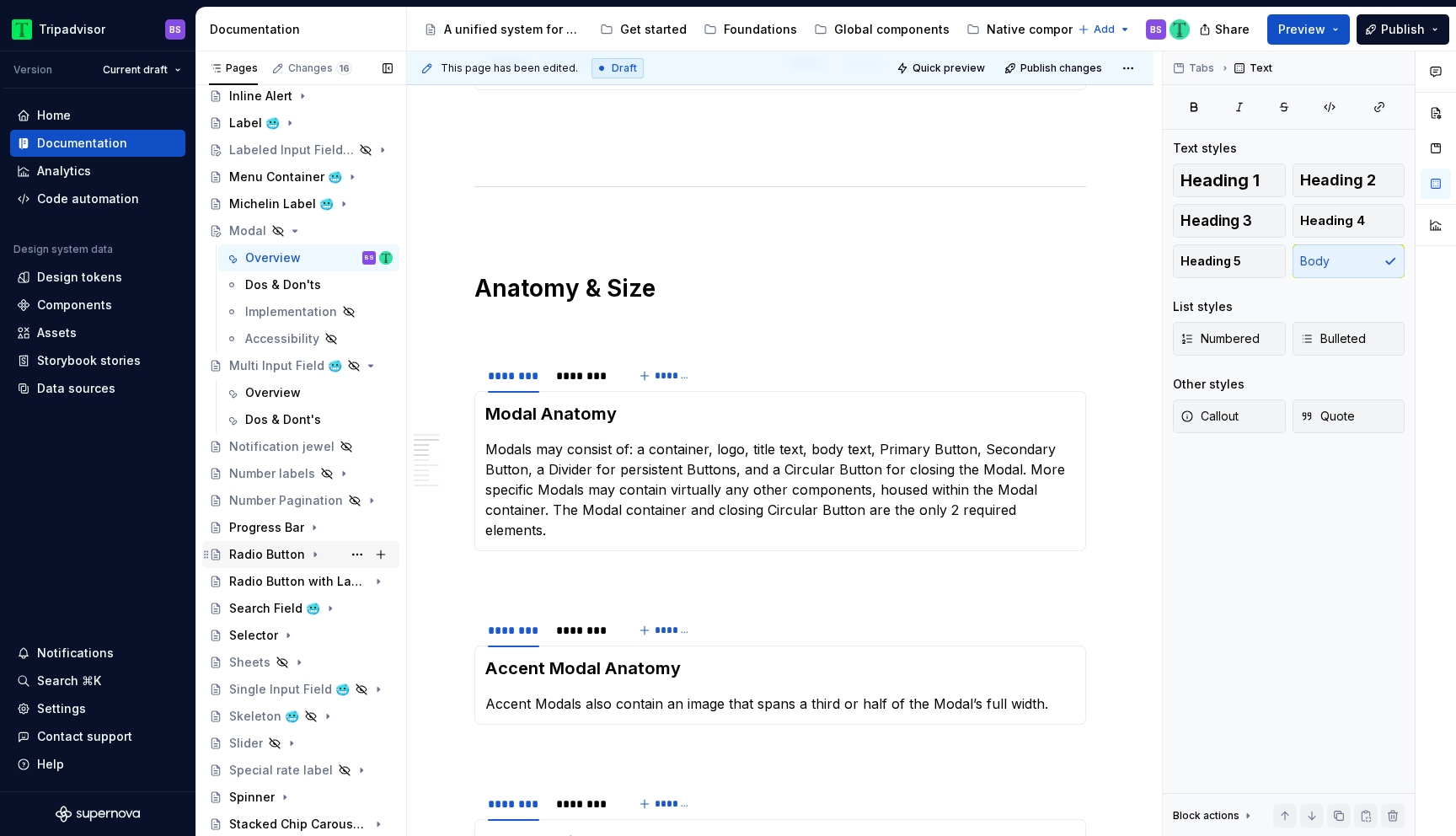
scroll to position [552, 0]
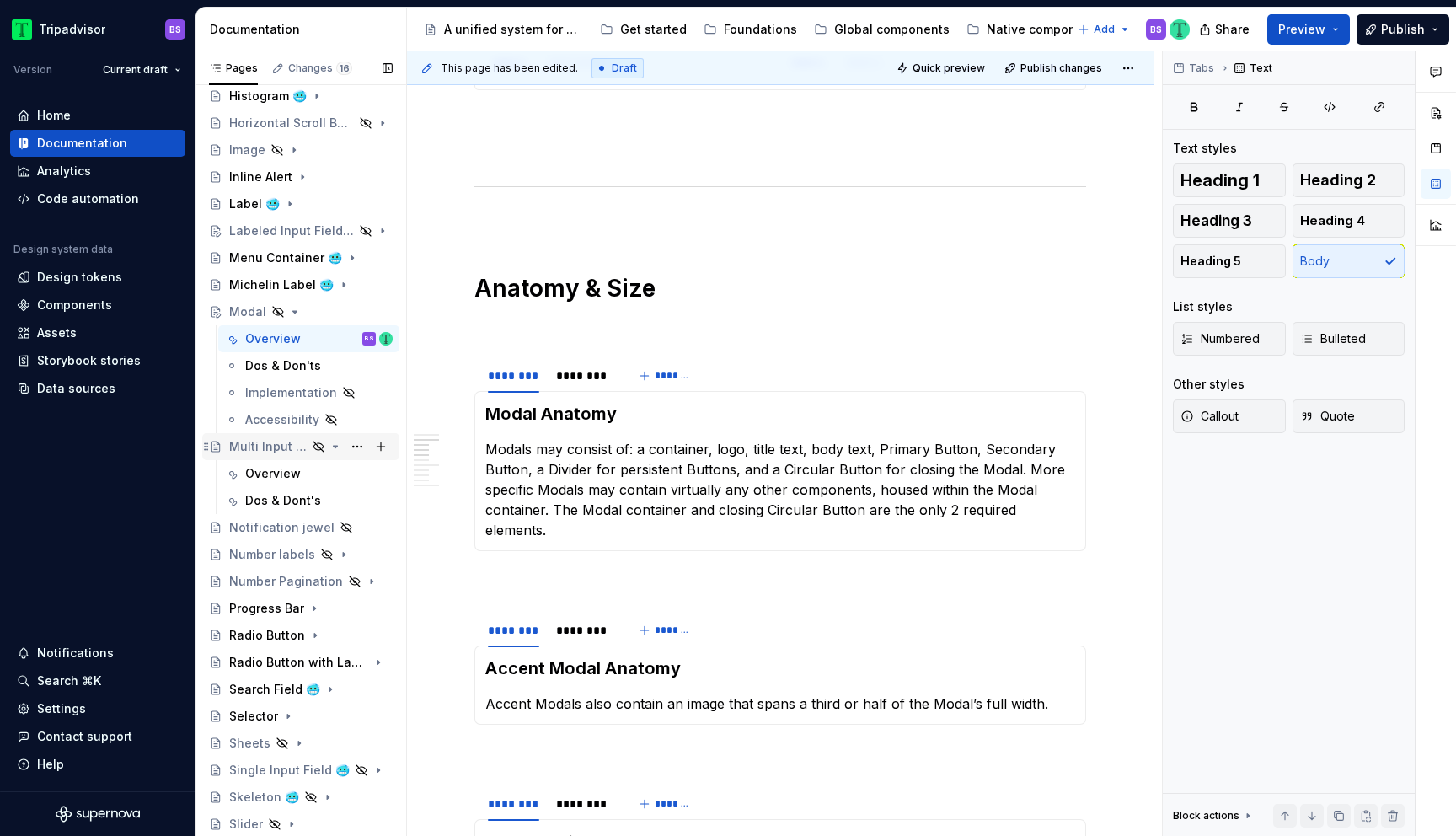
click at [334, 450] on icon "Page tree" at bounding box center [335, 447] width 14 height 14
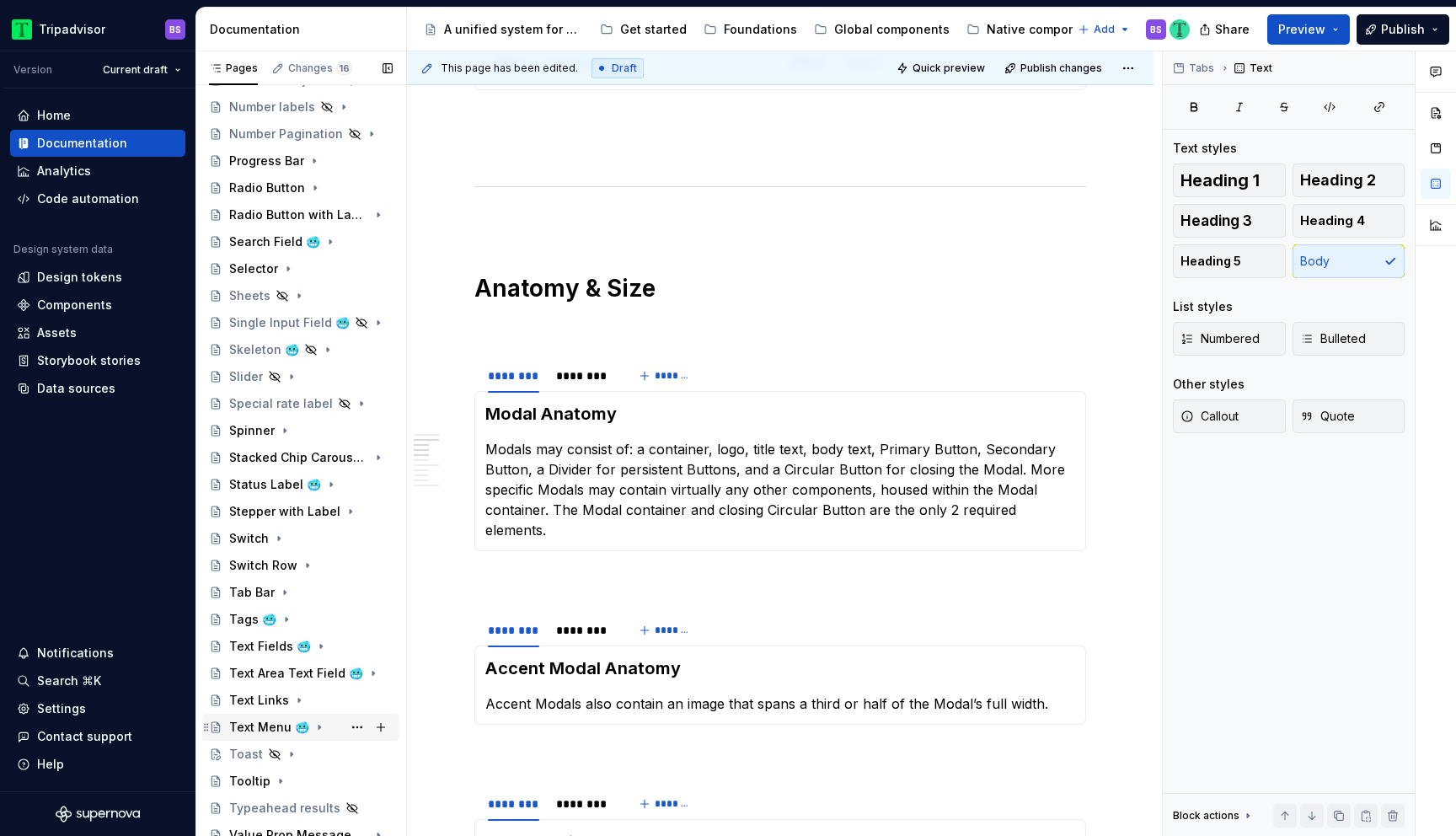
scroll to position [954, 0]
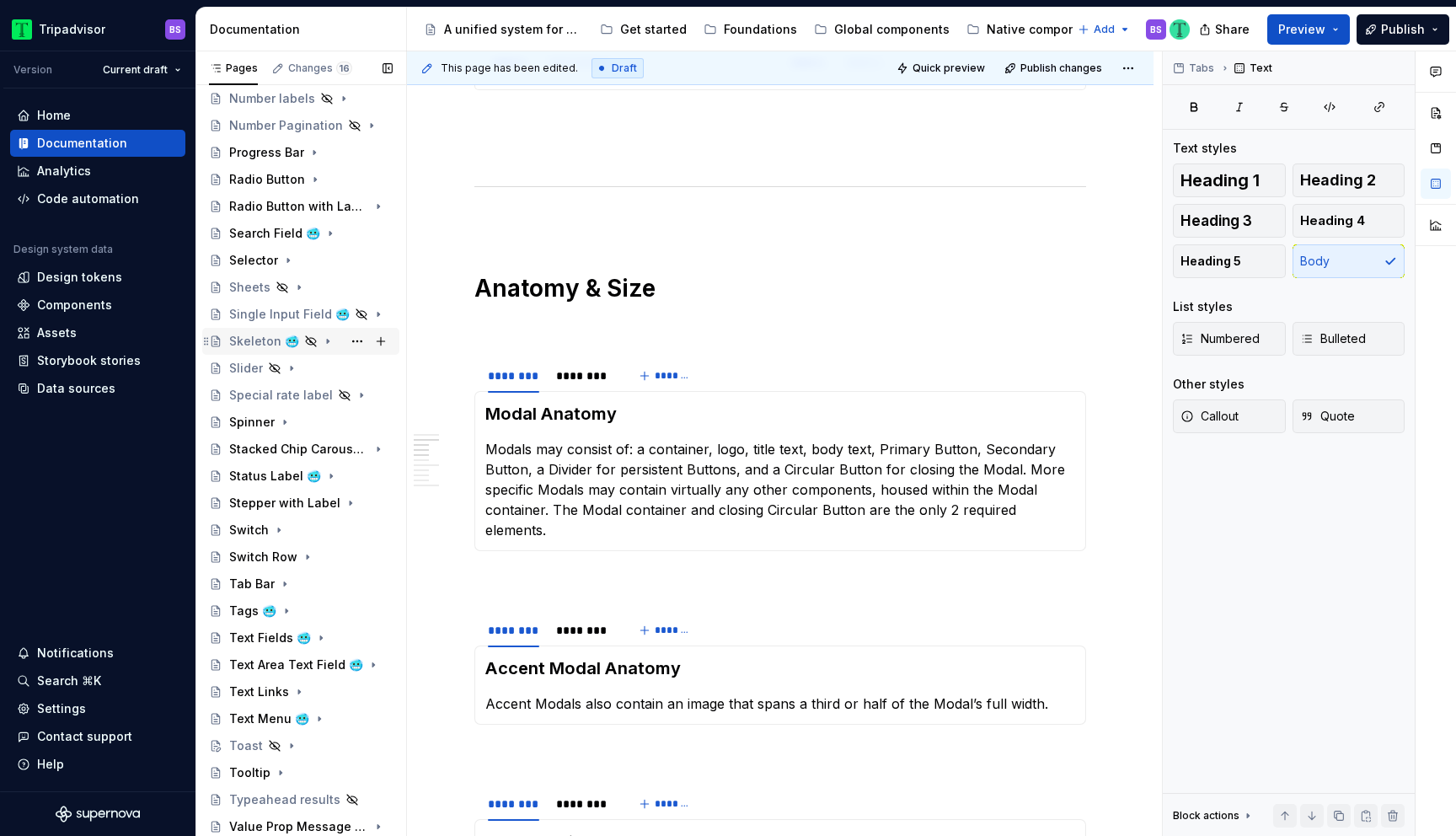
click at [260, 350] on div "Skeleton 🥶" at bounding box center [311, 342] width 164 height 24
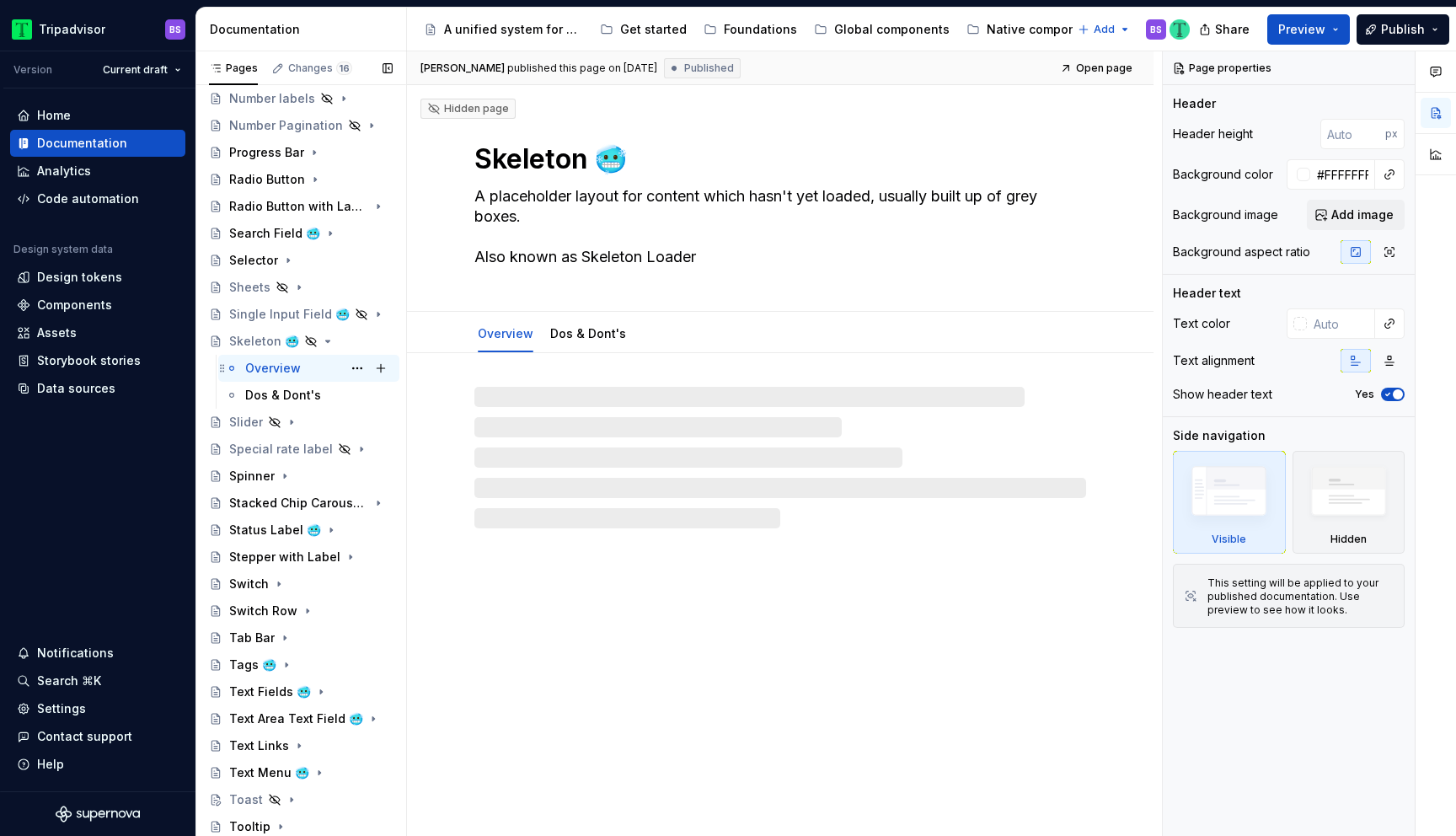
click at [287, 368] on div "Overview" at bounding box center [273, 368] width 56 height 17
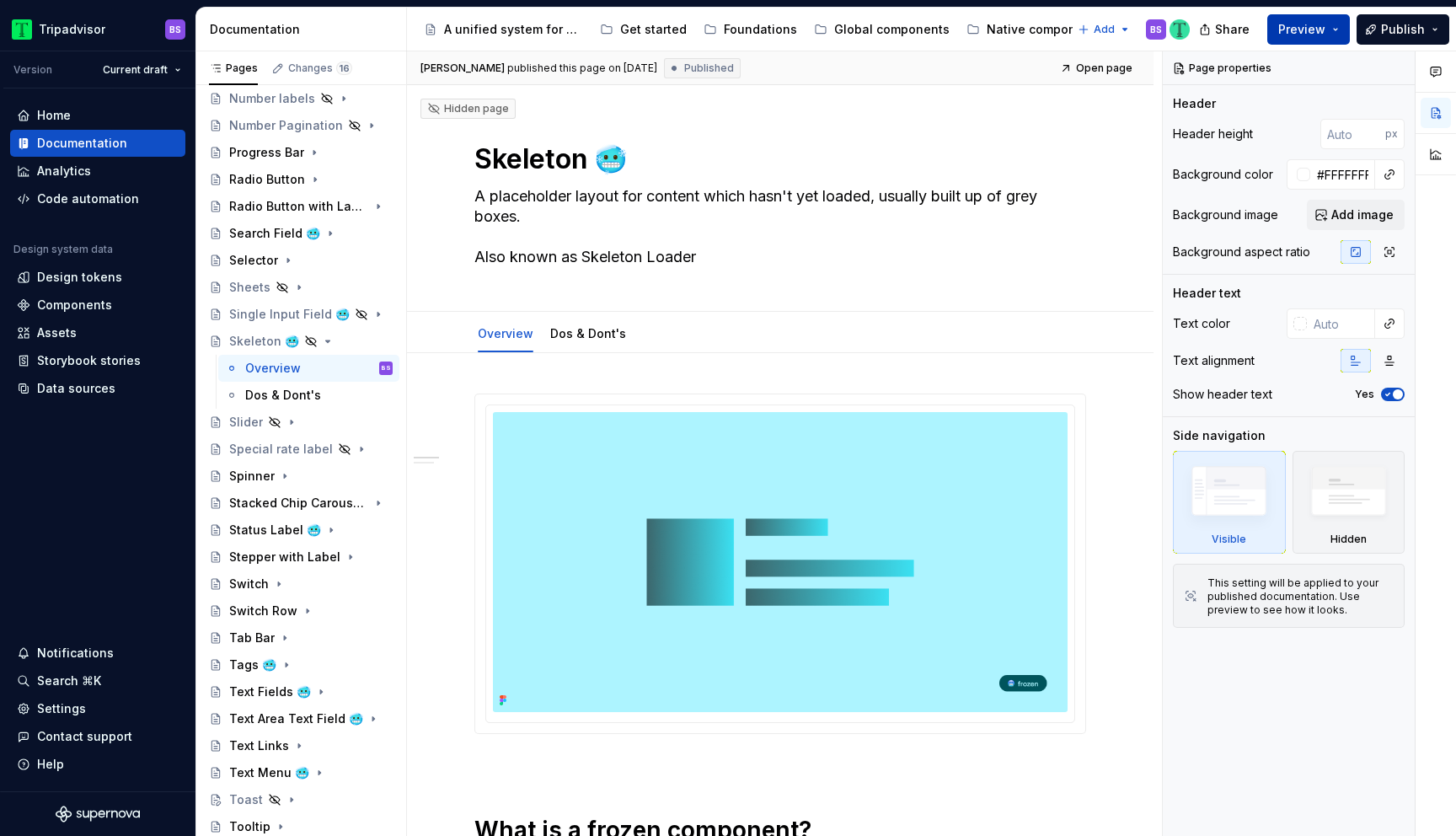
click at [1334, 39] on button "Preview" at bounding box center [1308, 29] width 82 height 31
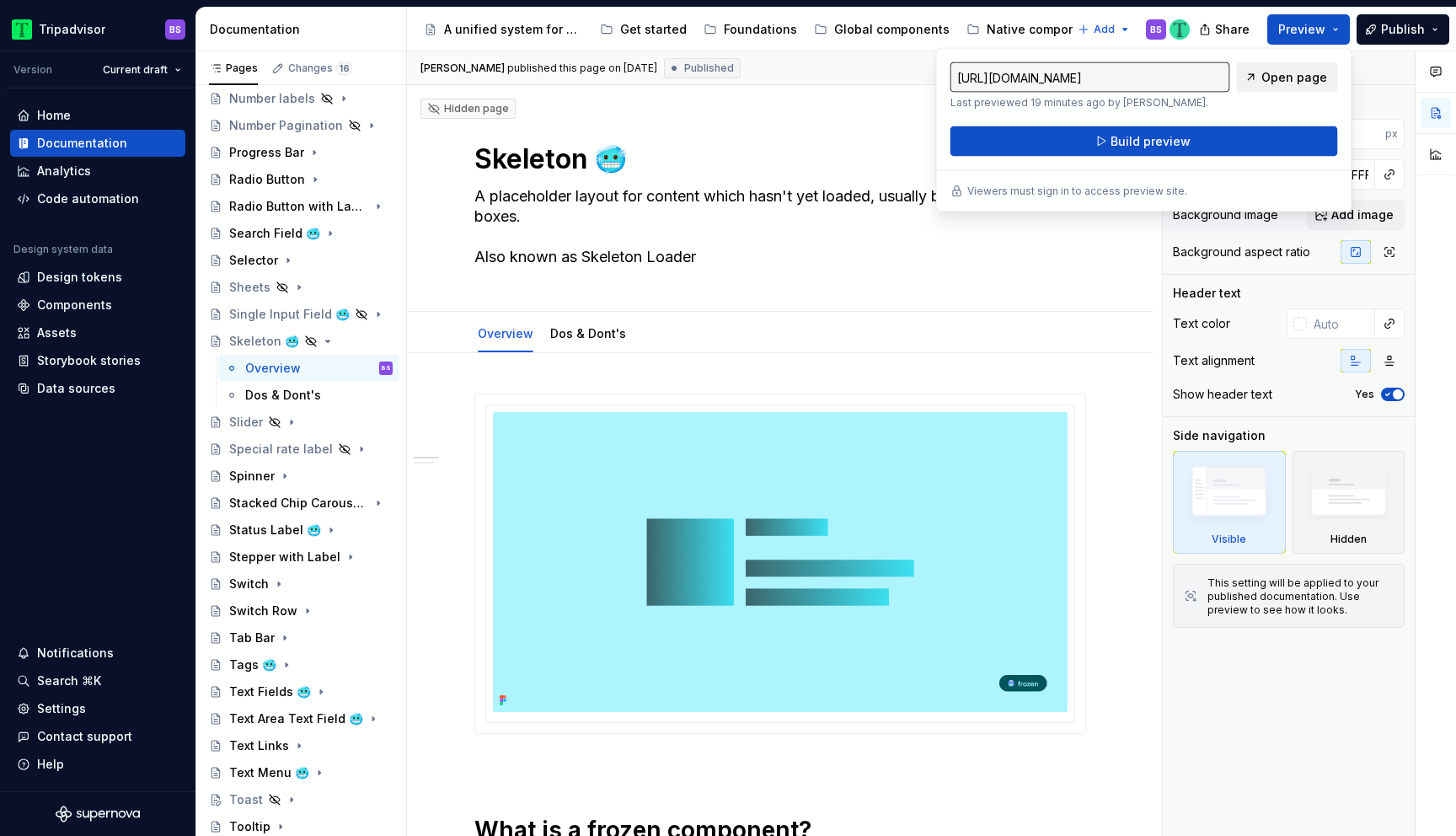
click at [1306, 76] on span "Open page" at bounding box center [1294, 77] width 66 height 17
click at [1345, 62] on div "https://tripadvisor.preview.supernova-docs.io/latest/web-components/skeleton/ov…" at bounding box center [1143, 130] width 416 height 165
click at [1379, 65] on div "Page properties" at bounding box center [1289, 69] width 252 height 34
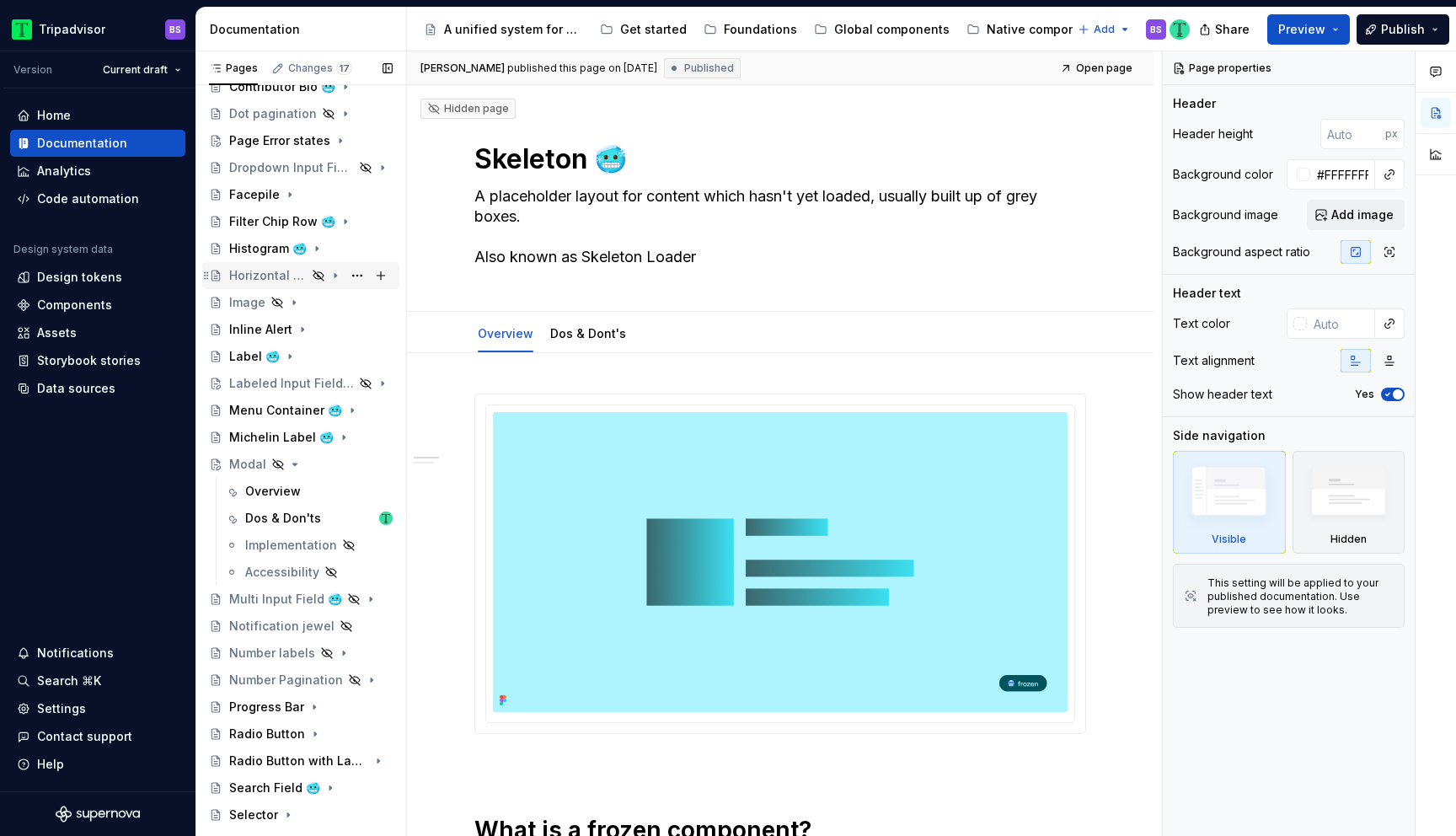
scroll to position [376, 0]
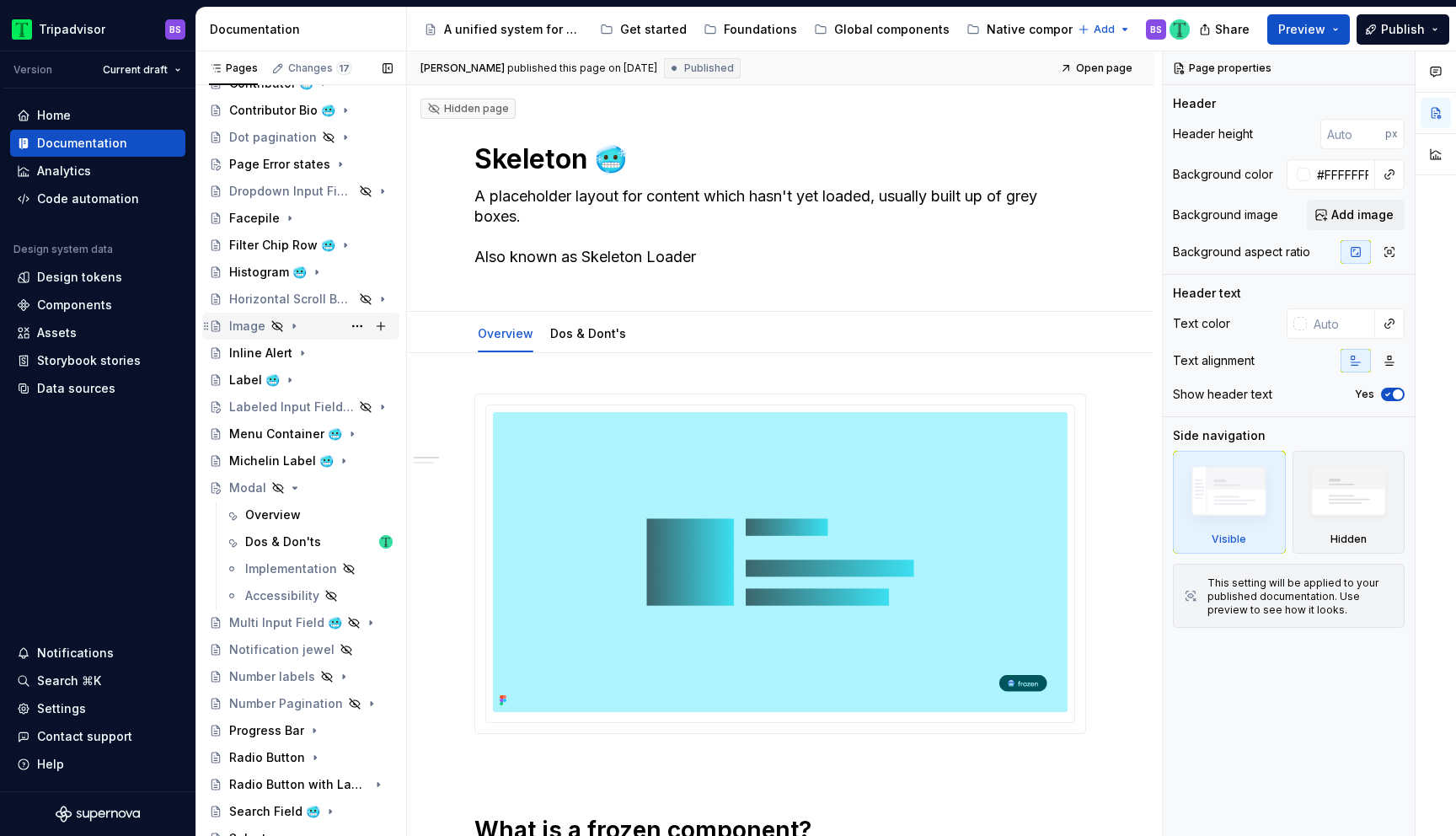
click at [310, 330] on div "Image" at bounding box center [311, 327] width 164 height 24
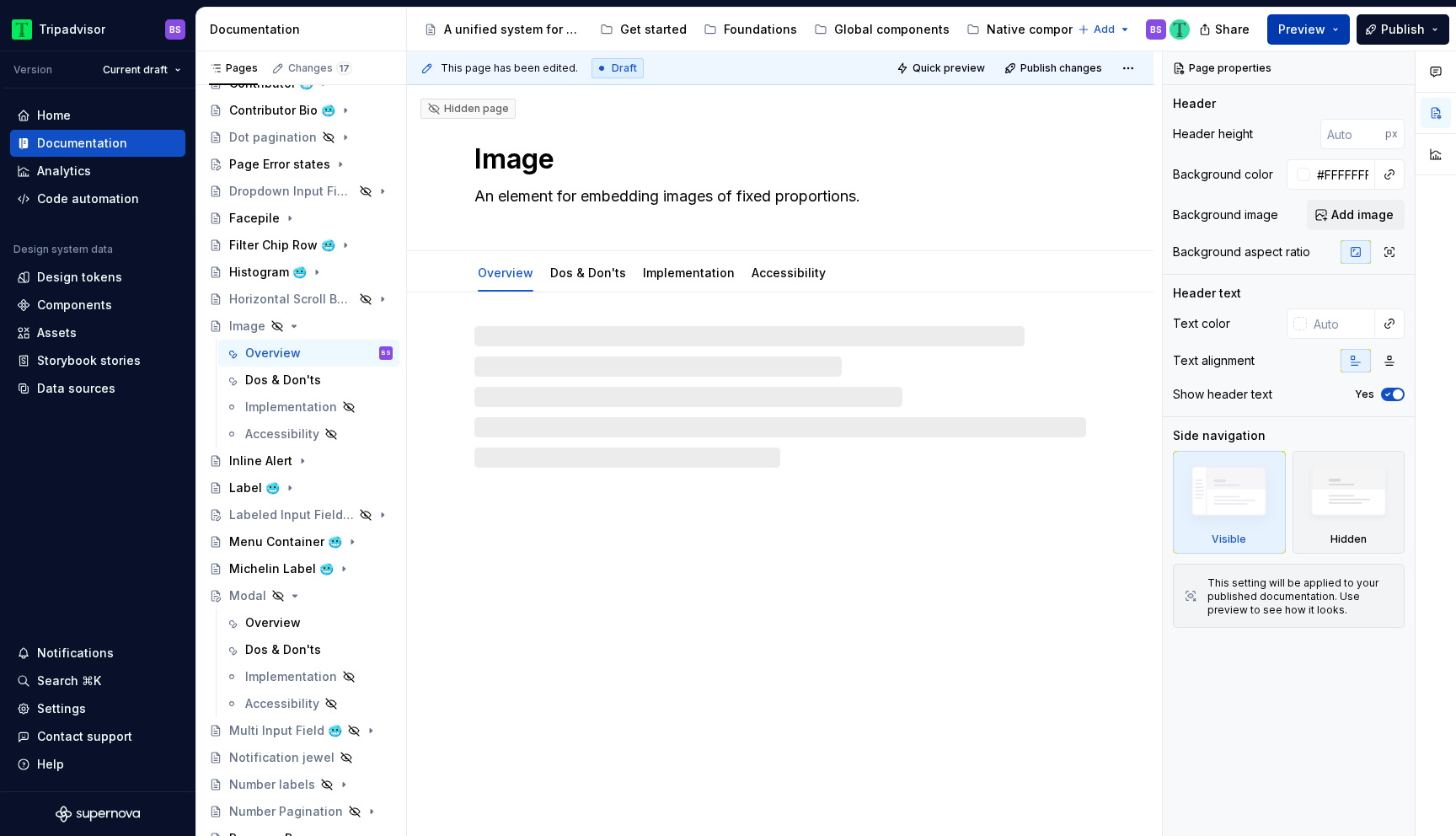
click at [1308, 31] on span "Preview" at bounding box center [1302, 29] width 48 height 17
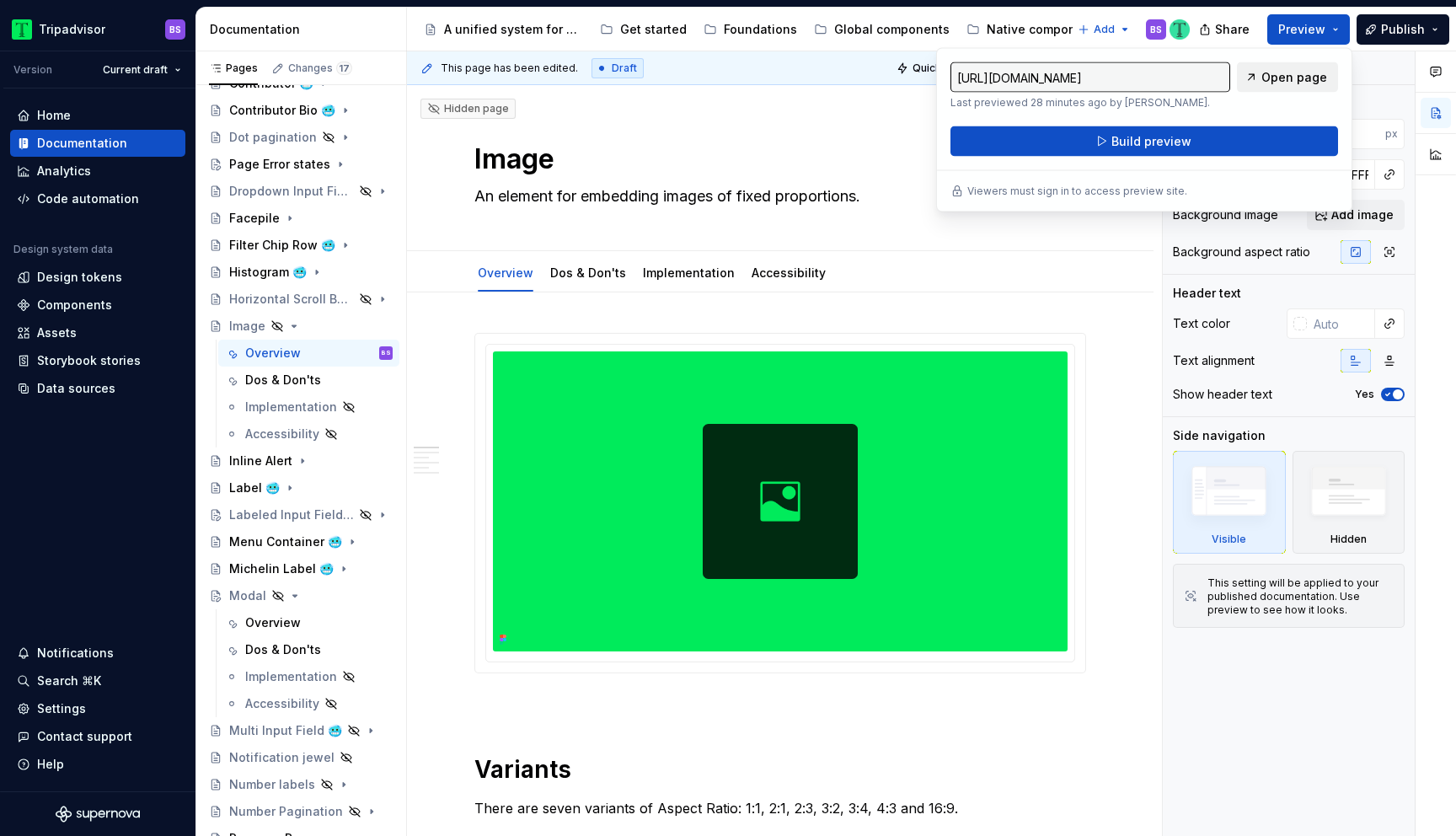
click at [1296, 79] on span "Open page" at bounding box center [1294, 77] width 66 height 17
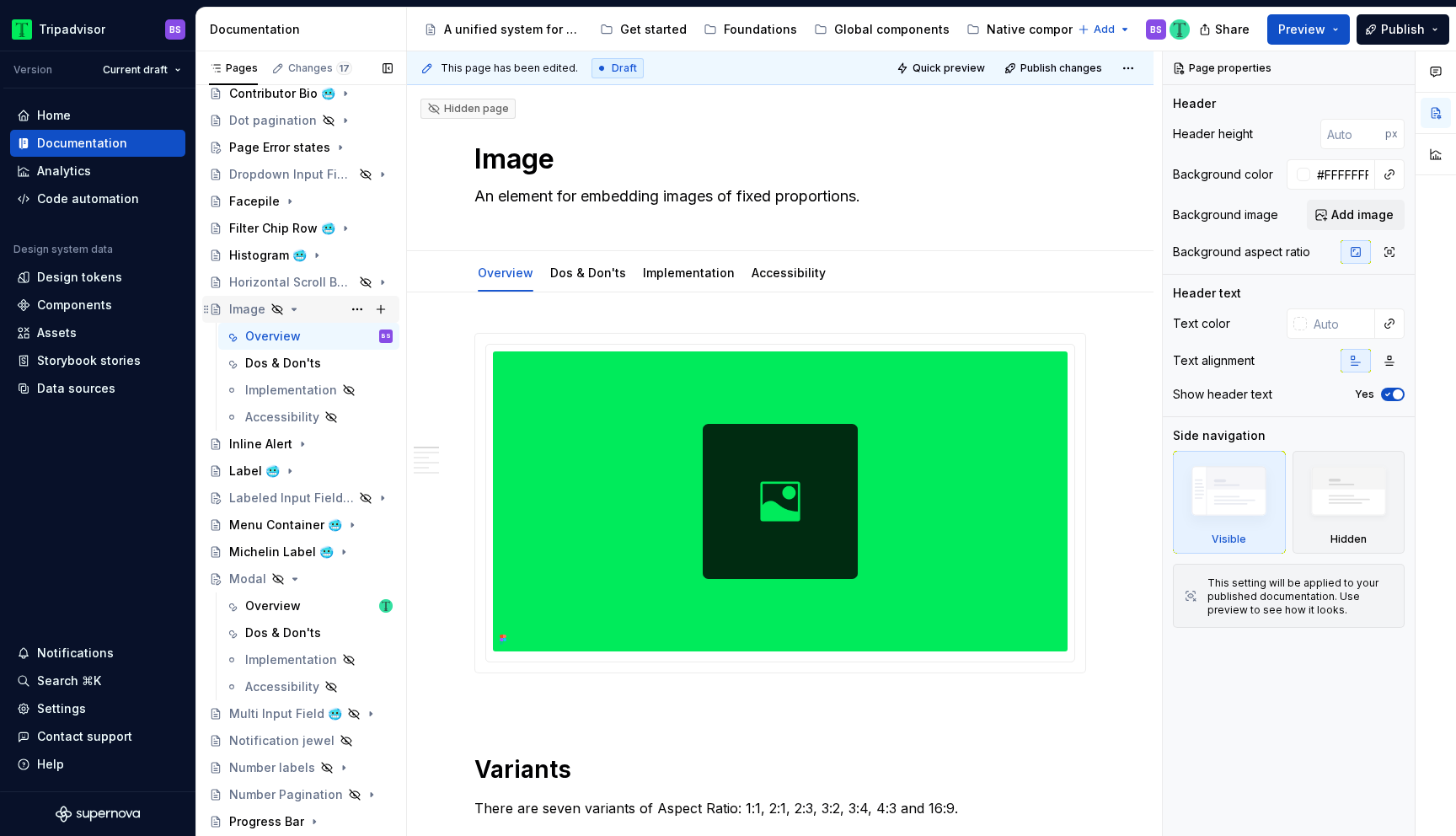
click at [300, 310] on div "Image" at bounding box center [311, 310] width 164 height 24
click at [291, 306] on icon "Page tree" at bounding box center [295, 310] width 14 height 14
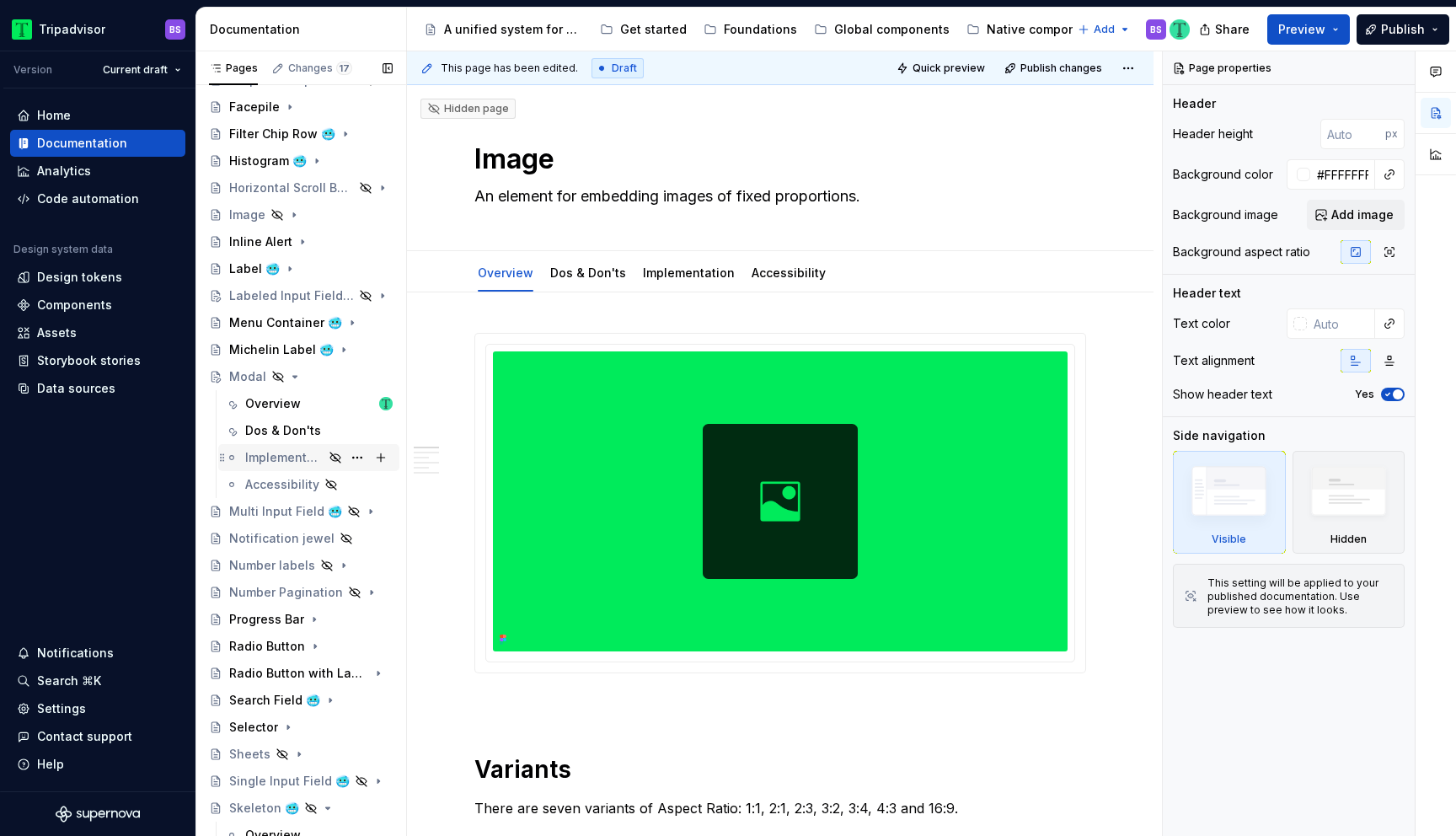
scroll to position [511, 0]
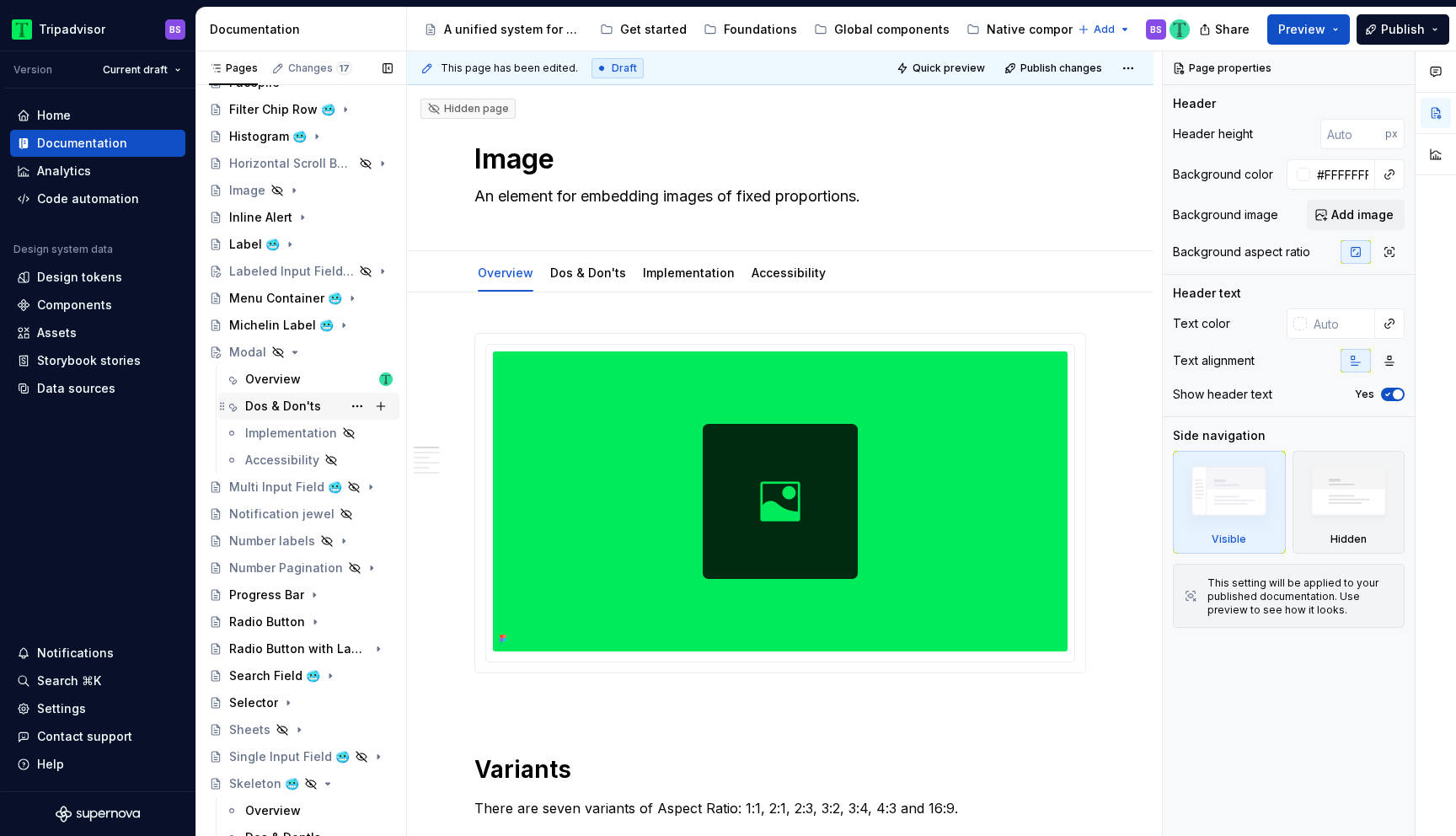
click at [271, 401] on div "Dos & Don'ts" at bounding box center [283, 406] width 75 height 17
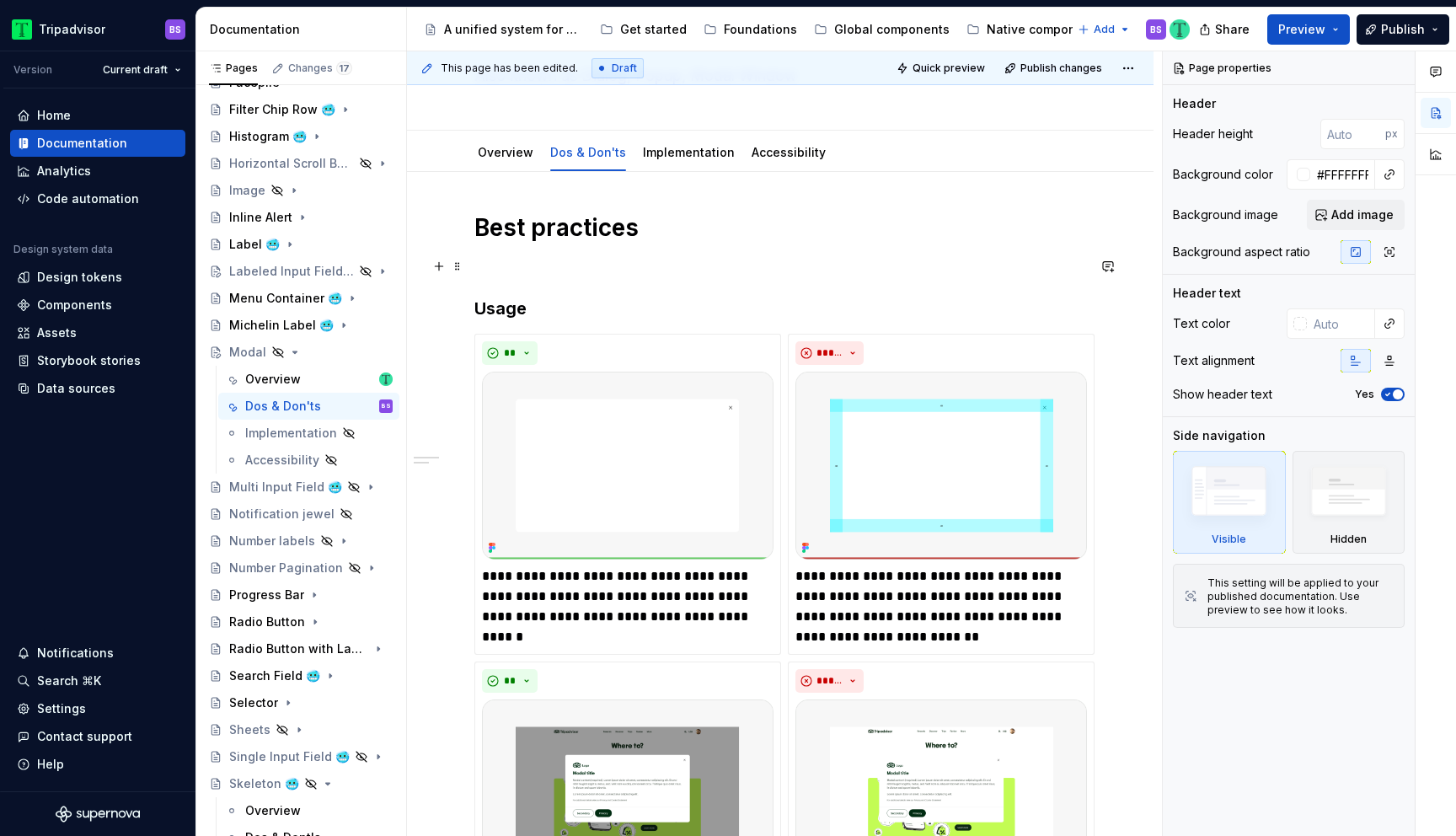
scroll to position [179, 0]
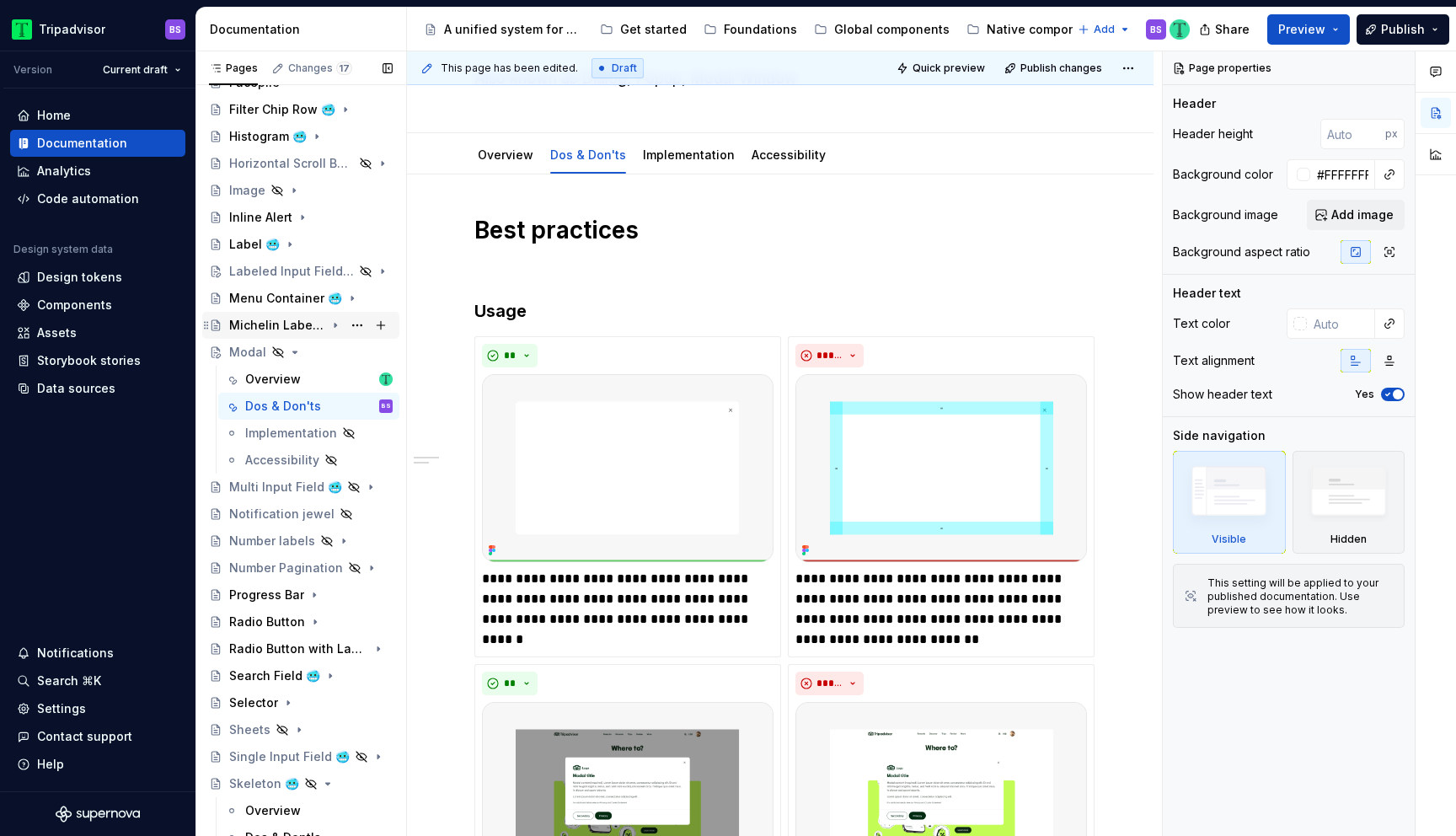
click at [270, 333] on div "Michelin Label 🥶" at bounding box center [277, 325] width 96 height 17
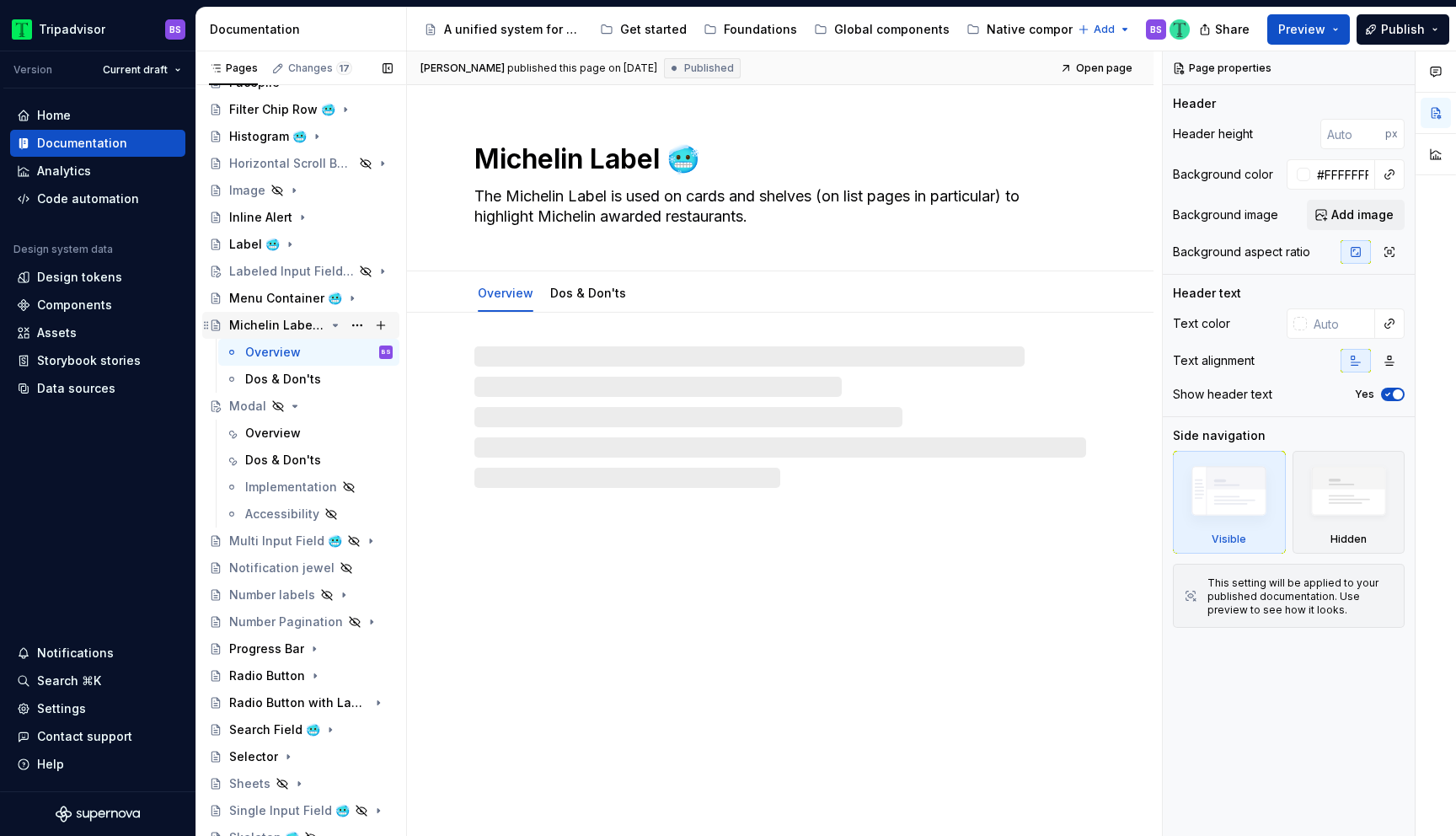
click at [335, 322] on icon "Page tree" at bounding box center [335, 326] width 14 height 14
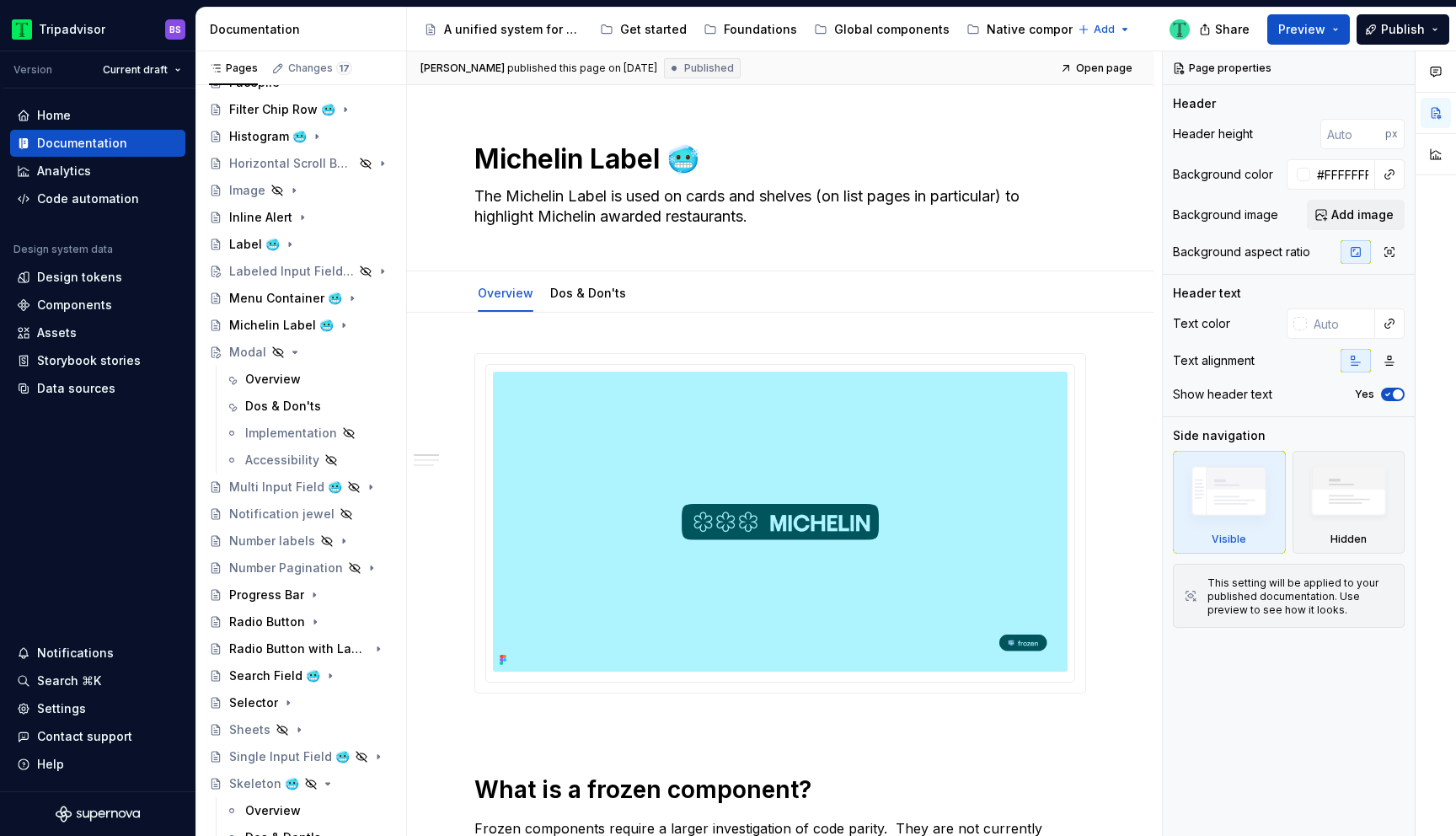
type textarea "*"
